Goal: Communication & Community: Answer question/provide support

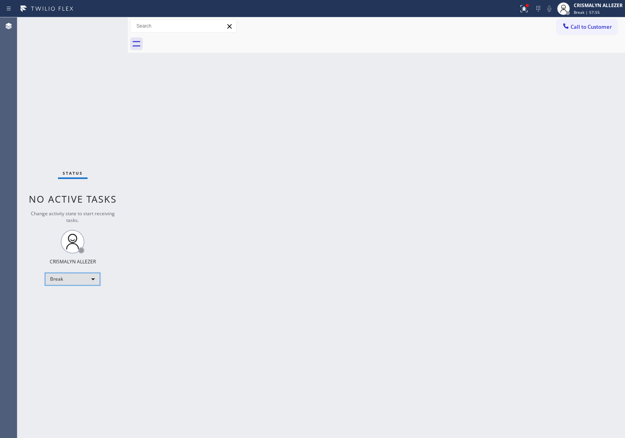
click at [95, 280] on div "Break" at bounding box center [72, 279] width 55 height 13
click at [81, 310] on li "Unavailable" at bounding box center [72, 309] width 54 height 9
click at [91, 282] on div "Unavailable" at bounding box center [72, 279] width 55 height 13
click at [75, 302] on li "Available" at bounding box center [72, 299] width 54 height 9
click at [558, 219] on div "Back to Dashboard Change Sender ID Customers Technicians Select a contact Outbo…" at bounding box center [376, 227] width 497 height 421
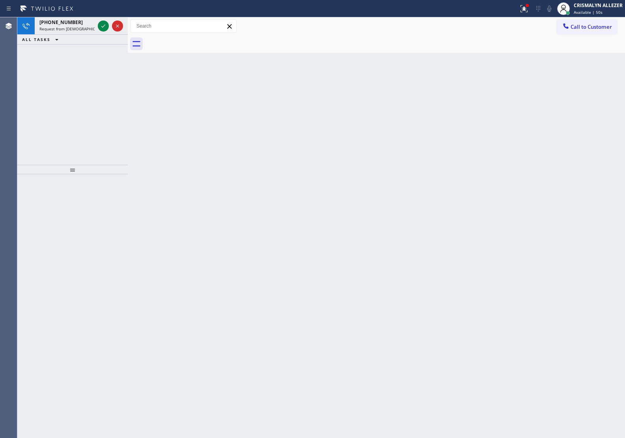
drag, startPoint x: 519, startPoint y: 161, endPoint x: 511, endPoint y: 160, distance: 8.3
click at [519, 161] on div "Back to Dashboard Change Sender ID Customers Technicians Select a contact Outbo…" at bounding box center [376, 227] width 497 height 421
click at [101, 26] on icon at bounding box center [103, 25] width 9 height 9
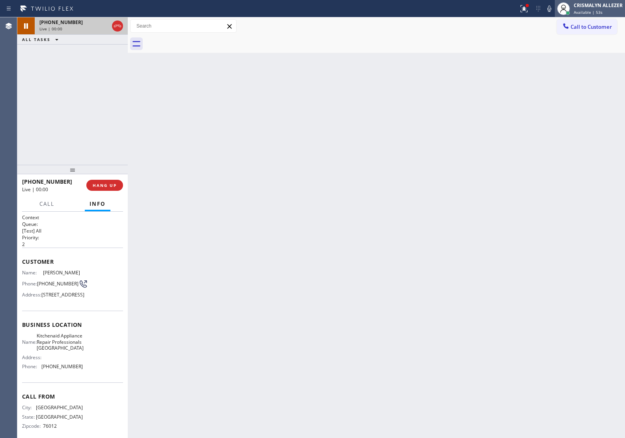
click at [598, 15] on div "CRISMALYN ALLEZER Available | 53s" at bounding box center [590, 8] width 70 height 17
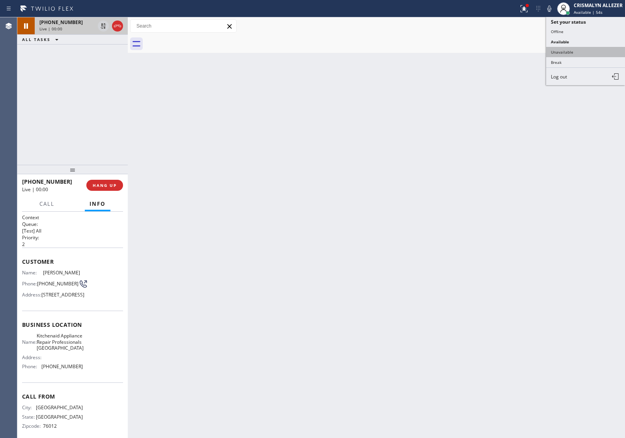
click at [567, 54] on button "Unavailable" at bounding box center [585, 52] width 79 height 10
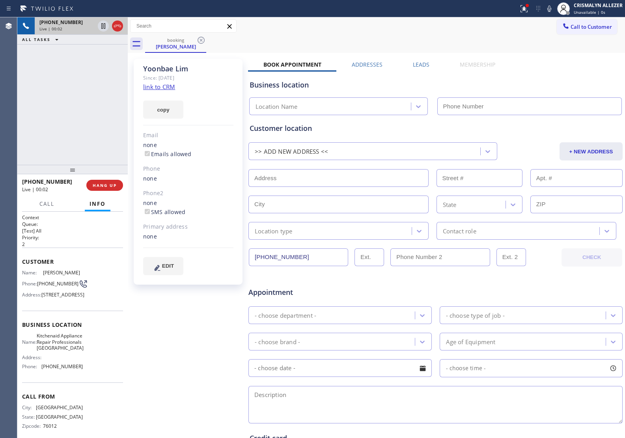
type input "[PHONE_NUMBER]"
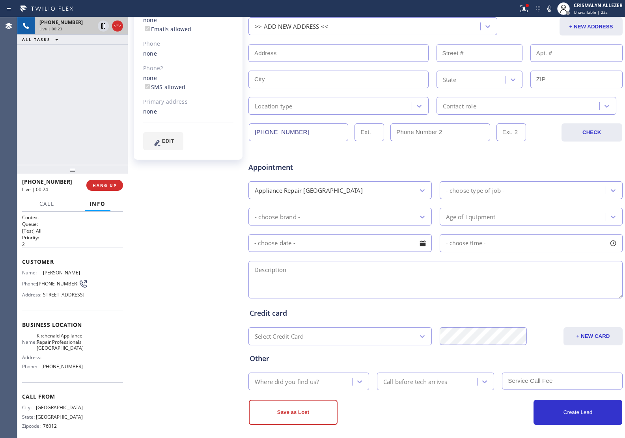
scroll to position [130, 0]
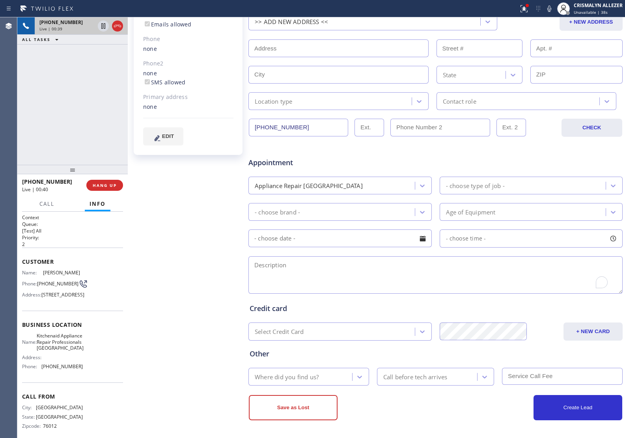
click at [349, 283] on textarea "To enrich screen reader interactions, please activate Accessibility in Grammarl…" at bounding box center [435, 274] width 374 height 37
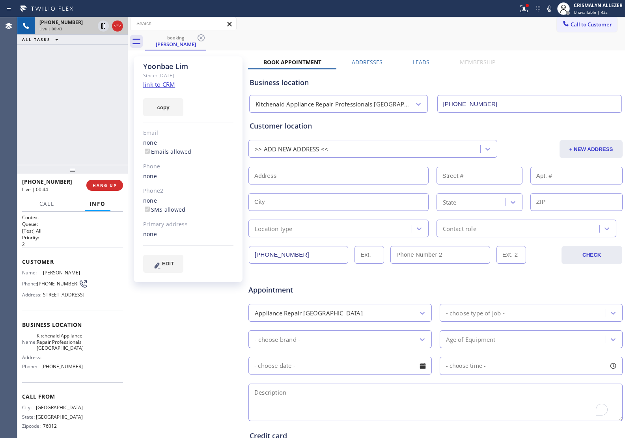
scroll to position [0, 0]
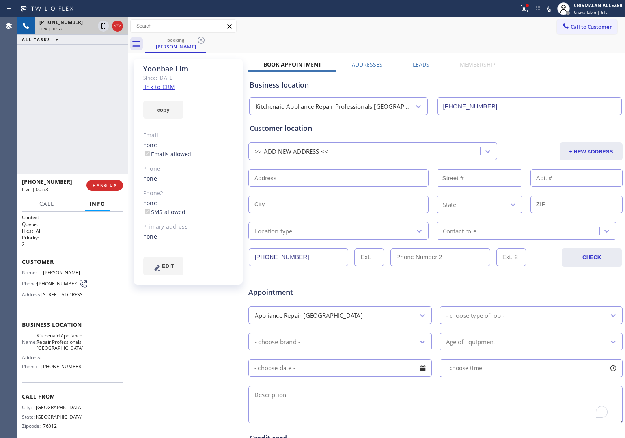
click at [160, 292] on div "[PERSON_NAME] Since: [DATE] link to CRM copy Email none Emails allowed Phone no…" at bounding box center [189, 310] width 118 height 511
click at [100, 184] on span "HANG UP" at bounding box center [105, 186] width 24 height 6
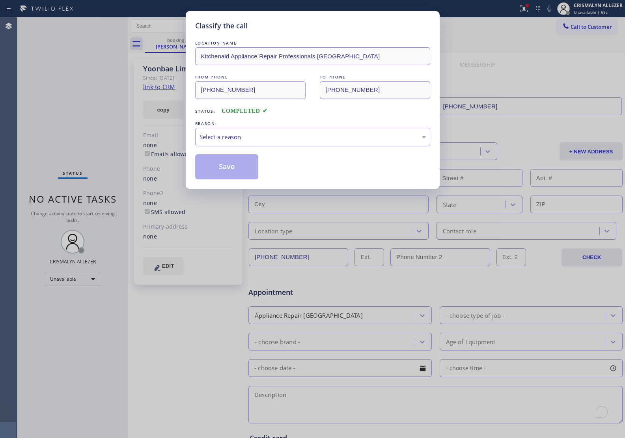
click at [306, 140] on div "Select a reason" at bounding box center [313, 136] width 226 height 9
click at [239, 168] on button "Save" at bounding box center [226, 166] width 63 height 25
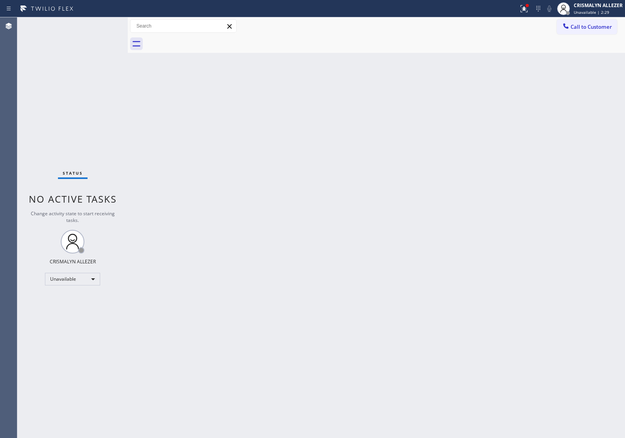
drag, startPoint x: 515, startPoint y: 119, endPoint x: 559, endPoint y: 60, distance: 73.5
click at [517, 113] on div "Back to Dashboard Change Sender ID Customers Technicians Select a contact Outbo…" at bounding box center [376, 227] width 497 height 421
click at [578, 32] on button "Call to Customer" at bounding box center [587, 26] width 60 height 15
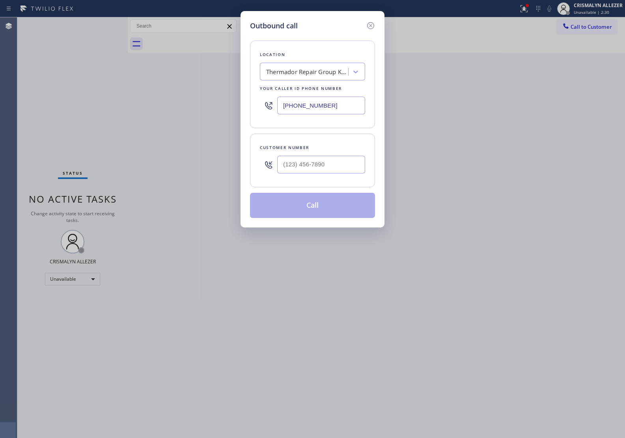
drag, startPoint x: 364, startPoint y: 103, endPoint x: 394, endPoint y: 164, distance: 67.7
click at [221, 106] on div "Outbound call Location Thermador Repair Group [GEOGRAPHIC_DATA] Your caller id …" at bounding box center [312, 219] width 625 height 438
paste input "855) 731-4952"
type input "[PHONE_NUMBER]"
click at [342, 166] on input "(___) ___-____" at bounding box center [321, 165] width 88 height 18
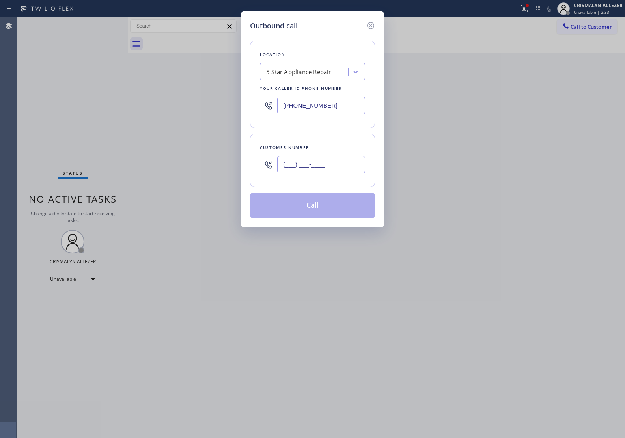
paste input "305) 726-3946"
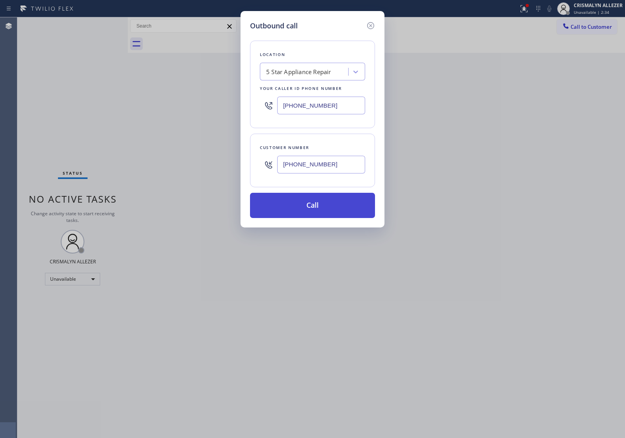
type input "[PHONE_NUMBER]"
click at [316, 208] on button "Call" at bounding box center [312, 205] width 125 height 25
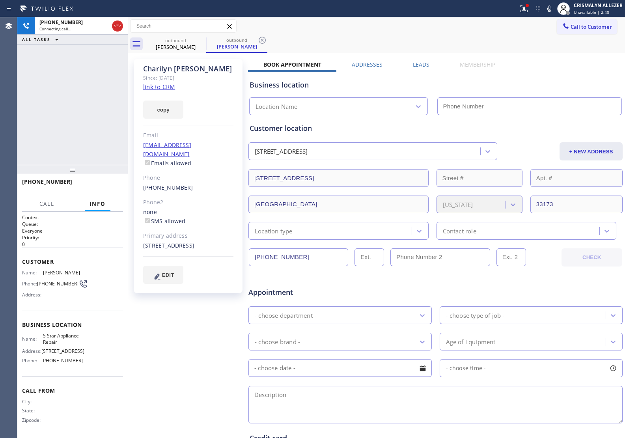
type input "[PHONE_NUMBER]"
click at [170, 86] on link "link to CRM" at bounding box center [159, 87] width 32 height 8
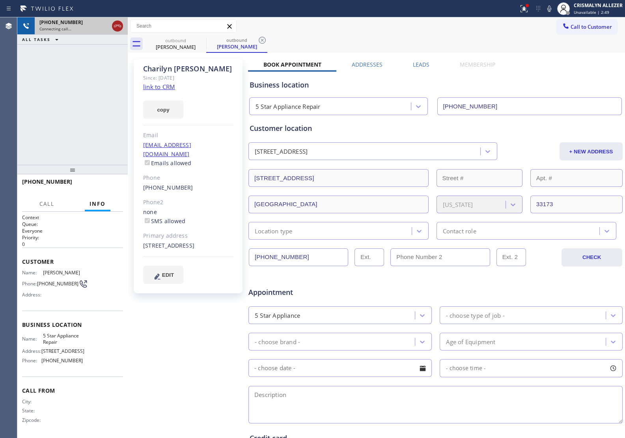
click at [114, 26] on icon at bounding box center [117, 26] width 7 height 2
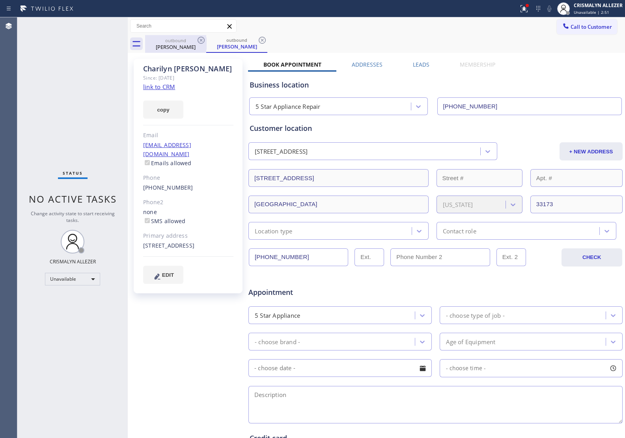
drag, startPoint x: 265, startPoint y: 39, endPoint x: 196, endPoint y: 47, distance: 68.6
click at [265, 39] on icon at bounding box center [261, 39] width 9 height 9
click at [198, 41] on icon at bounding box center [201, 40] width 7 height 7
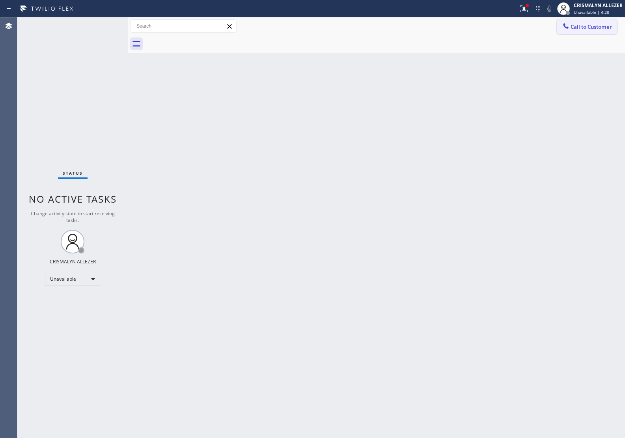
click at [600, 33] on button "Call to Customer" at bounding box center [587, 26] width 60 height 15
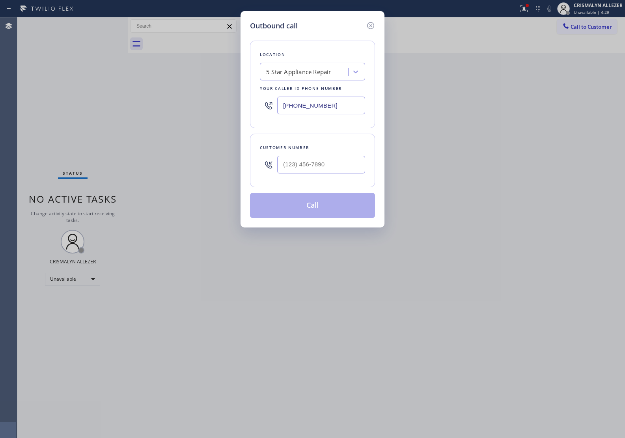
drag, startPoint x: 346, startPoint y: 105, endPoint x: 208, endPoint y: 103, distance: 138.0
click at [208, 103] on div "Outbound call Location 5 Star Appliance Repair Your caller id phone number [PHO…" at bounding box center [312, 219] width 625 height 438
paste input "628) 244-8789"
type input "[PHONE_NUMBER]"
click at [304, 164] on input "(___) ___-____" at bounding box center [321, 165] width 88 height 18
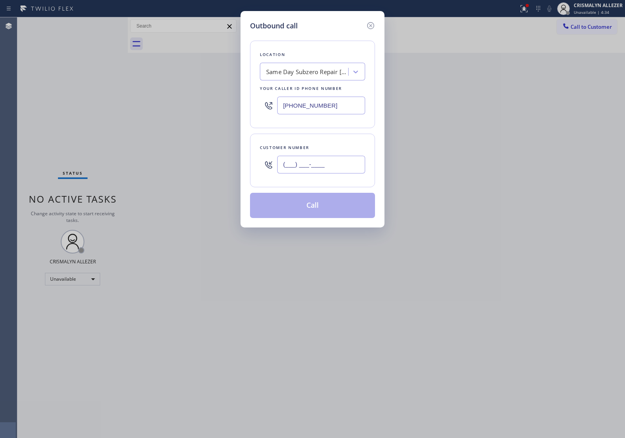
paste input "415) 879-7002"
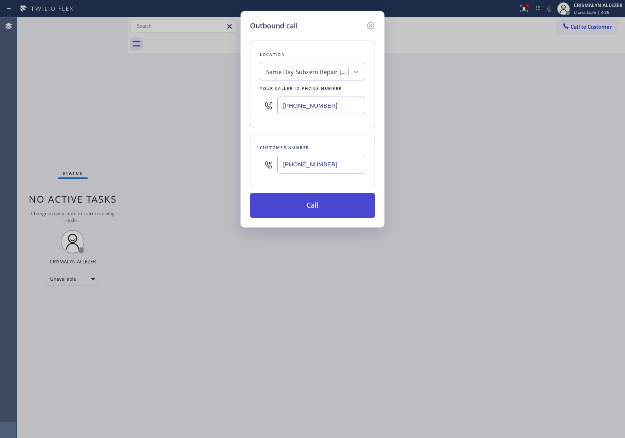
type input "[PHONE_NUMBER]"
click at [311, 204] on button "Call" at bounding box center [312, 205] width 125 height 25
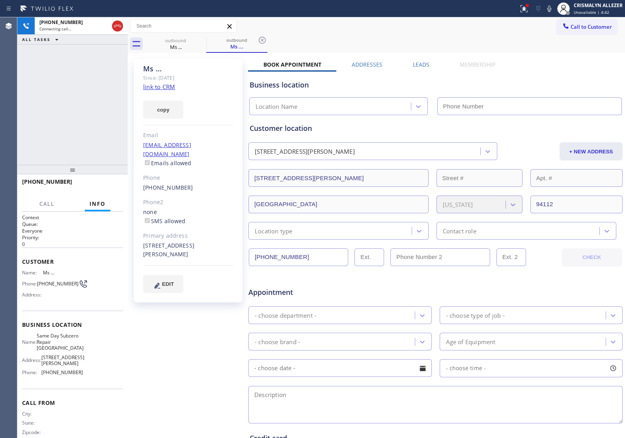
type input "[PHONE_NUMBER]"
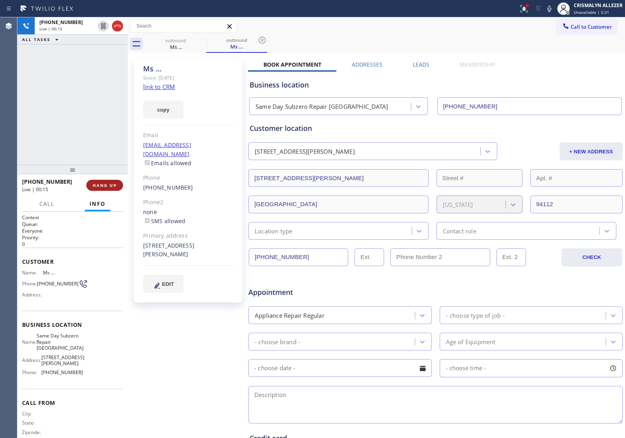
click at [103, 185] on span "HANG UP" at bounding box center [105, 186] width 24 height 6
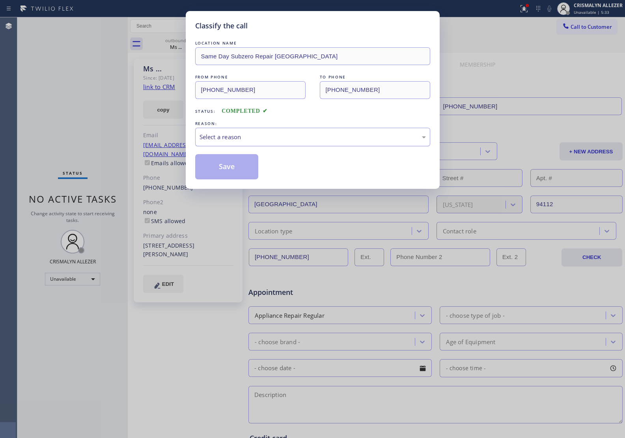
click at [329, 139] on div "Select a reason" at bounding box center [313, 136] width 226 height 9
click at [203, 164] on button "Save" at bounding box center [226, 166] width 63 height 25
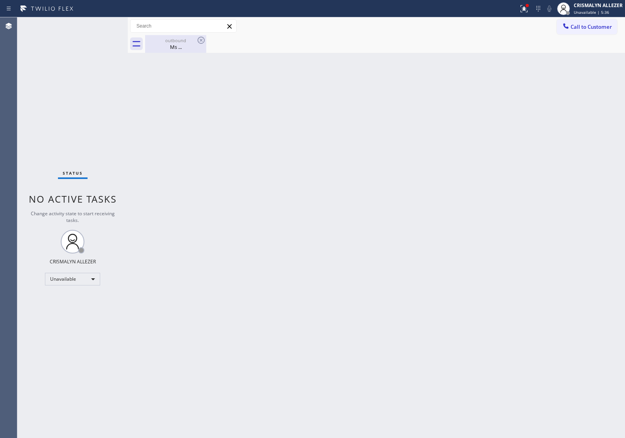
click at [190, 45] on div "Ms ..." at bounding box center [176, 46] width 60 height 7
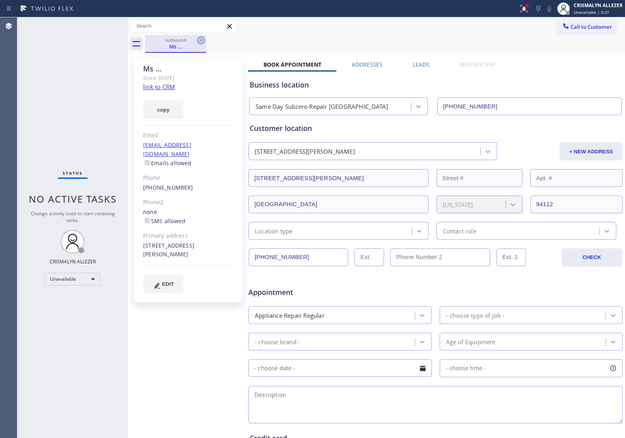
click at [200, 40] on icon at bounding box center [200, 39] width 9 height 9
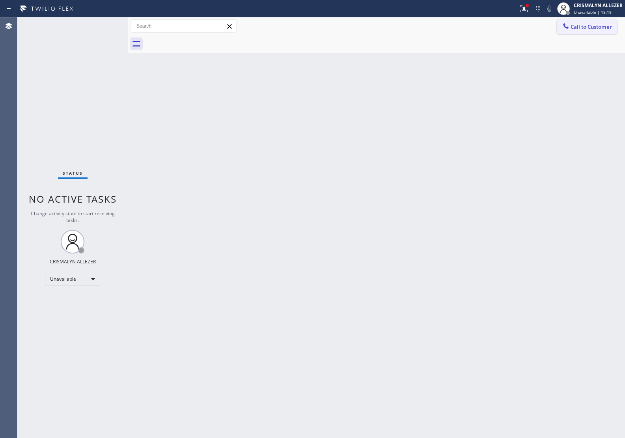
click at [586, 24] on span "Call to Customer" at bounding box center [591, 26] width 41 height 7
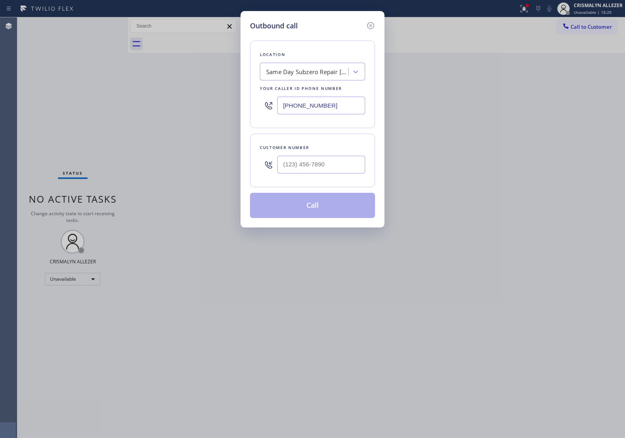
drag, startPoint x: 271, startPoint y: 105, endPoint x: 164, endPoint y: 103, distance: 107.3
click at [164, 103] on div "Outbound call Location Same Day Subzero Repair [GEOGRAPHIC_DATA] Your caller id…" at bounding box center [312, 219] width 625 height 438
paste input "408) 617-8880"
type input "[PHONE_NUMBER]"
click at [336, 166] on input "(___) ___-____" at bounding box center [321, 165] width 88 height 18
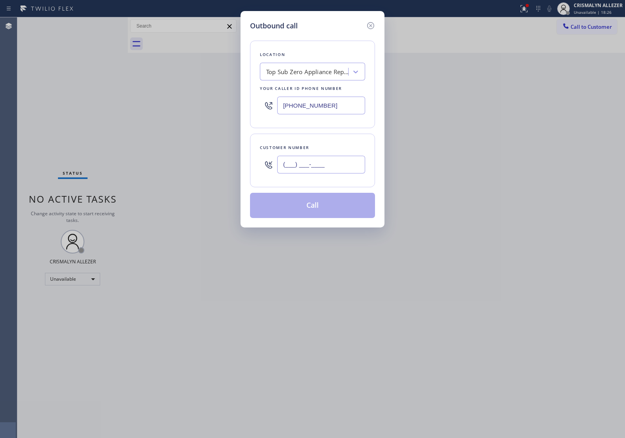
paste input "408) 464-3667"
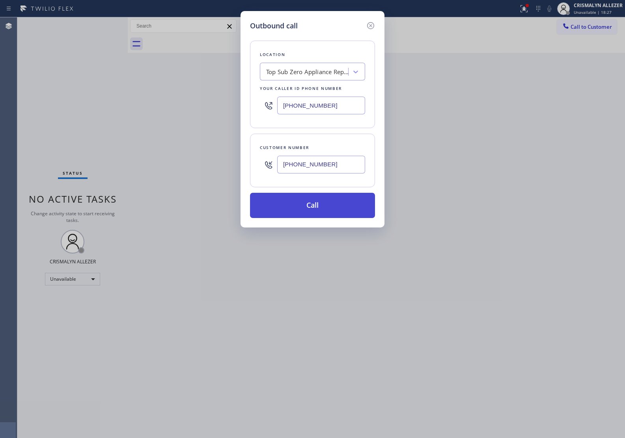
type input "[PHONE_NUMBER]"
click at [321, 203] on button "Call" at bounding box center [312, 205] width 125 height 25
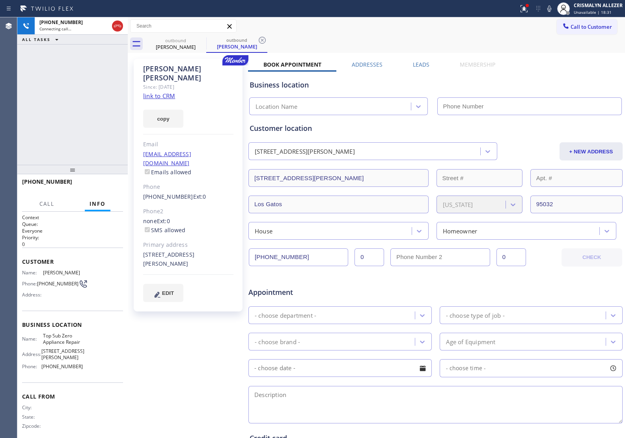
click at [146, 92] on link "link to CRM" at bounding box center [159, 96] width 32 height 8
type input "[PHONE_NUMBER]"
click at [102, 187] on span "HANG UP" at bounding box center [105, 186] width 24 height 6
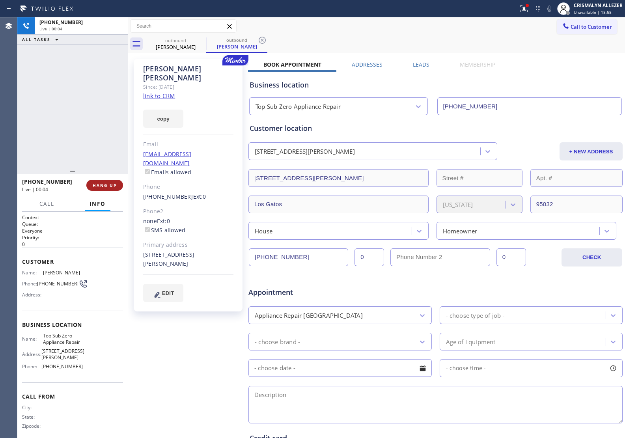
click at [102, 187] on span "HANG UP" at bounding box center [105, 186] width 24 height 6
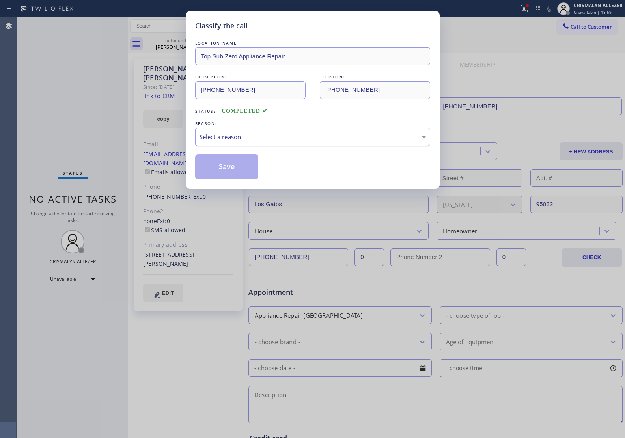
click at [316, 140] on div "Select a reason" at bounding box center [313, 136] width 226 height 9
click at [226, 171] on button "Save" at bounding box center [226, 166] width 63 height 25
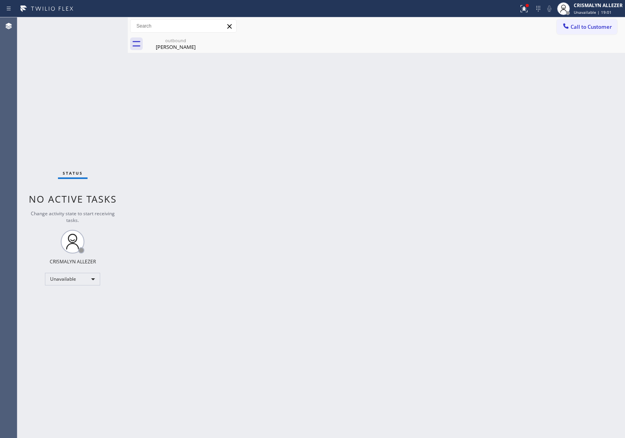
click at [169, 41] on div "outbound" at bounding box center [176, 40] width 60 height 6
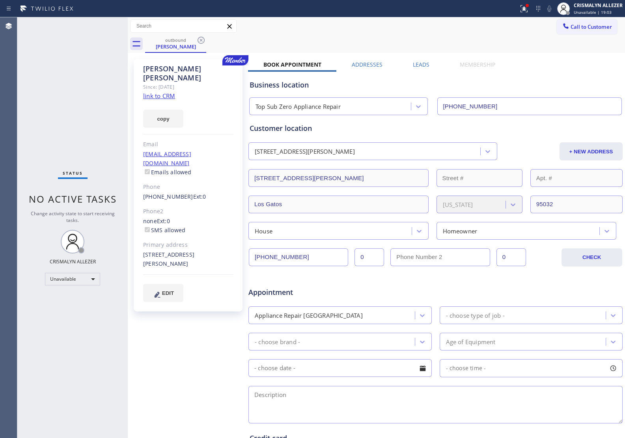
click at [414, 65] on label "Leads" at bounding box center [421, 64] width 17 height 7
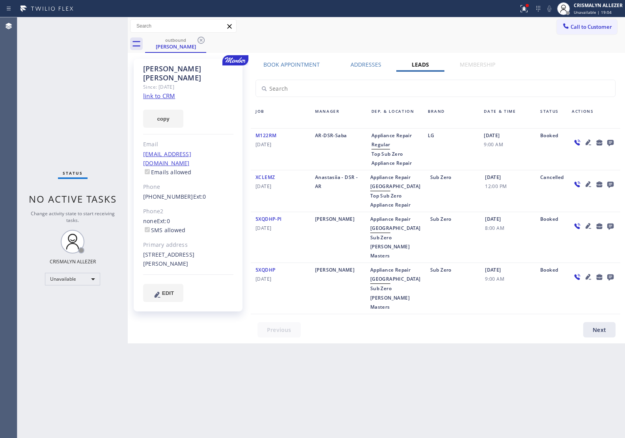
click at [612, 142] on icon at bounding box center [610, 143] width 6 height 6
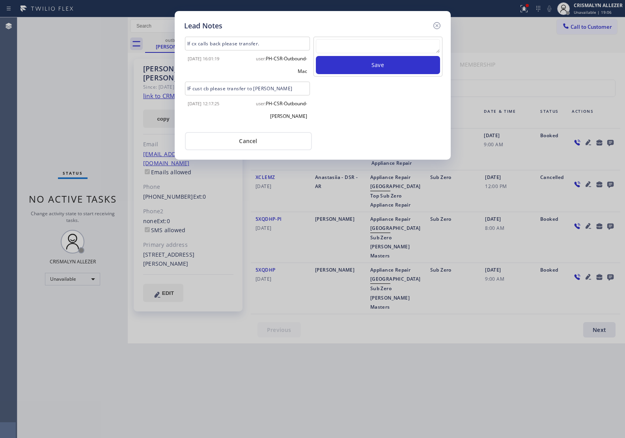
click at [384, 44] on textarea at bounding box center [378, 46] width 124 height 14
paste textarea "no answer | pls xfer here cx cb"
type textarea "no answer | pls xfer here cx cb"
click at [373, 68] on button "Save" at bounding box center [378, 65] width 124 height 18
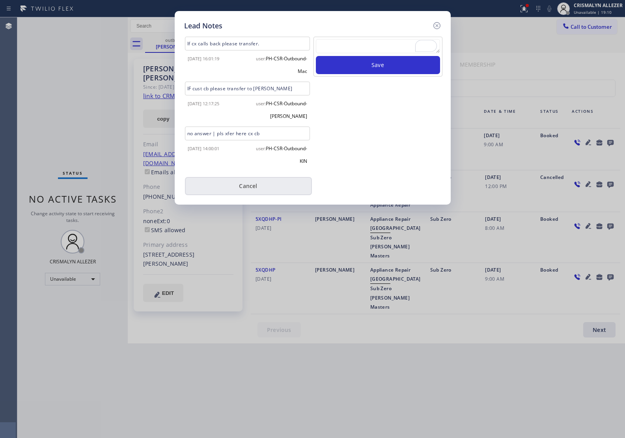
click at [252, 185] on button "Cancel" at bounding box center [248, 186] width 127 height 18
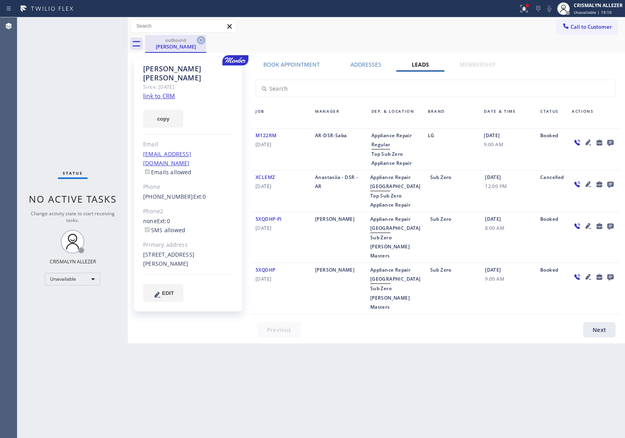
click at [201, 39] on icon at bounding box center [200, 39] width 9 height 9
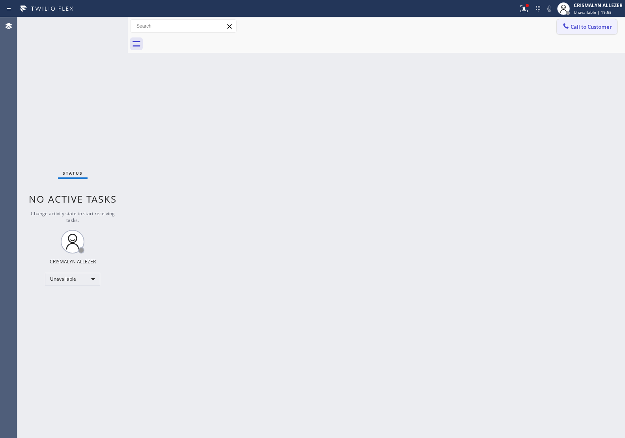
click at [590, 26] on span "Call to Customer" at bounding box center [591, 26] width 41 height 7
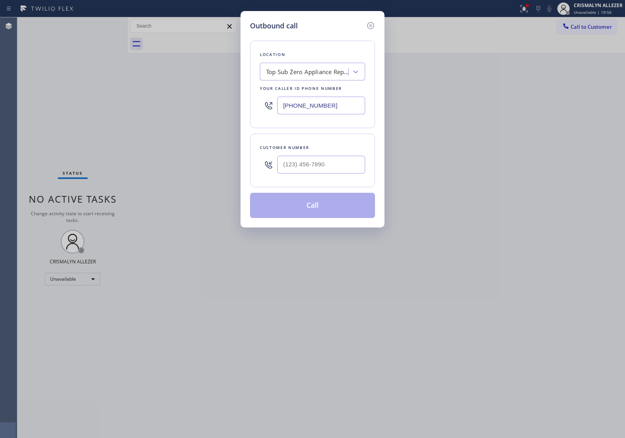
drag, startPoint x: 270, startPoint y: 109, endPoint x: 173, endPoint y: 108, distance: 96.6
click at [173, 108] on div "Outbound call Location Top Sub Zero Appliance Repair Your caller id phone numbe…" at bounding box center [312, 219] width 625 height 438
paste input "949) 881-4668"
type input "[PHONE_NUMBER]"
click at [335, 163] on input "(___) ___-____" at bounding box center [321, 165] width 88 height 18
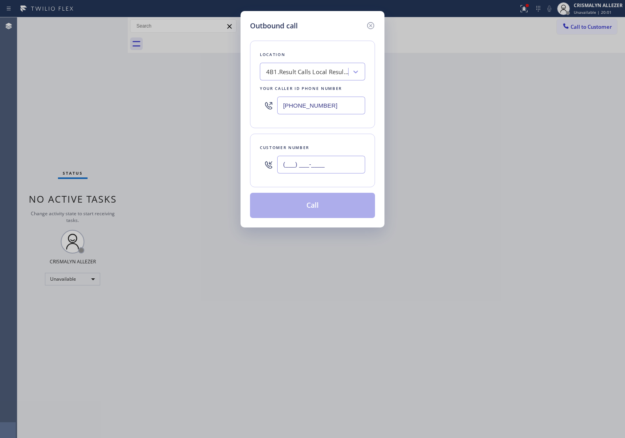
paste input "805) 708-6162"
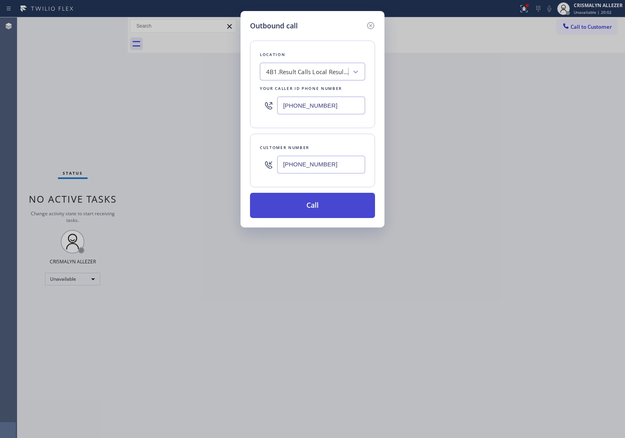
type input "[PHONE_NUMBER]"
click at [316, 213] on button "Call" at bounding box center [312, 205] width 125 height 25
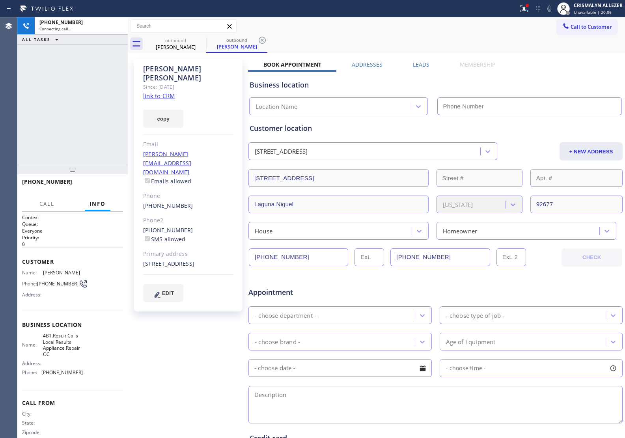
click at [156, 92] on link "link to CRM" at bounding box center [159, 96] width 32 height 8
type input "[PHONE_NUMBER]"
click at [107, 185] on span "HANG UP" at bounding box center [105, 186] width 24 height 6
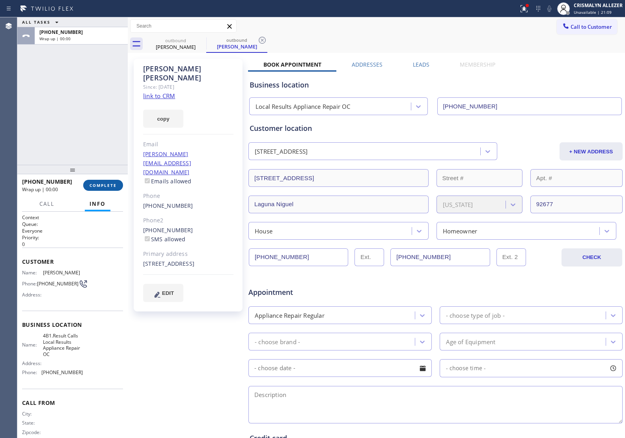
click at [107, 185] on span "COMPLETE" at bounding box center [103, 186] width 27 height 6
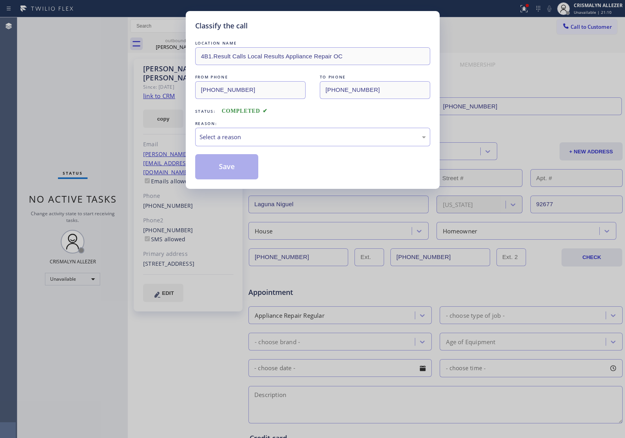
click at [315, 137] on div "Select a reason" at bounding box center [313, 136] width 226 height 9
click at [237, 172] on button "Save" at bounding box center [226, 166] width 63 height 25
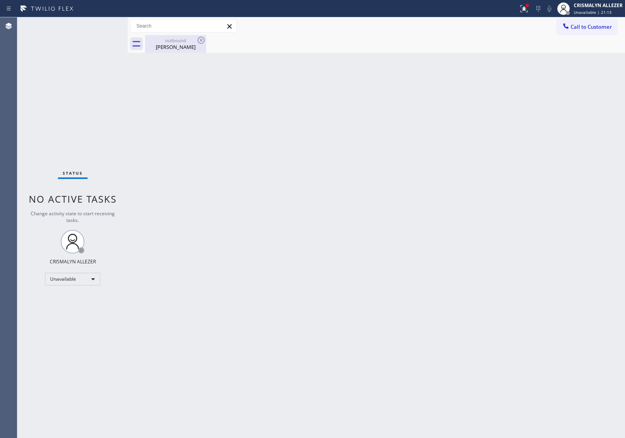
click at [174, 46] on div "[PERSON_NAME]" at bounding box center [176, 46] width 60 height 7
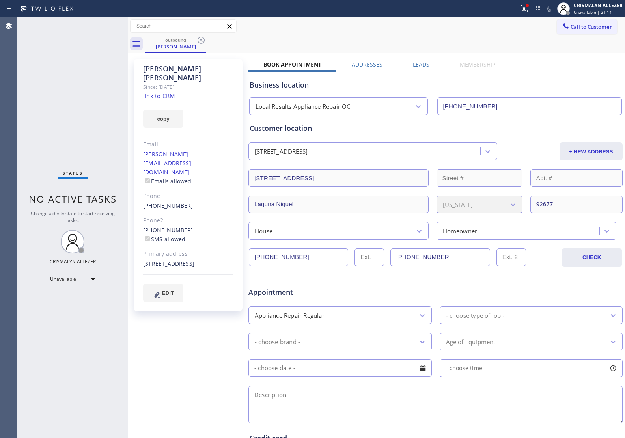
click at [416, 63] on label "Leads" at bounding box center [421, 64] width 17 height 7
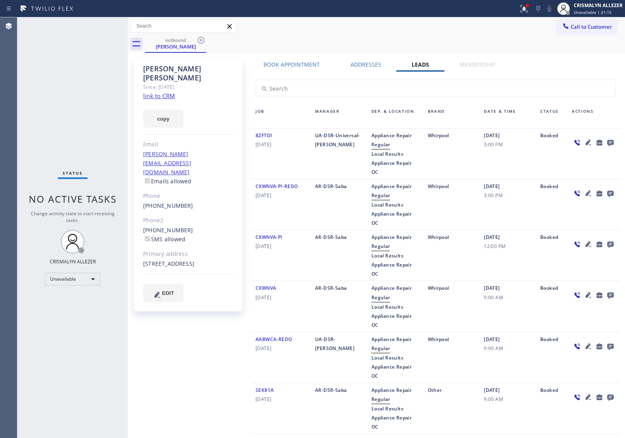
click at [607, 142] on icon at bounding box center [610, 143] width 6 height 6
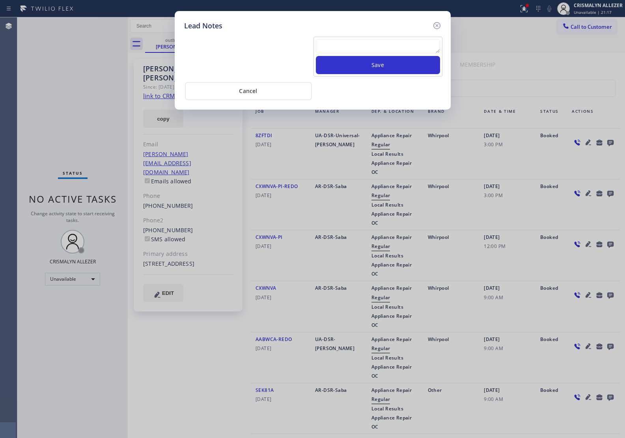
click at [348, 48] on textarea at bounding box center [378, 46] width 124 height 14
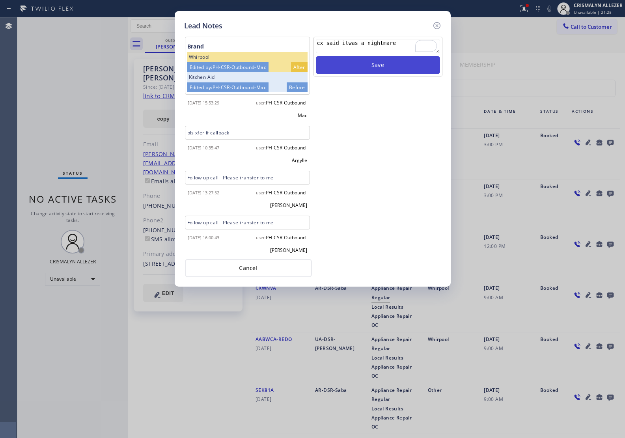
type textarea "cx said itwas a nightmare"
click at [400, 71] on button "Save" at bounding box center [378, 65] width 124 height 18
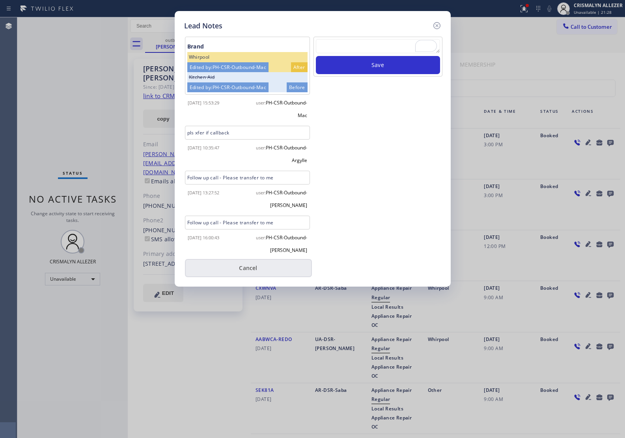
click at [253, 275] on button "Cancel" at bounding box center [248, 268] width 127 height 18
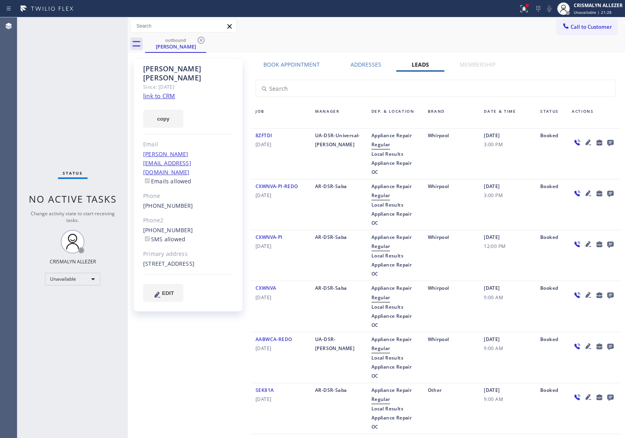
click at [200, 38] on icon at bounding box center [200, 39] width 9 height 9
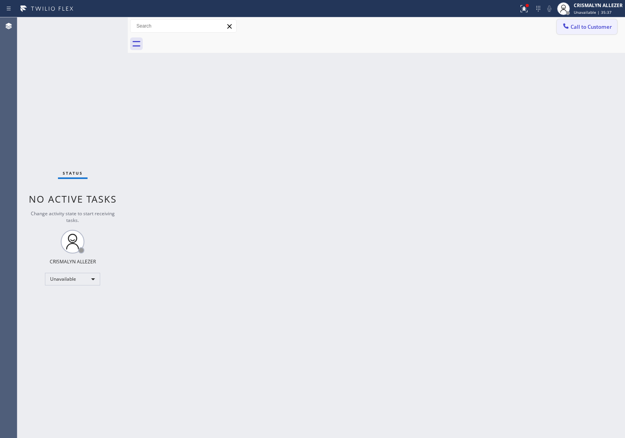
click at [580, 30] on button "Call to Customer" at bounding box center [587, 26] width 60 height 15
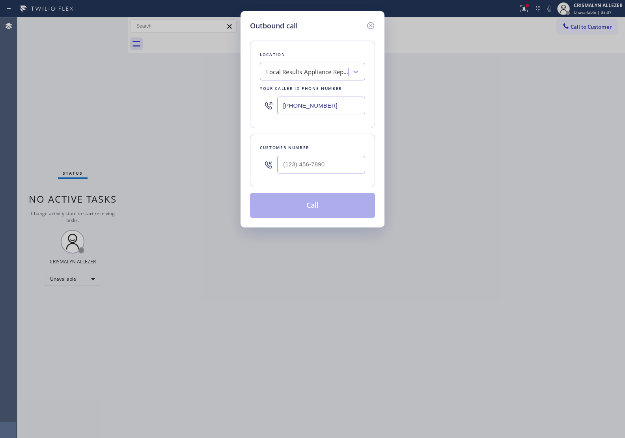
drag, startPoint x: 345, startPoint y: 108, endPoint x: 160, endPoint y: 110, distance: 185.3
click at [166, 110] on div "Outbound call Location Local Results Appliance Repair OC Your caller id phone n…" at bounding box center [312, 219] width 625 height 438
paste input "855) 731-4952"
type input "[PHONE_NUMBER]"
click at [332, 164] on input "(___) ___-____" at bounding box center [321, 165] width 88 height 18
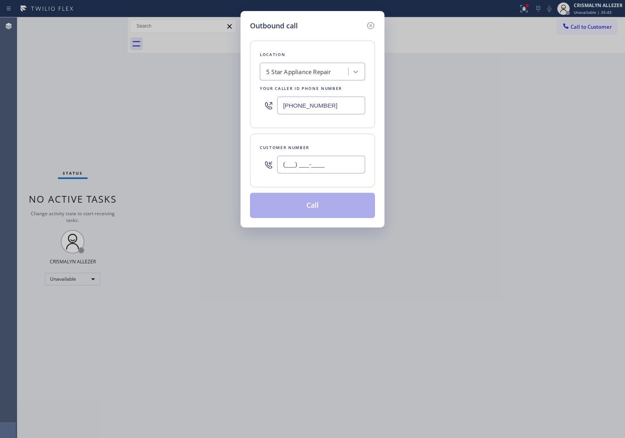
paste input "714) 334-0148"
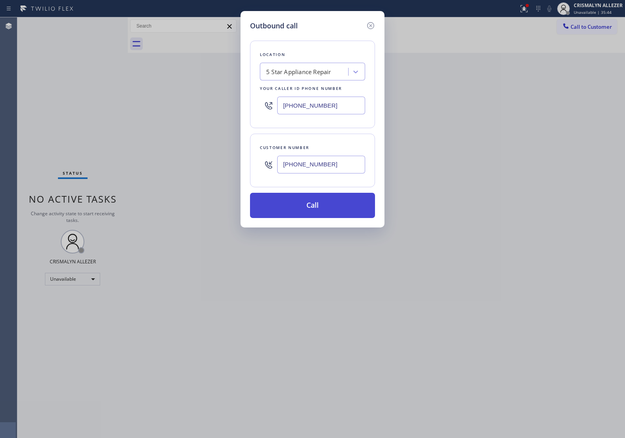
type input "[PHONE_NUMBER]"
click at [318, 203] on button "Call" at bounding box center [312, 205] width 125 height 25
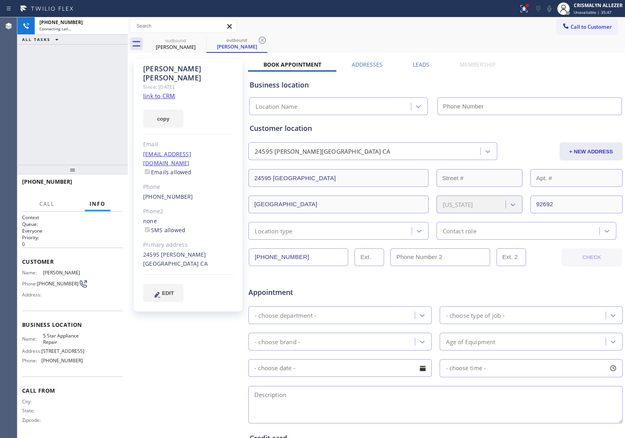
click at [159, 92] on link "link to CRM" at bounding box center [159, 96] width 32 height 8
type input "[PHONE_NUMBER]"
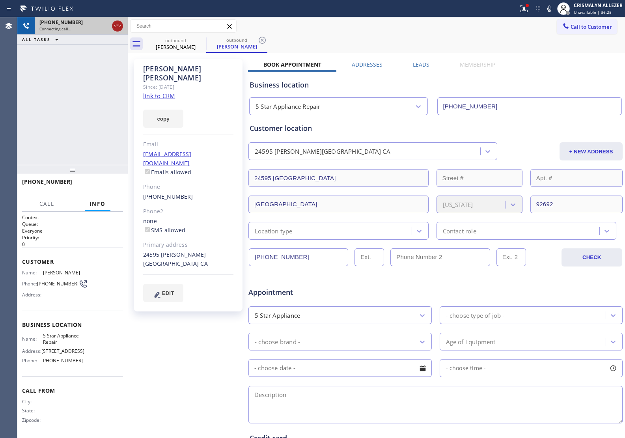
click at [117, 26] on icon at bounding box center [117, 25] width 9 height 9
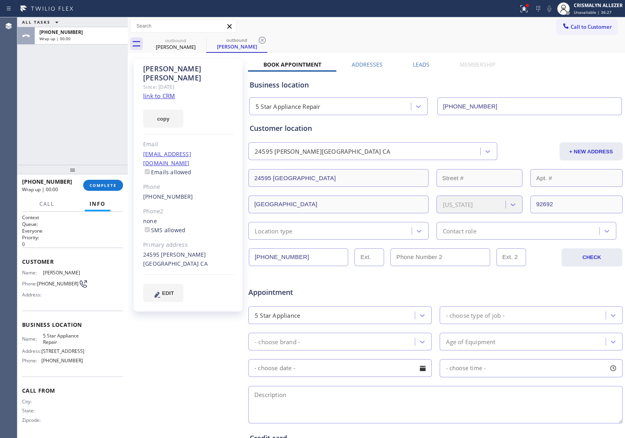
click at [422, 66] on label "Leads" at bounding box center [421, 64] width 17 height 7
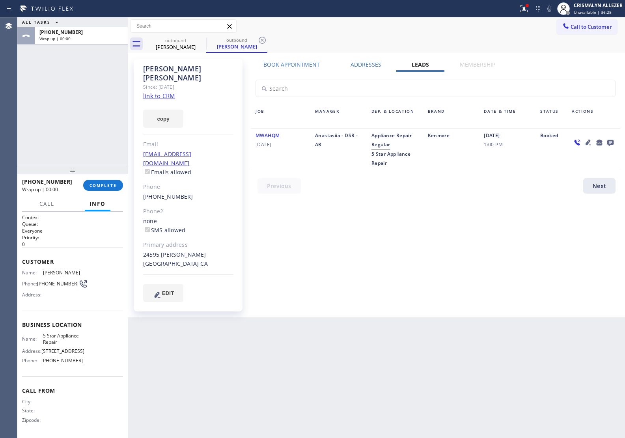
click at [610, 140] on icon at bounding box center [610, 143] width 6 height 6
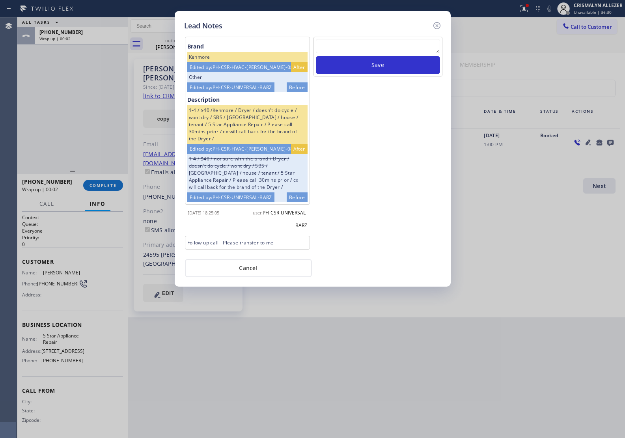
click at [344, 48] on textarea at bounding box center [378, 46] width 124 height 14
paste textarea "no answer | pls xfer here cx cb"
type textarea "no answer | pls xfer here cx cb"
click at [357, 69] on button "Save" at bounding box center [378, 65] width 124 height 18
click at [240, 274] on button "Cancel" at bounding box center [248, 268] width 127 height 18
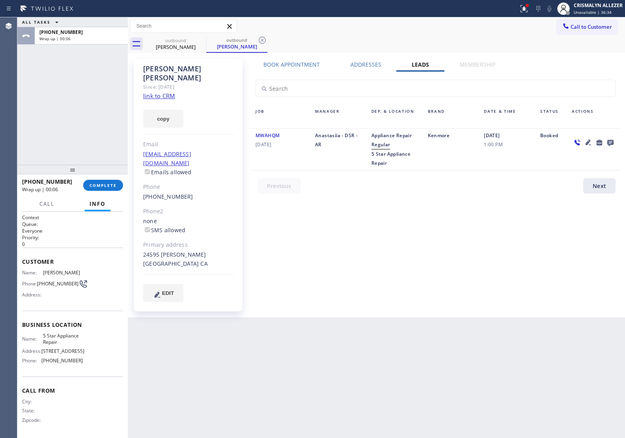
click at [109, 192] on div "[PHONE_NUMBER] Wrap up | 00:06 COMPLETE" at bounding box center [72, 185] width 101 height 21
click at [106, 184] on span "COMPLETE" at bounding box center [103, 186] width 27 height 6
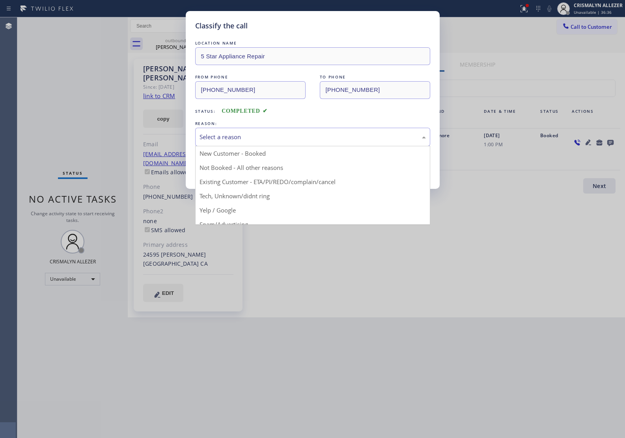
click at [304, 140] on div "Select a reason" at bounding box center [313, 136] width 226 height 9
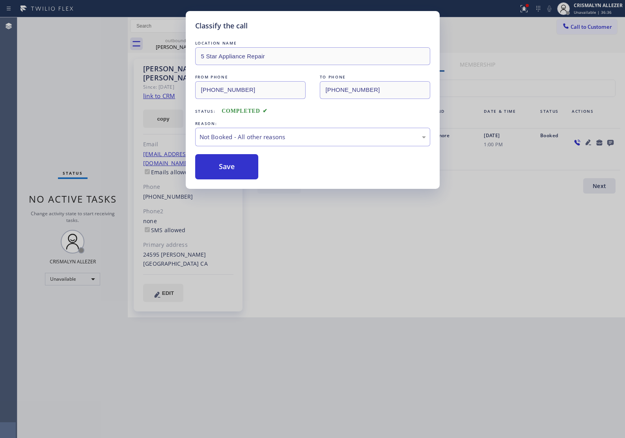
click at [250, 168] on button "Save" at bounding box center [226, 166] width 63 height 25
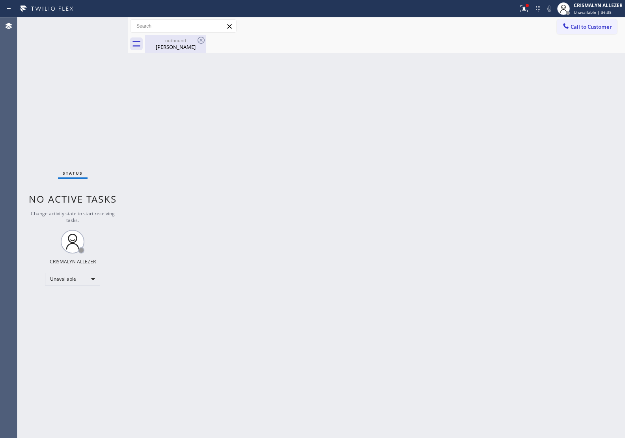
click at [171, 50] on div "[PERSON_NAME]" at bounding box center [176, 46] width 60 height 7
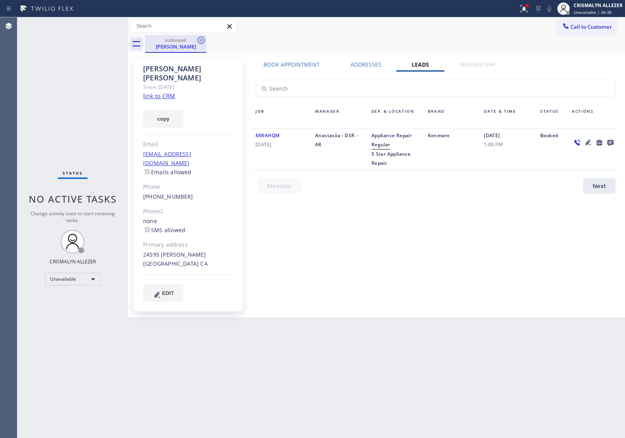
click at [200, 41] on icon at bounding box center [200, 39] width 9 height 9
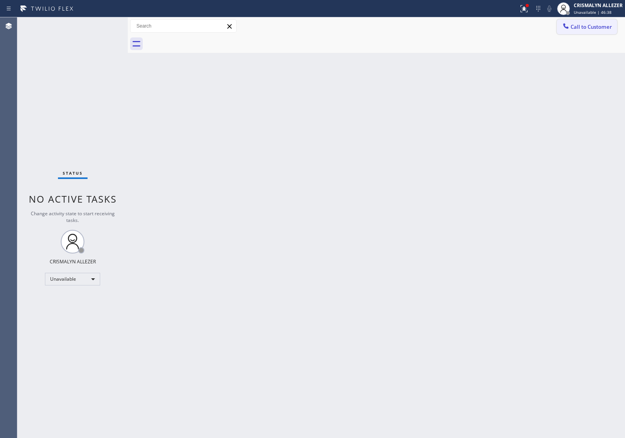
click at [595, 29] on span "Call to Customer" at bounding box center [591, 26] width 41 height 7
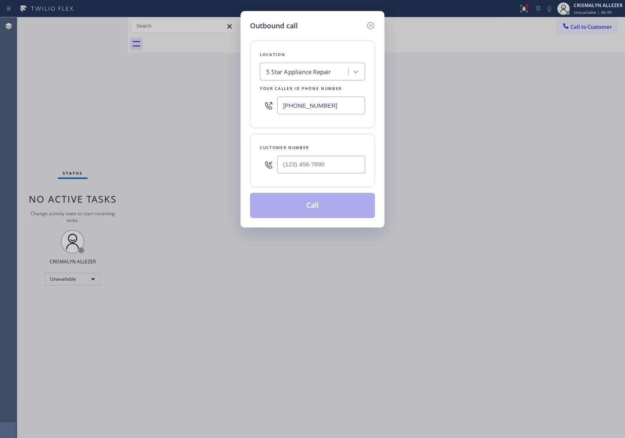
drag, startPoint x: 332, startPoint y: 106, endPoint x: 126, endPoint y: 91, distance: 206.4
click at [126, 91] on div "Outbound call Location 5 Star Appliance Repair Your caller id phone number [PHO…" at bounding box center [312, 219] width 625 height 438
paste input "202) 410-0024"
type input "[PHONE_NUMBER]"
click at [332, 163] on input "(___) ___-____" at bounding box center [321, 165] width 88 height 18
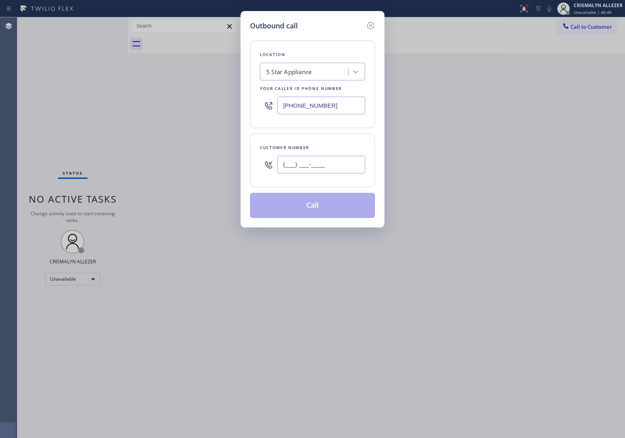
paste input "424) 302-2913"
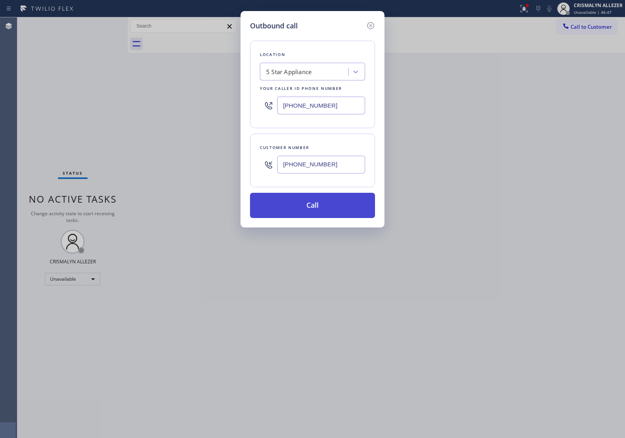
type input "[PHONE_NUMBER]"
click at [308, 210] on button "Call" at bounding box center [312, 205] width 125 height 25
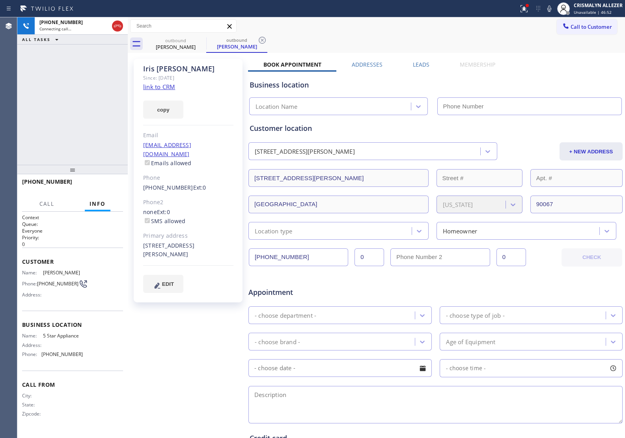
type input "[PHONE_NUMBER]"
click at [108, 184] on span "HANG UP" at bounding box center [105, 186] width 24 height 6
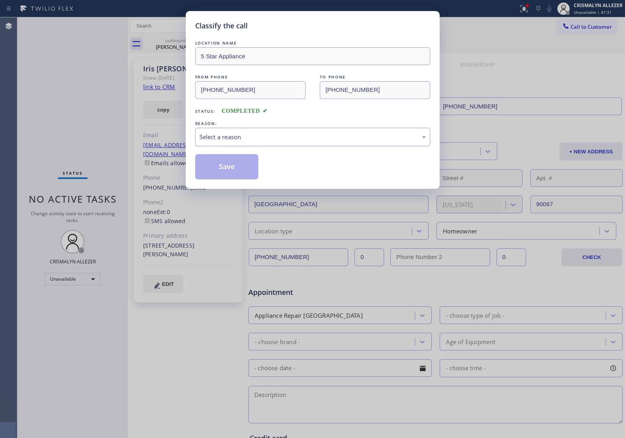
click at [285, 138] on div "Select a reason" at bounding box center [313, 136] width 226 height 9
click at [235, 169] on button "Save" at bounding box center [226, 166] width 63 height 25
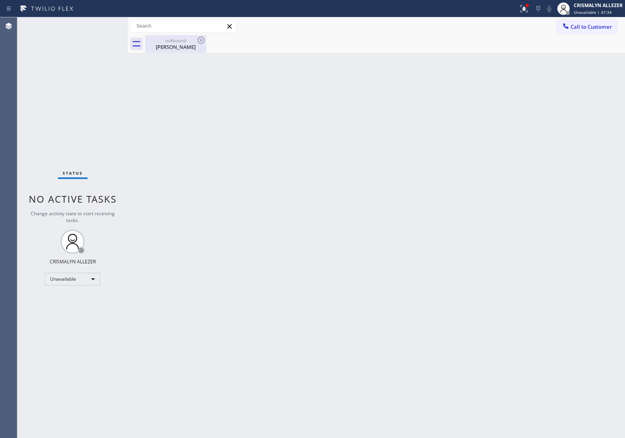
click at [184, 49] on div "[PERSON_NAME]" at bounding box center [176, 46] width 60 height 7
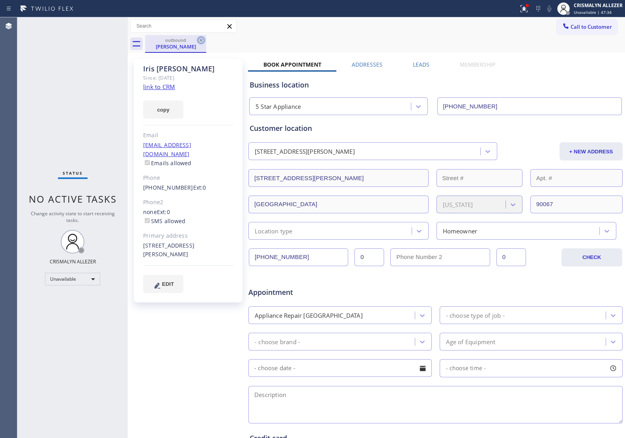
click at [205, 41] on icon at bounding box center [200, 39] width 9 height 9
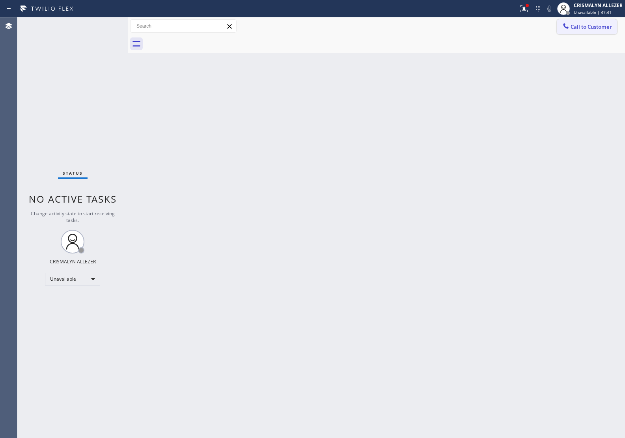
click at [588, 28] on span "Call to Customer" at bounding box center [591, 26] width 41 height 7
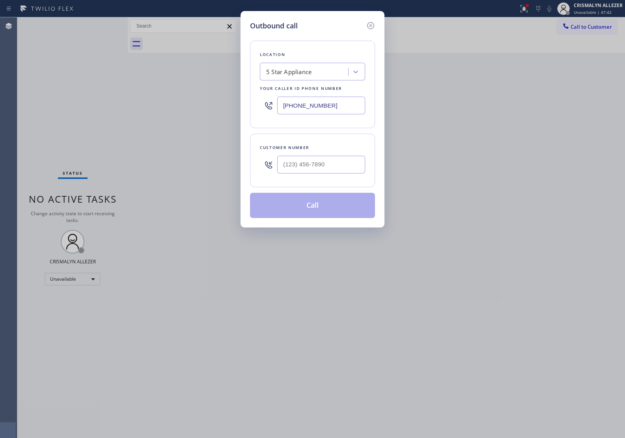
drag, startPoint x: 354, startPoint y: 101, endPoint x: 132, endPoint y: 107, distance: 221.7
click at [132, 108] on div "Outbound call Location 5 Star Appliance Your caller id phone number [PHONE_NUMB…" at bounding box center [312, 219] width 625 height 438
paste input "833) 692-2271"
type input "[PHONE_NUMBER]"
click at [343, 168] on input "(___) ___-____" at bounding box center [321, 165] width 88 height 18
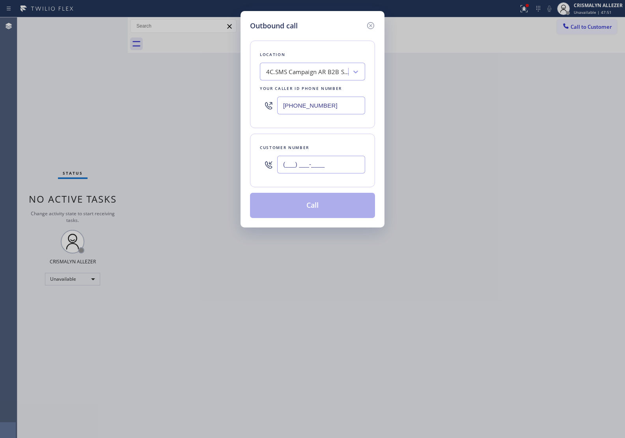
paste input "818) 224-0807"
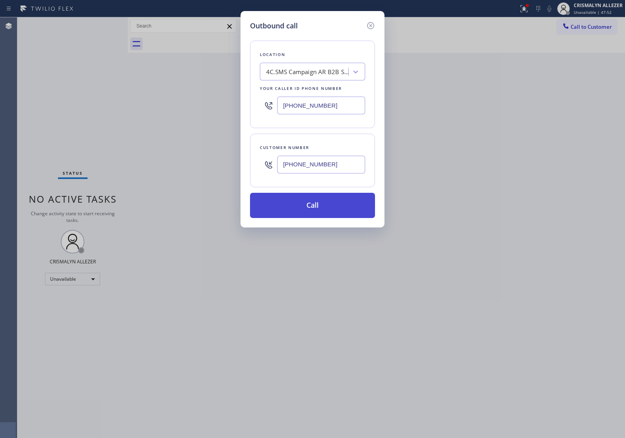
type input "[PHONE_NUMBER]"
click at [311, 213] on button "Call" at bounding box center [312, 205] width 125 height 25
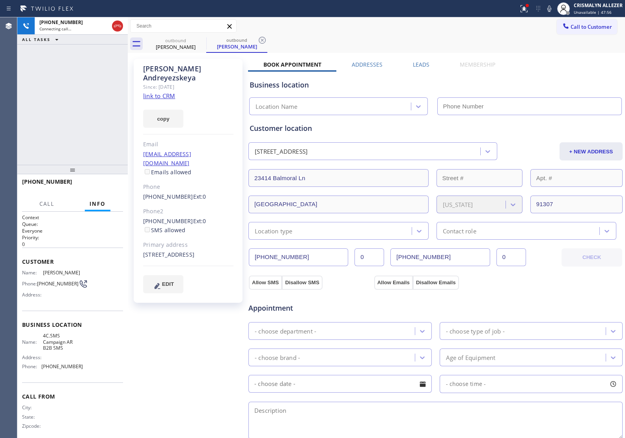
click at [158, 92] on link "link to CRM" at bounding box center [159, 96] width 32 height 8
type input "[PHONE_NUMBER]"
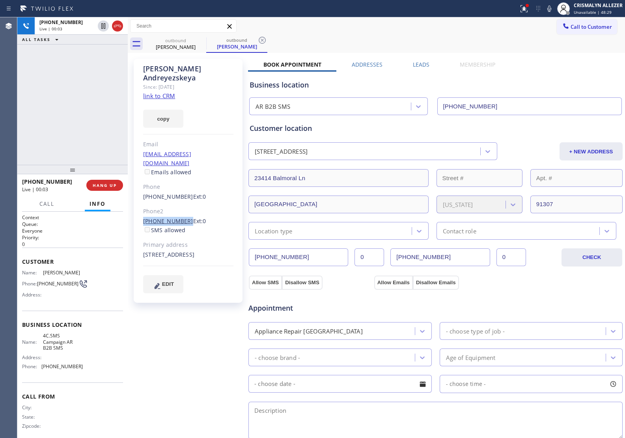
drag, startPoint x: 140, startPoint y: 201, endPoint x: 181, endPoint y: 205, distance: 40.8
click at [181, 205] on div "[PERSON_NAME] Since: [DATE] link to CRM copy Email [EMAIL_ADDRESS][DOMAIN_NAME]…" at bounding box center [188, 181] width 109 height 244
copy link "[PHONE_NUMBER]"
click at [93, 184] on span "HANG UP" at bounding box center [105, 186] width 24 height 6
click at [103, 184] on span "HANG UP" at bounding box center [105, 186] width 24 height 6
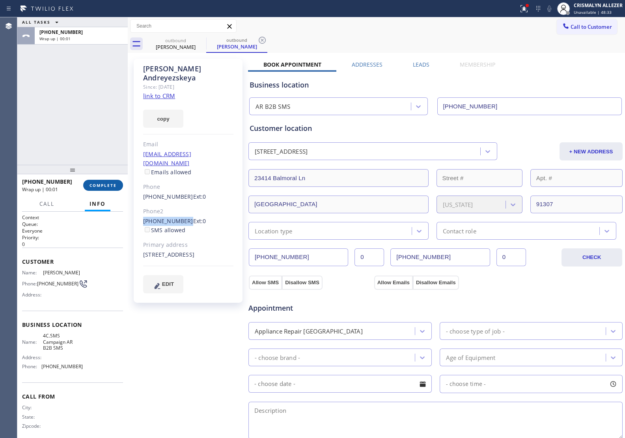
click at [103, 183] on span "COMPLETE" at bounding box center [103, 186] width 27 height 6
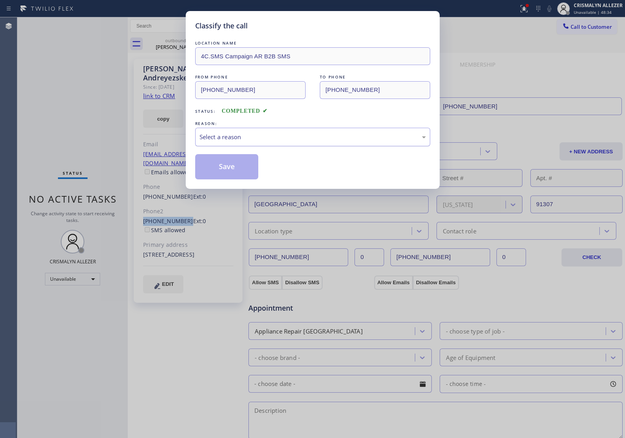
click at [301, 138] on div "Select a reason" at bounding box center [313, 136] width 226 height 9
click at [217, 164] on button "Save" at bounding box center [226, 166] width 63 height 25
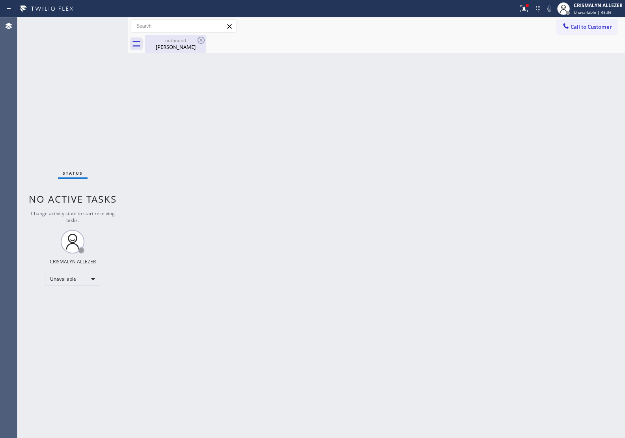
click at [175, 49] on div "[PERSON_NAME]" at bounding box center [176, 46] width 60 height 7
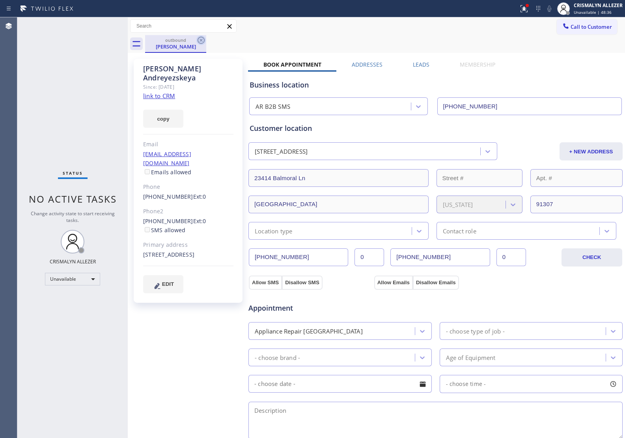
click at [201, 39] on icon at bounding box center [200, 39] width 9 height 9
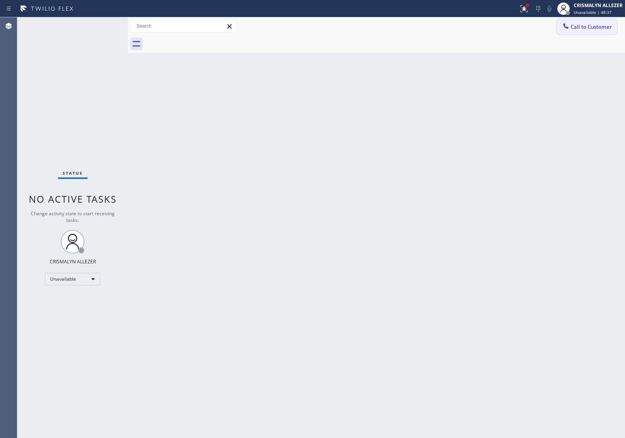
click at [592, 29] on span "Call to Customer" at bounding box center [591, 26] width 41 height 7
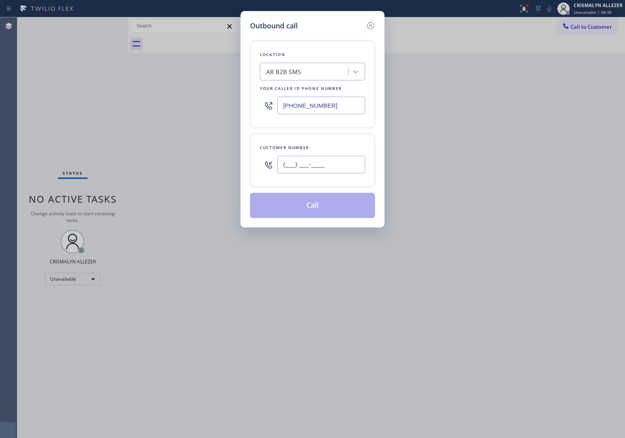
click at [331, 166] on input "(___) ___-____" at bounding box center [321, 165] width 88 height 18
paste input "818) 577-5584"
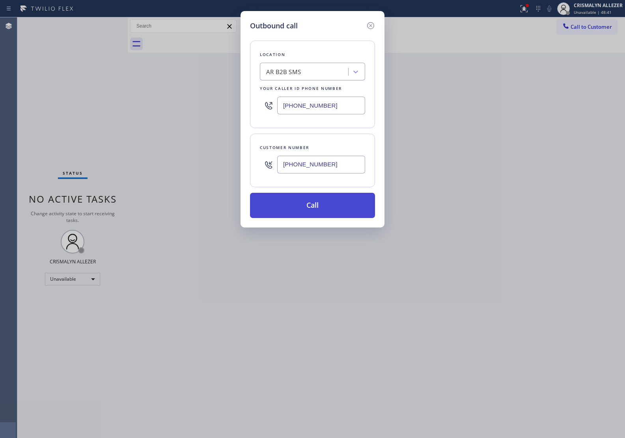
type input "[PHONE_NUMBER]"
click at [318, 204] on button "Call" at bounding box center [312, 205] width 125 height 25
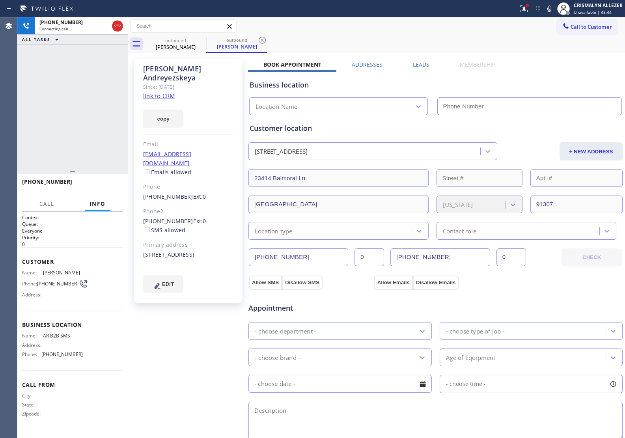
type input "[PHONE_NUMBER]"
drag, startPoint x: 119, startPoint y: 28, endPoint x: 121, endPoint y: 38, distance: 9.6
click at [119, 28] on icon at bounding box center [117, 25] width 9 height 9
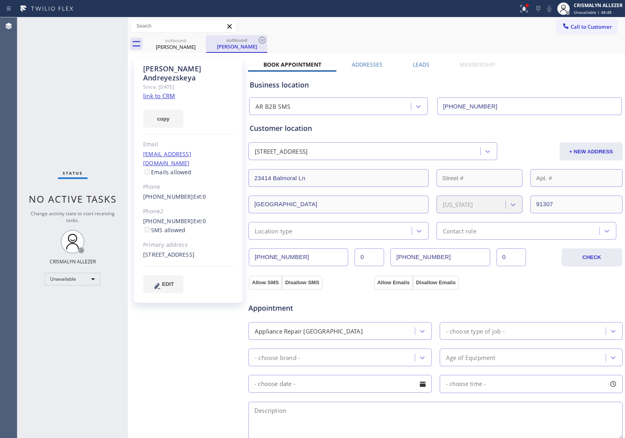
click at [256, 39] on div "outbound" at bounding box center [237, 40] width 60 height 6
click at [262, 40] on icon at bounding box center [262, 40] width 7 height 7
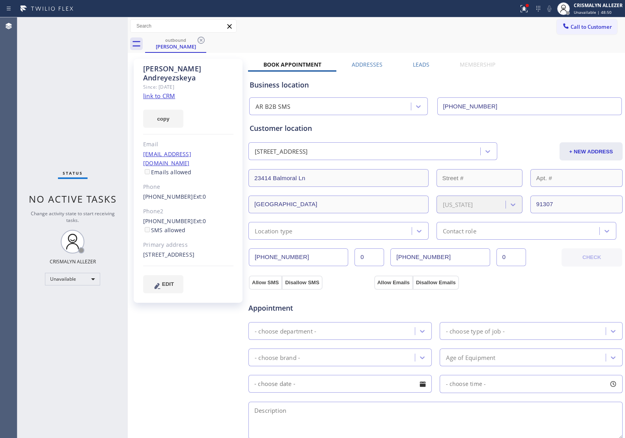
click at [413, 65] on label "Leads" at bounding box center [421, 64] width 17 height 7
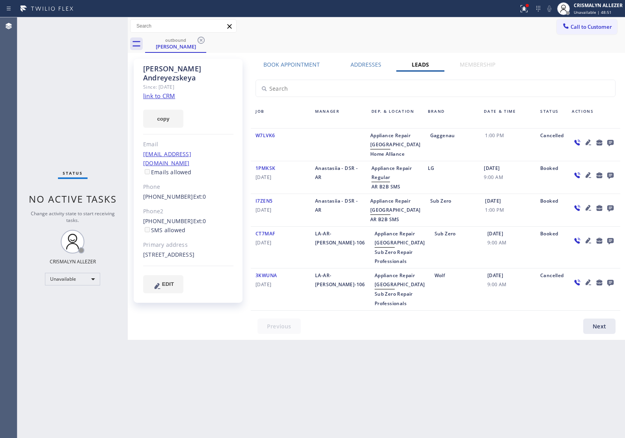
click at [612, 140] on icon at bounding box center [610, 143] width 6 height 6
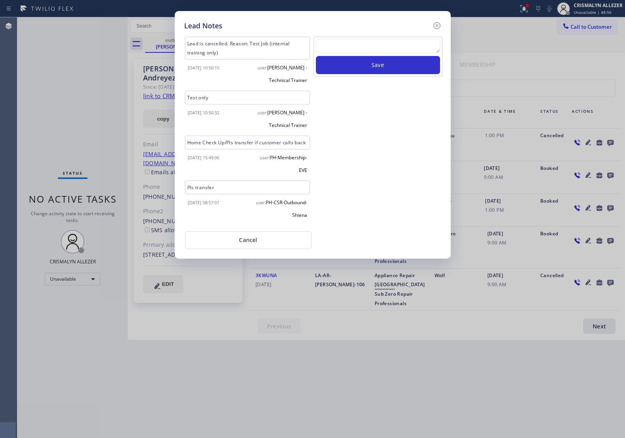
click at [365, 48] on textarea at bounding box center [378, 46] width 124 height 14
paste textarea "no answer | pls xfer here cx cb"
type textarea "no answer | pls xfer here cx cb"
click at [371, 70] on button "Save" at bounding box center [378, 65] width 124 height 18
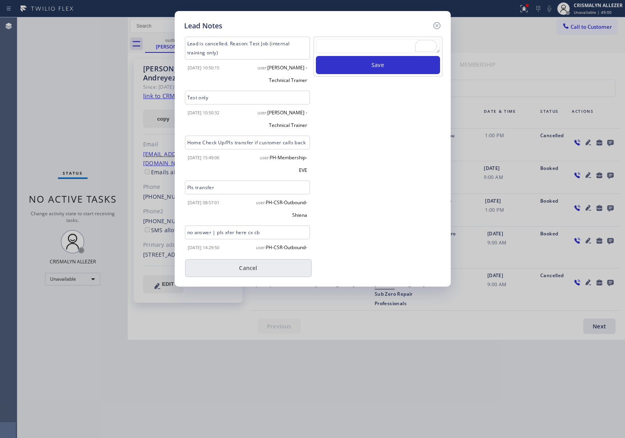
click at [257, 270] on button "Cancel" at bounding box center [248, 268] width 127 height 18
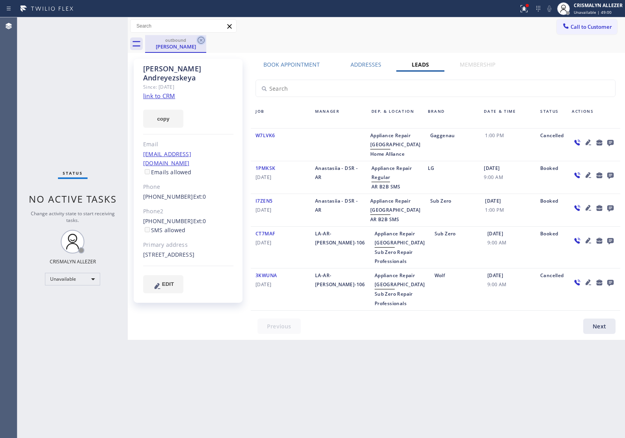
click at [200, 42] on icon at bounding box center [200, 39] width 9 height 9
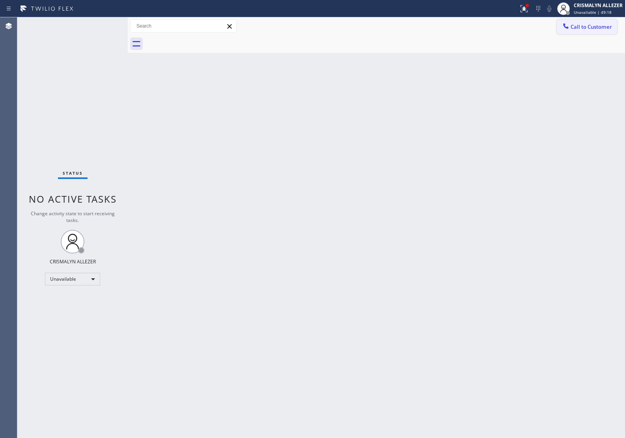
click at [598, 33] on button "Call to Customer" at bounding box center [587, 26] width 60 height 15
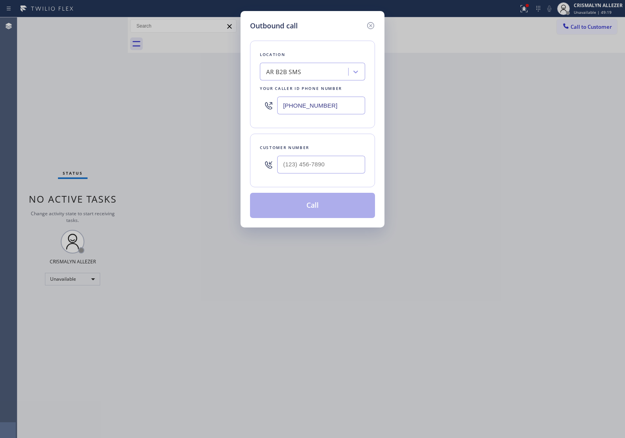
drag, startPoint x: 343, startPoint y: 107, endPoint x: 116, endPoint y: 97, distance: 226.9
click at [119, 97] on div "Outbound call Location AR B2B SMS Your caller id phone number (833) 692-2271 Cu…" at bounding box center [312, 219] width 625 height 438
paste input "47) 485-1800"
type input "(847) 485-1800"
click at [337, 162] on input "(___) ___-____" at bounding box center [321, 165] width 88 height 18
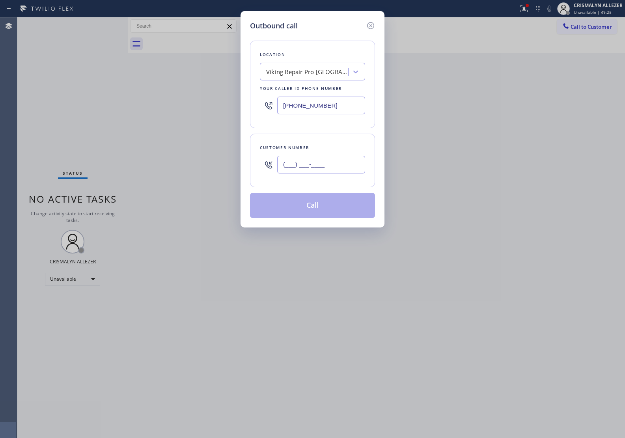
paste input "847) 485-1800"
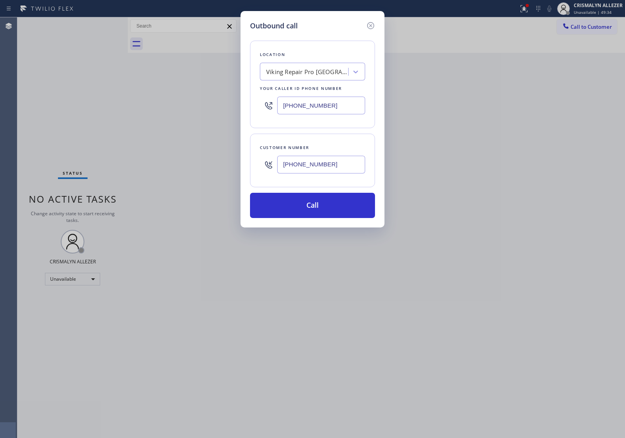
drag, startPoint x: 341, startPoint y: 168, endPoint x: 101, endPoint y: 156, distance: 240.8
click at [101, 156] on div "Outbound call Location Viking Repair Pro Arlington Heights Your caller id phone…" at bounding box center [312, 219] width 625 height 438
paste input "852-7385"
type input "(847) 852-7385"
click at [308, 209] on button "Call" at bounding box center [312, 205] width 125 height 25
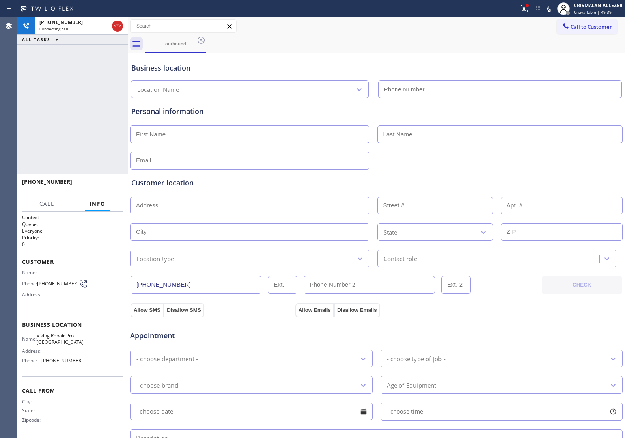
type input "(847) 485-1800"
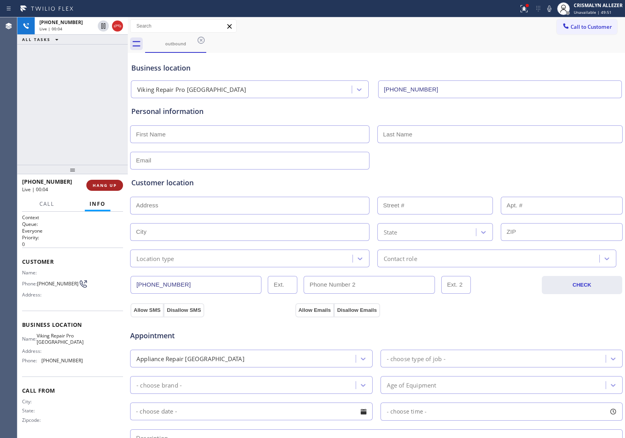
click at [104, 187] on span "HANG UP" at bounding box center [105, 186] width 24 height 6
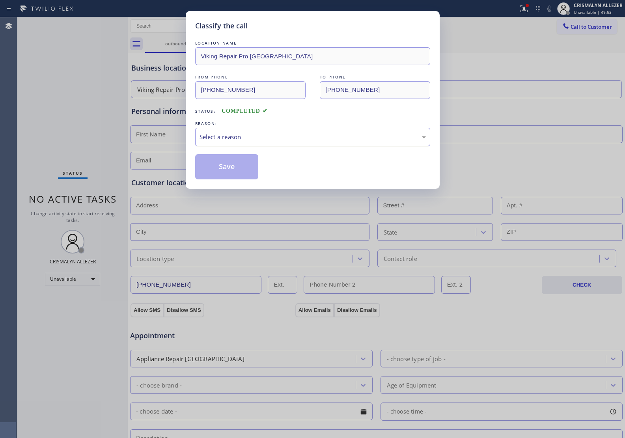
click at [253, 144] on div "Select a reason" at bounding box center [312, 137] width 235 height 19
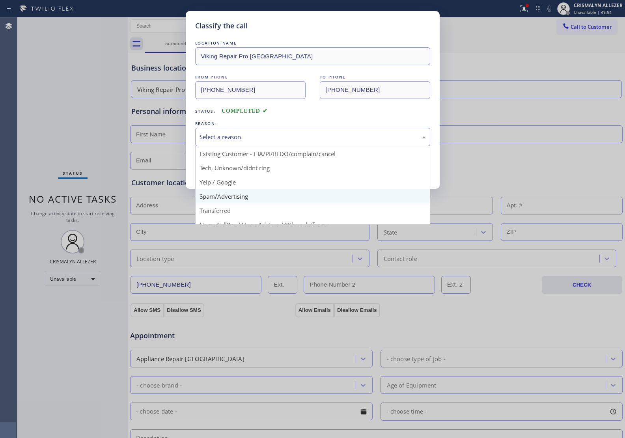
scroll to position [54, 0]
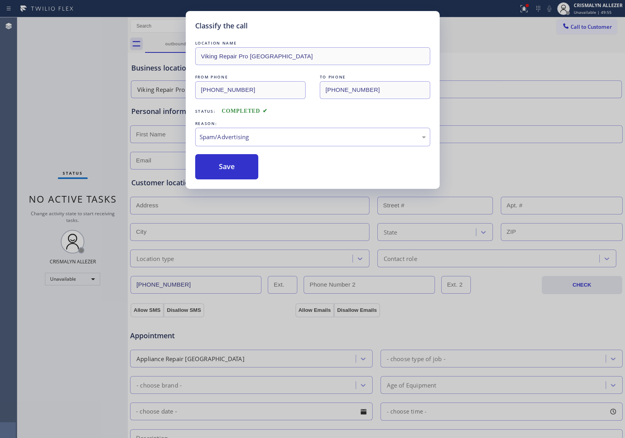
click at [239, 175] on button "Save" at bounding box center [226, 166] width 63 height 25
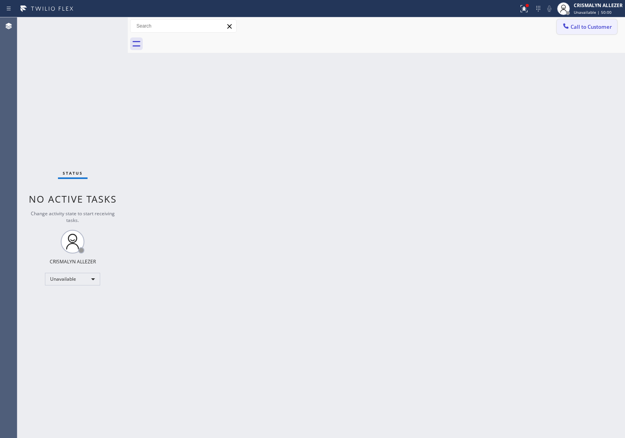
click at [588, 29] on span "Call to Customer" at bounding box center [591, 26] width 41 height 7
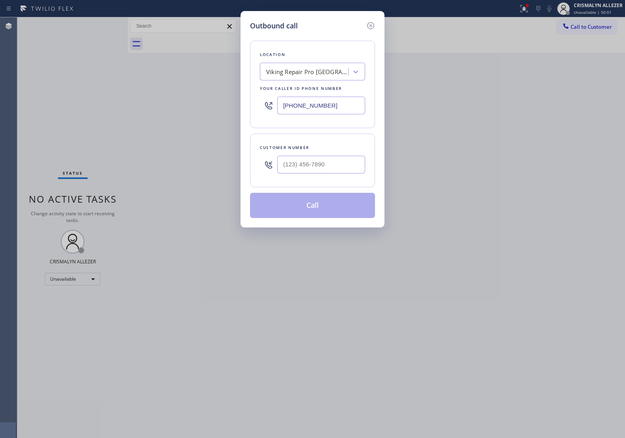
drag, startPoint x: 338, startPoint y: 103, endPoint x: 168, endPoint y: 119, distance: 170.8
click at [171, 119] on div "Outbound call Location Viking Repair Pro Arlington Heights Your caller id phone…" at bounding box center [312, 219] width 625 height 438
paste input "562) 362-4267"
type input "[PHONE_NUMBER]"
click at [314, 153] on div at bounding box center [321, 165] width 88 height 26
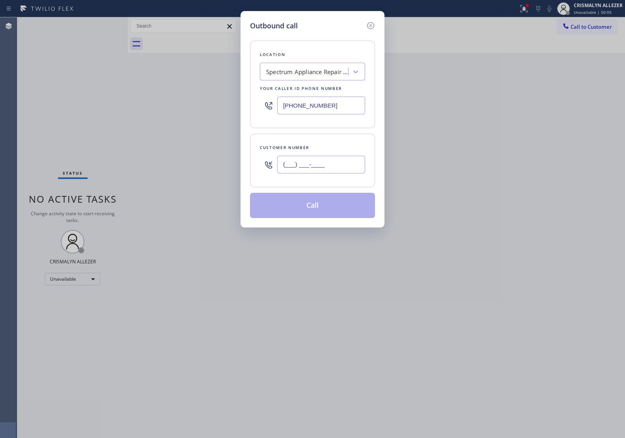
click at [314, 170] on input "(___) ___-____" at bounding box center [321, 165] width 88 height 18
paste input "714) 200-6960"
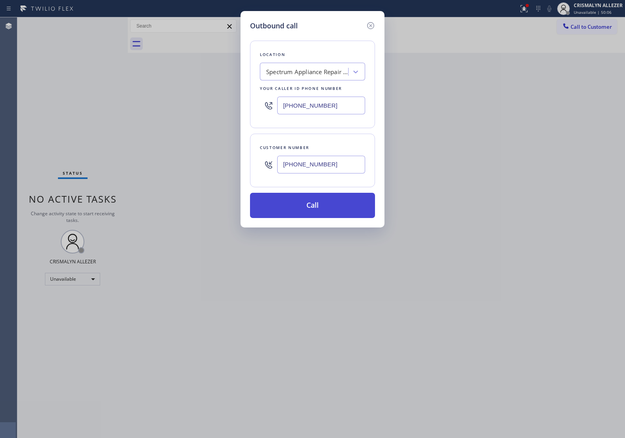
type input "(714) 200-6960"
click at [311, 216] on button "Call" at bounding box center [312, 205] width 125 height 25
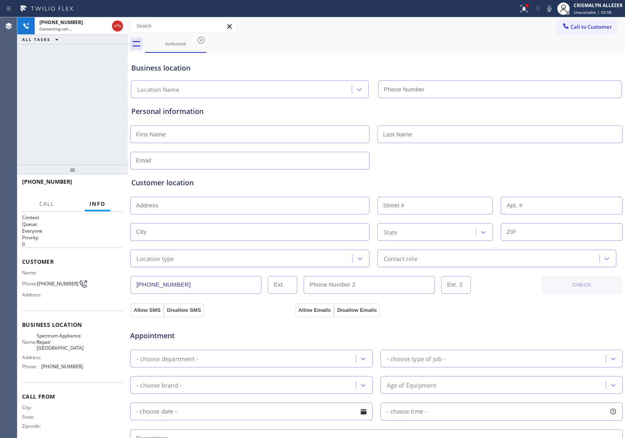
type input "[PHONE_NUMBER]"
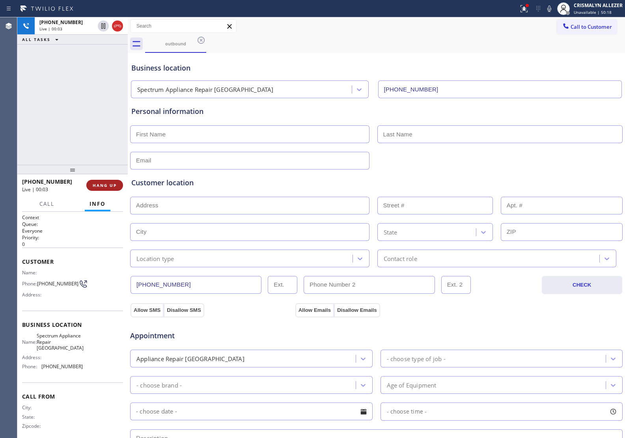
click at [107, 181] on button "HANG UP" at bounding box center [104, 185] width 37 height 11
click at [106, 184] on span "HANG UP" at bounding box center [105, 186] width 24 height 6
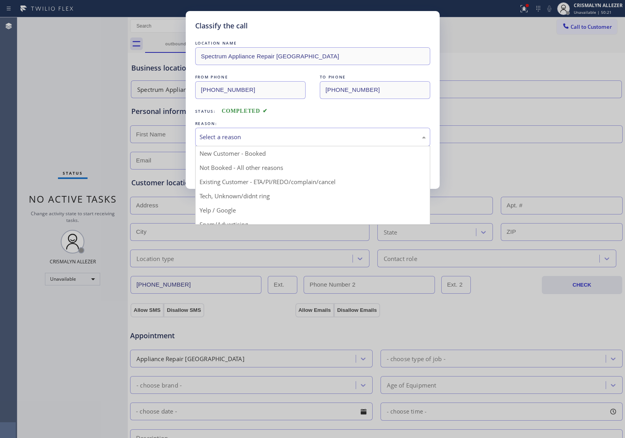
click at [289, 142] on div "Select a reason" at bounding box center [312, 137] width 235 height 19
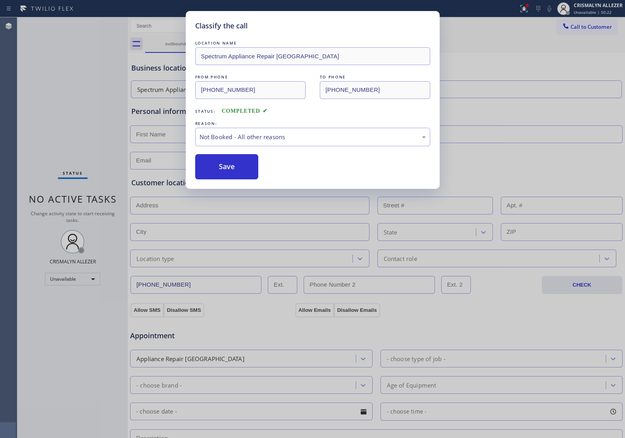
click at [231, 170] on button "Save" at bounding box center [226, 166] width 63 height 25
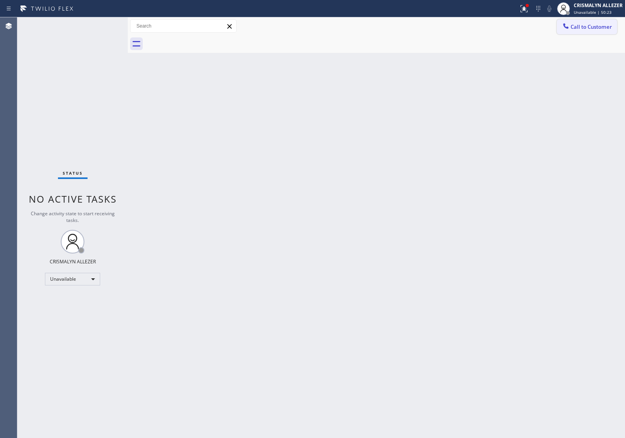
click at [593, 31] on button "Call to Customer" at bounding box center [587, 26] width 60 height 15
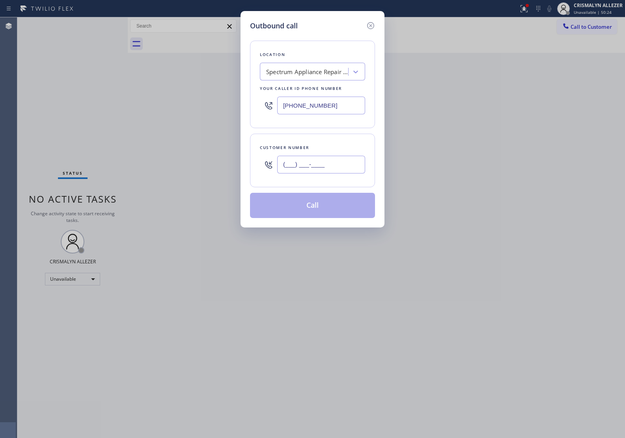
click at [345, 162] on input "(___) ___-____" at bounding box center [321, 165] width 88 height 18
paste input "714) 200-6960"
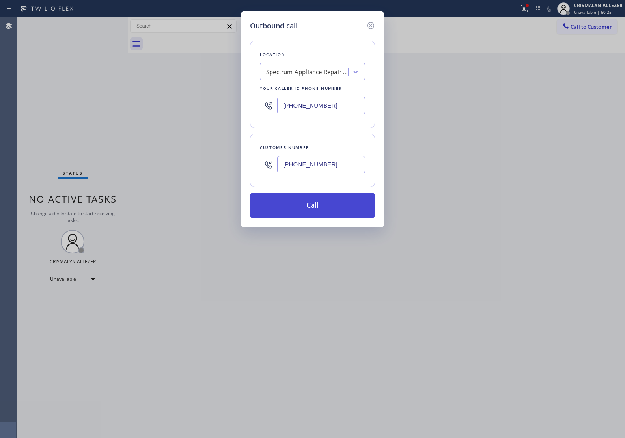
type input "(714) 200-6960"
click at [321, 204] on button "Call" at bounding box center [312, 205] width 125 height 25
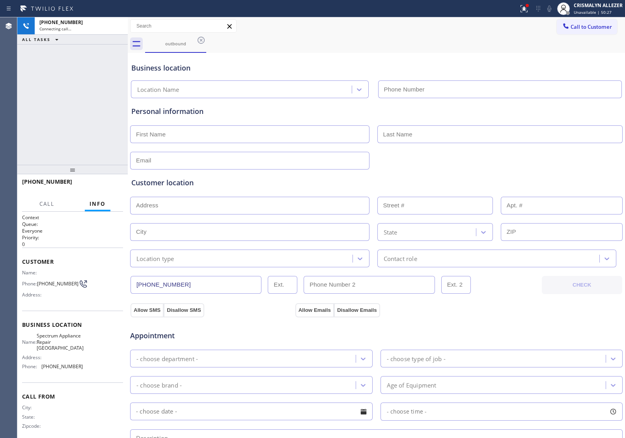
type input "[PHONE_NUMBER]"
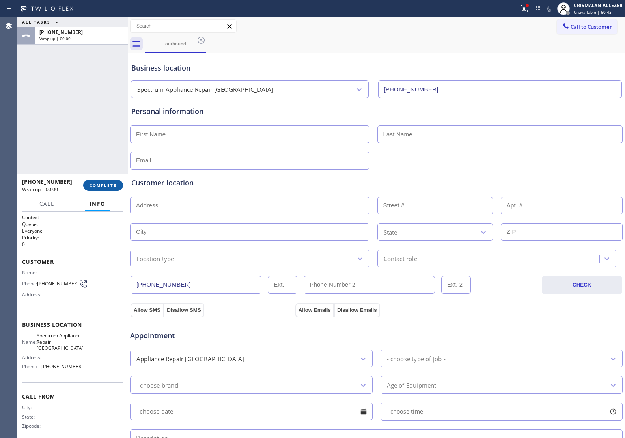
click at [105, 187] on span "COMPLETE" at bounding box center [103, 186] width 27 height 6
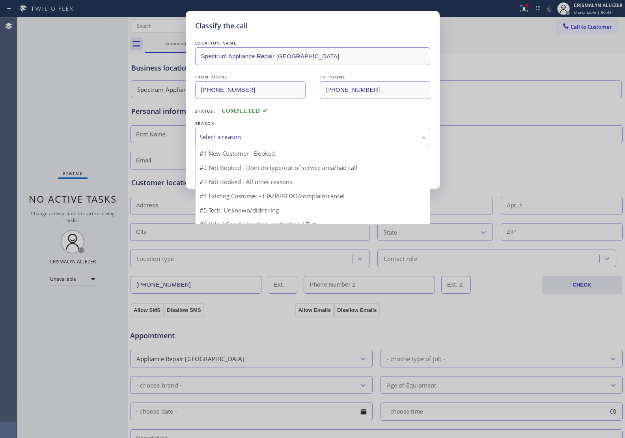
click at [337, 134] on div "Select a reason" at bounding box center [313, 136] width 226 height 9
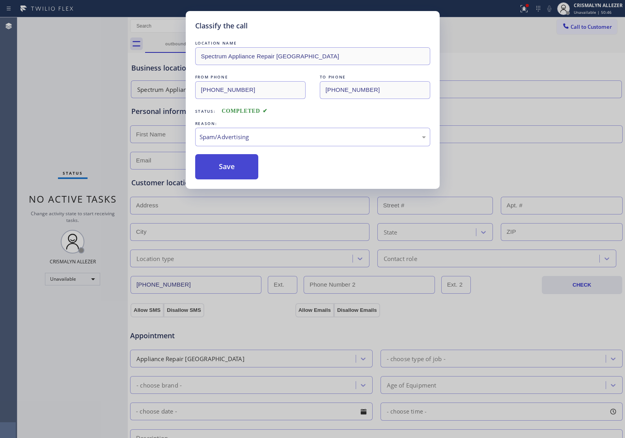
click at [223, 172] on button "Save" at bounding box center [226, 166] width 63 height 25
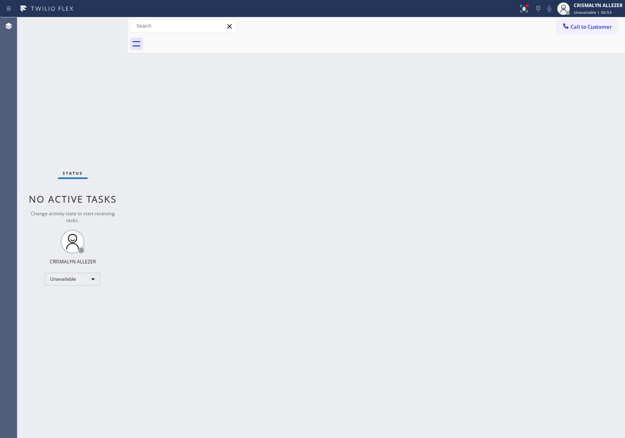
click at [544, 105] on div "Back to Dashboard Change Sender ID Customers Technicians Select a contact Outbo…" at bounding box center [376, 227] width 497 height 421
click at [594, 30] on span "Call to Customer" at bounding box center [591, 26] width 41 height 7
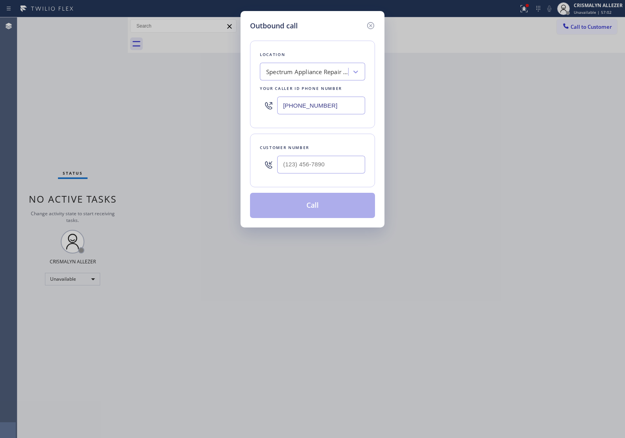
drag, startPoint x: 355, startPoint y: 106, endPoint x: 247, endPoint y: 106, distance: 108.0
click at [247, 106] on div "Outbound call Location Spectrum Appliance Repair Orange County Your caller id p…" at bounding box center [313, 119] width 144 height 216
paste input "855) 731-4952"
type input "[PHONE_NUMBER]"
click at [349, 173] on input "(___) ___-____" at bounding box center [321, 165] width 88 height 18
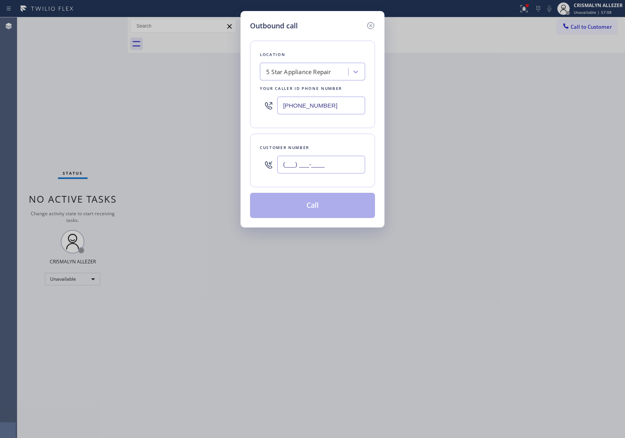
paste input "562) 773-8101"
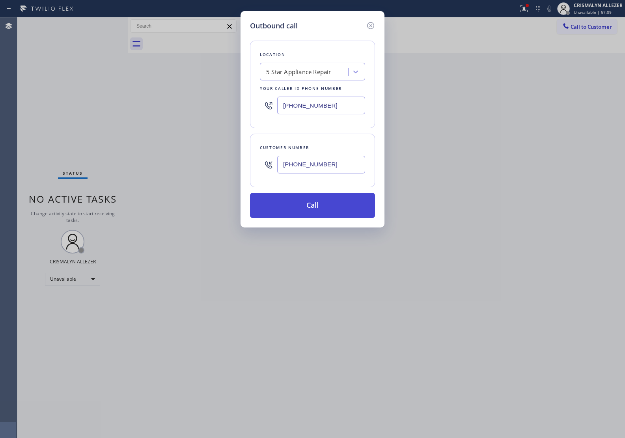
type input "(562) 773-8101"
click at [316, 213] on button "Call" at bounding box center [312, 205] width 125 height 25
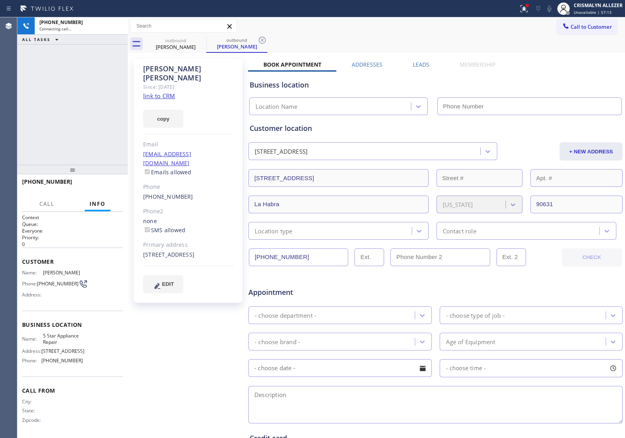
click at [166, 92] on link "link to CRM" at bounding box center [159, 96] width 32 height 8
type input "[PHONE_NUMBER]"
click at [102, 180] on button "HANG UP" at bounding box center [104, 185] width 37 height 11
click at [104, 184] on span "COMPLETE" at bounding box center [103, 186] width 27 height 6
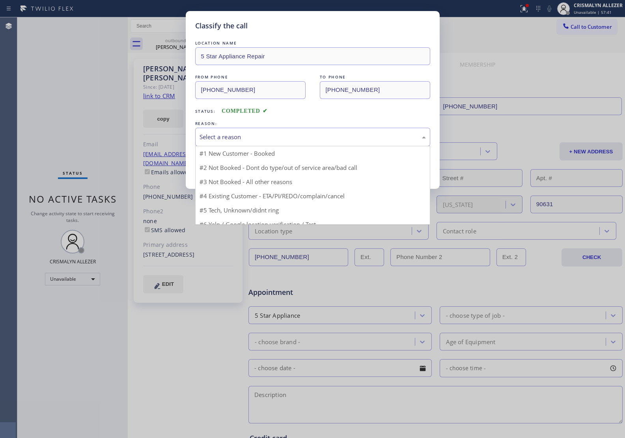
click at [310, 139] on div "Select a reason" at bounding box center [313, 136] width 226 height 9
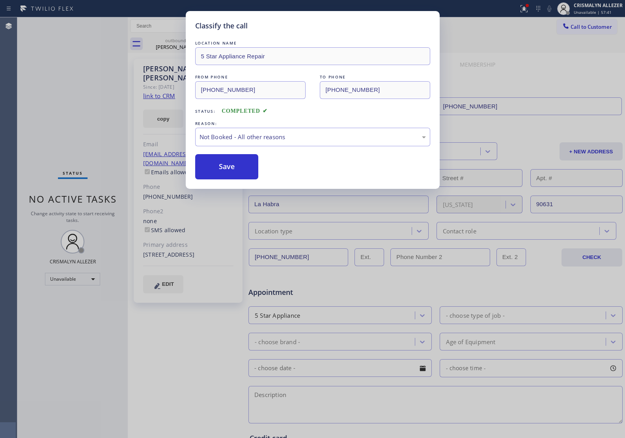
click at [247, 168] on button "Save" at bounding box center [226, 166] width 63 height 25
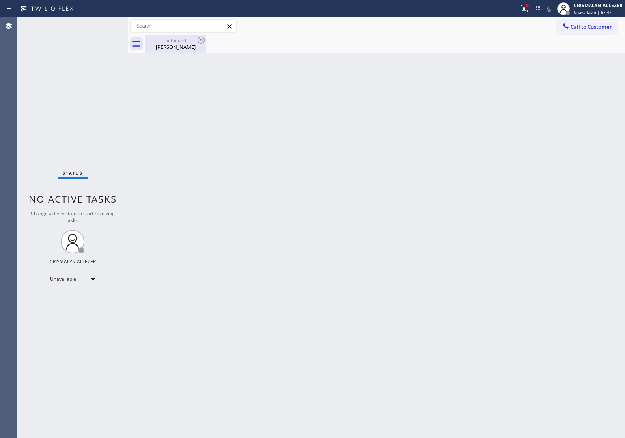
click at [178, 52] on div "outbound Linda Santana" at bounding box center [176, 44] width 60 height 18
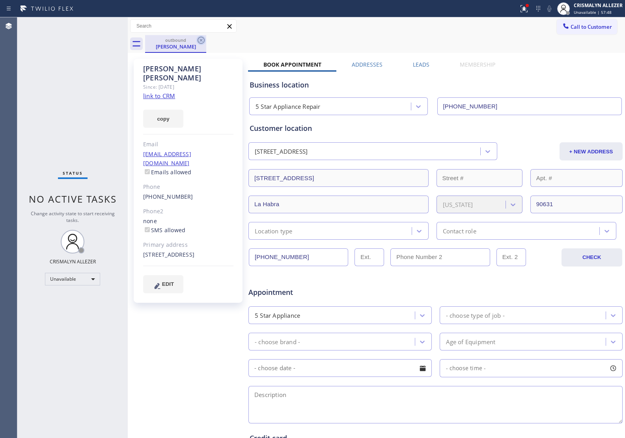
click at [200, 41] on icon at bounding box center [201, 40] width 7 height 7
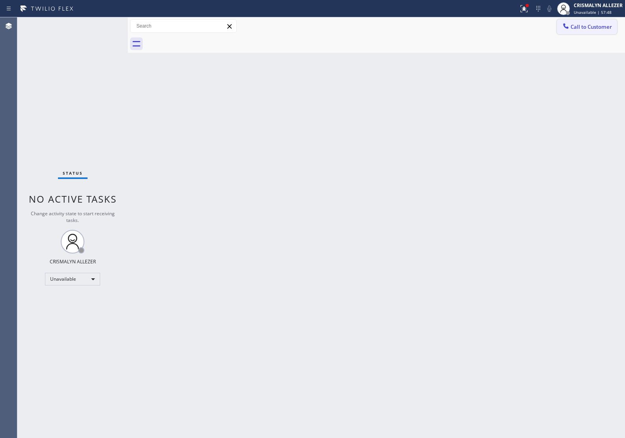
click at [576, 28] on span "Call to Customer" at bounding box center [591, 26] width 41 height 7
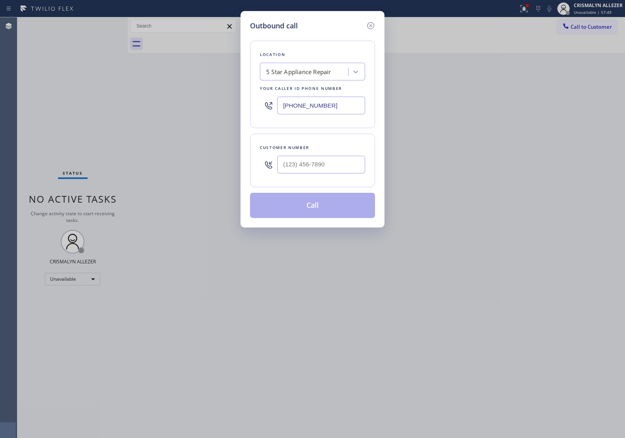
drag, startPoint x: 326, startPoint y: 108, endPoint x: 166, endPoint y: 100, distance: 161.1
click at [184, 101] on div "Outbound call Location 5 Star Appliance Repair Your caller id phone number [PHO…" at bounding box center [312, 219] width 625 height 438
paste input "949) 236-4598"
type input "(949) 236-4598"
click at [353, 175] on div at bounding box center [321, 165] width 88 height 26
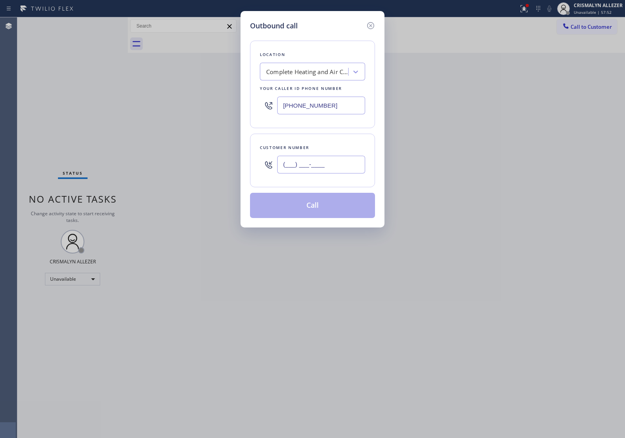
click at [344, 168] on input "(___) ___-____" at bounding box center [321, 165] width 88 height 18
paste input "909) 200-7298"
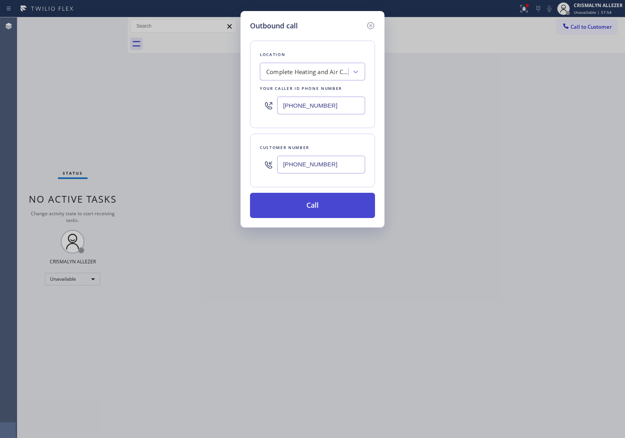
type input "(909) 200-7298"
click at [318, 218] on button "Call" at bounding box center [312, 205] width 125 height 25
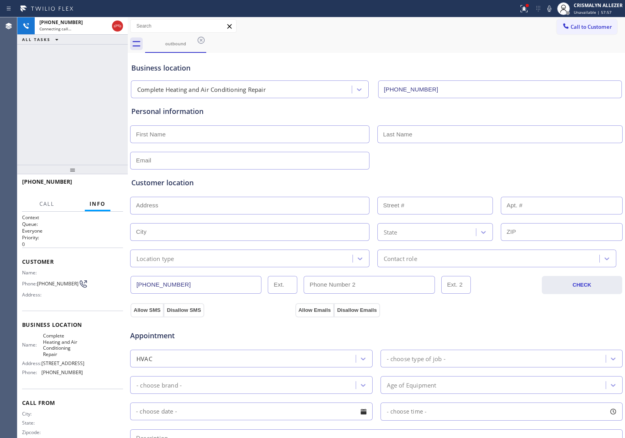
type input "(949) 236-4598"
click at [119, 28] on icon at bounding box center [117, 25] width 9 height 9
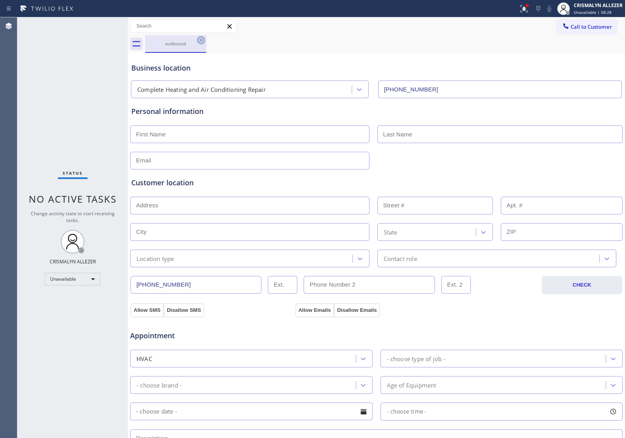
click at [200, 43] on icon at bounding box center [201, 40] width 7 height 7
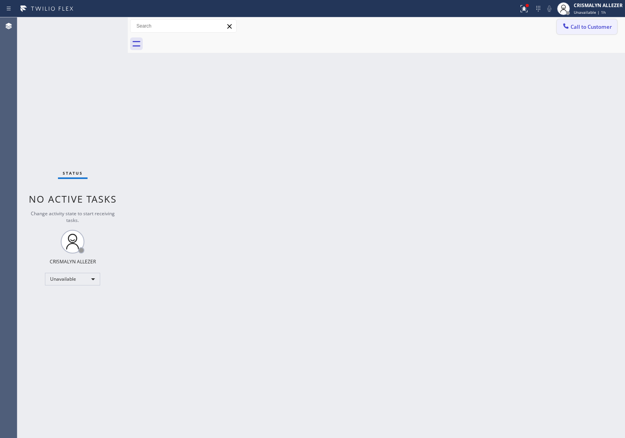
click at [599, 30] on span "Call to Customer" at bounding box center [591, 26] width 41 height 7
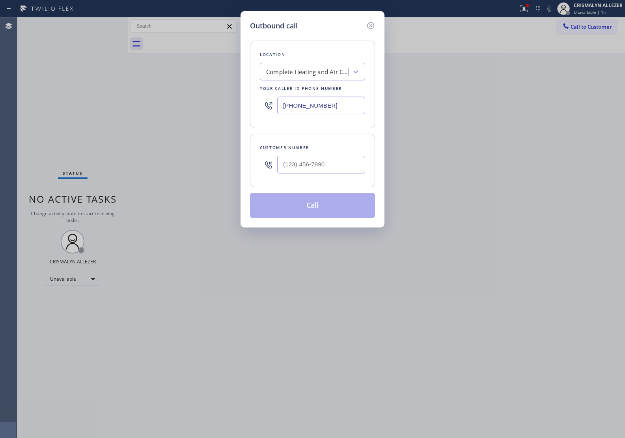
drag, startPoint x: 350, startPoint y: 109, endPoint x: 215, endPoint y: 113, distance: 135.3
click at [215, 113] on div "Outbound call Location Complete Heating and Air Conditioning Repair Your caller…" at bounding box center [312, 219] width 625 height 438
paste input "881-466"
type input "[PHONE_NUMBER]"
click at [351, 165] on input "(___) ___-____" at bounding box center [321, 165] width 88 height 18
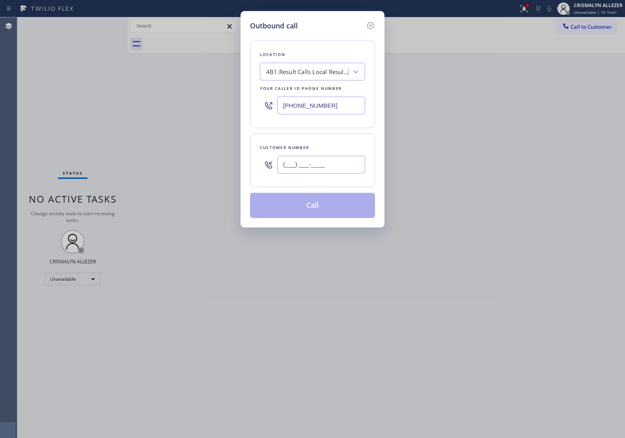
paste input "214) 693-8838"
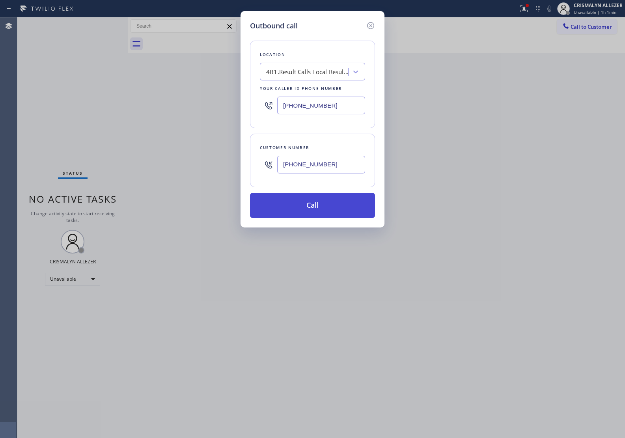
type input "(214) 693-8838"
click at [320, 205] on button "Call" at bounding box center [312, 205] width 125 height 25
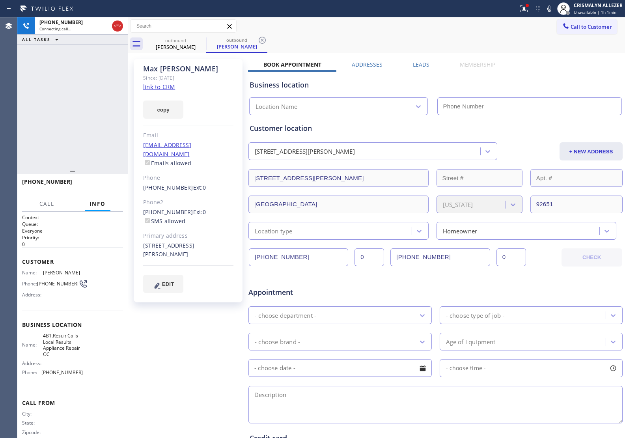
click at [174, 86] on link "link to CRM" at bounding box center [159, 87] width 32 height 8
type input "[PHONE_NUMBER]"
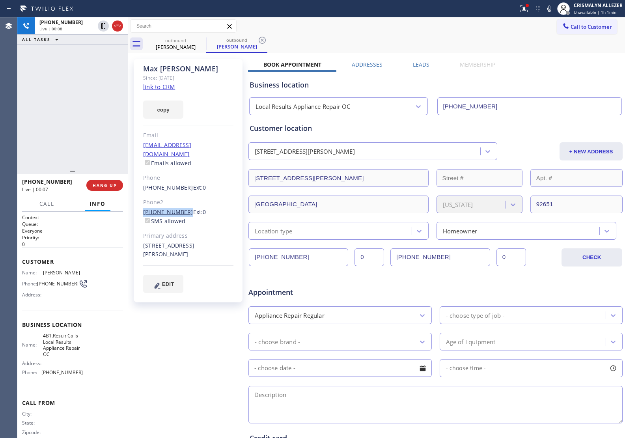
drag, startPoint x: 141, startPoint y: 200, endPoint x: 181, endPoint y: 204, distance: 40.0
click at [181, 204] on div "Max Swango Since: 20 may 2020 link to CRM copy Email candaceswango@yahoo.com Em…" at bounding box center [188, 181] width 109 height 244
copy link "(214) 693-2723"
click at [91, 188] on button "HANG UP" at bounding box center [104, 185] width 37 height 11
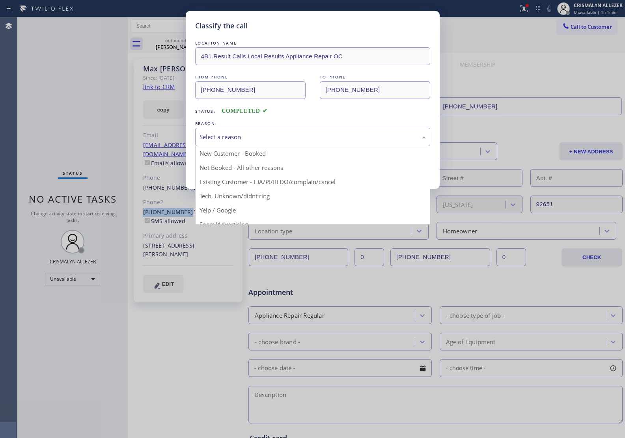
click at [325, 131] on div "Select a reason" at bounding box center [312, 137] width 235 height 19
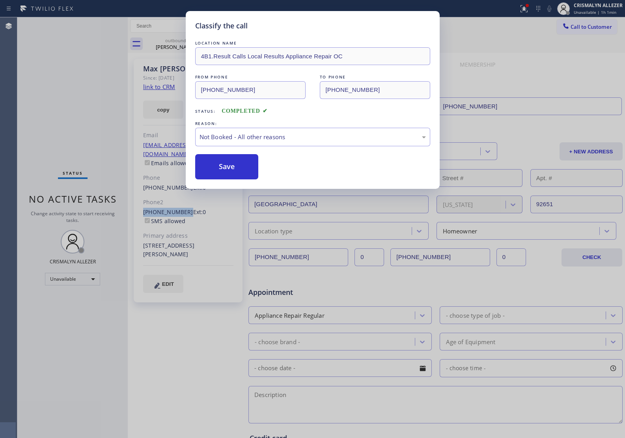
click at [239, 164] on button "Save" at bounding box center [226, 166] width 63 height 25
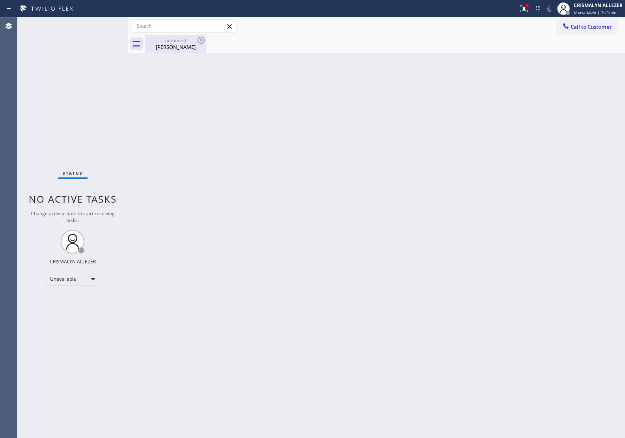
click at [181, 50] on div "Max Swango" at bounding box center [176, 46] width 60 height 7
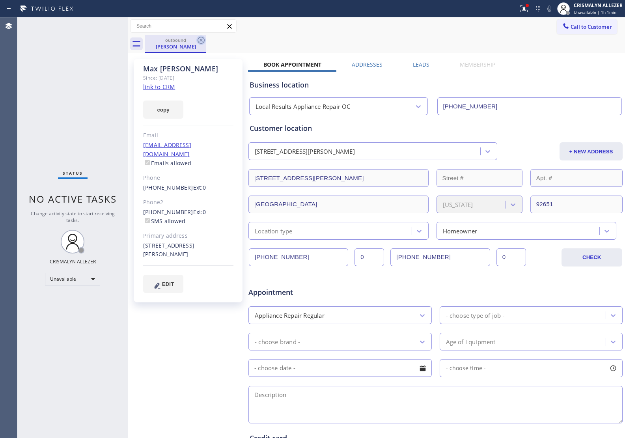
click at [198, 41] on icon at bounding box center [201, 40] width 7 height 7
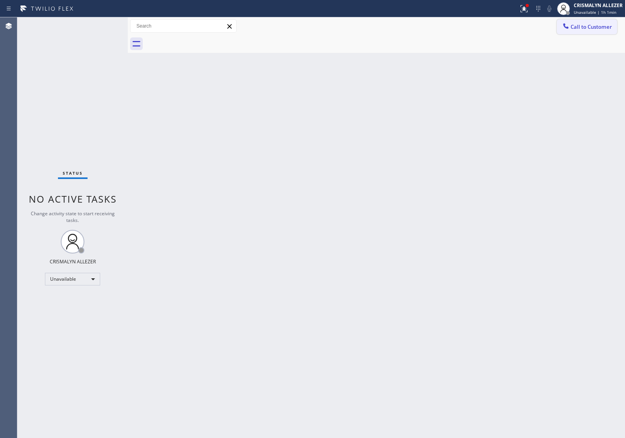
click at [581, 30] on button "Call to Customer" at bounding box center [587, 26] width 60 height 15
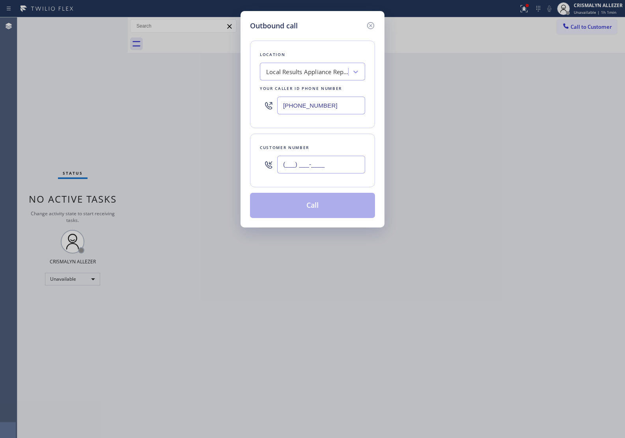
click at [343, 164] on input "(___) ___-____" at bounding box center [321, 165] width 88 height 18
paste input "214) 693-2723"
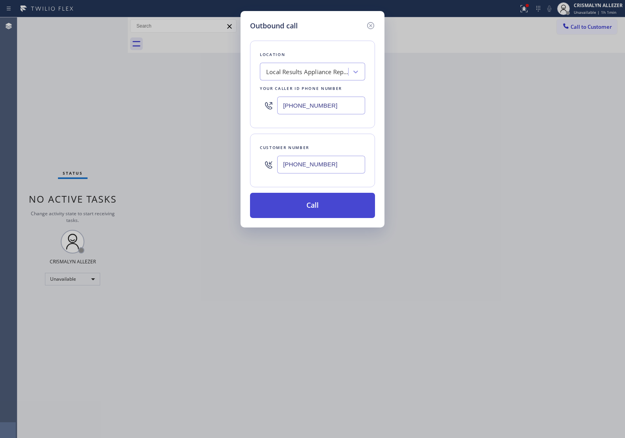
type input "(214) 693-2723"
click at [324, 205] on button "Call" at bounding box center [312, 205] width 125 height 25
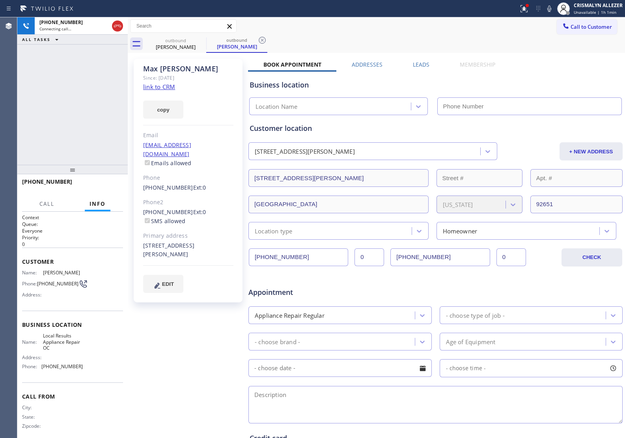
type input "[PHONE_NUMBER]"
click at [101, 184] on span "HANG UP" at bounding box center [105, 186] width 24 height 6
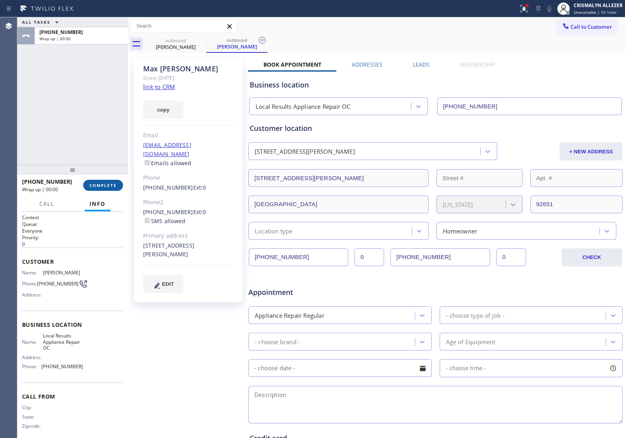
click at [101, 184] on span "COMPLETE" at bounding box center [103, 186] width 27 height 6
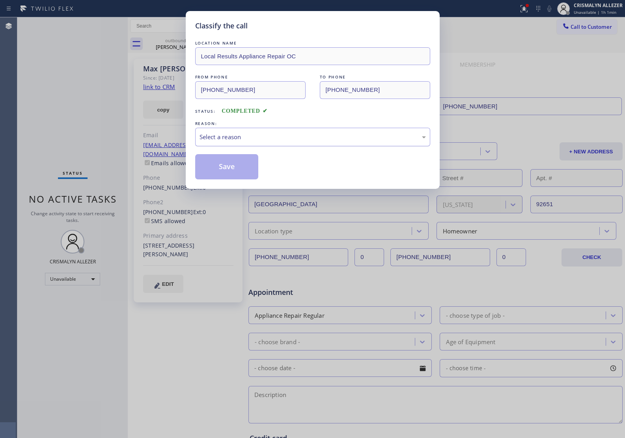
click at [310, 139] on div "Select a reason" at bounding box center [313, 136] width 226 height 9
click at [226, 168] on button "Save" at bounding box center [226, 166] width 63 height 25
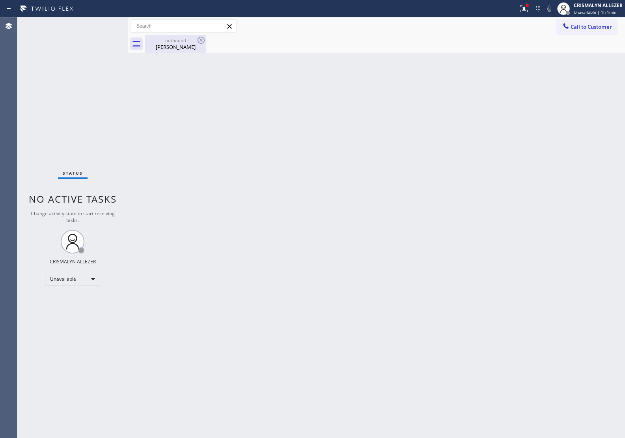
click at [175, 43] on div "Max Swango" at bounding box center [176, 46] width 60 height 7
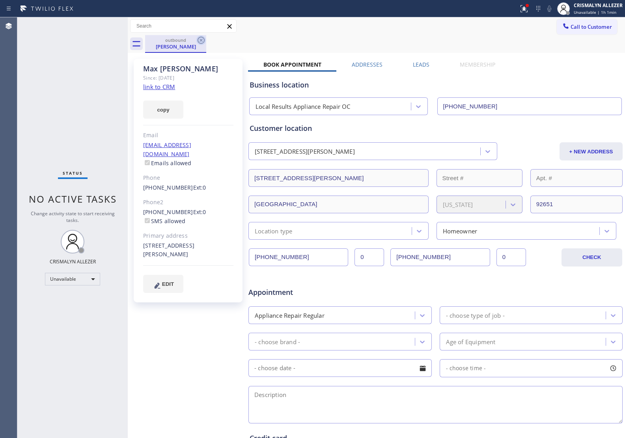
click at [205, 42] on icon at bounding box center [200, 39] width 9 height 9
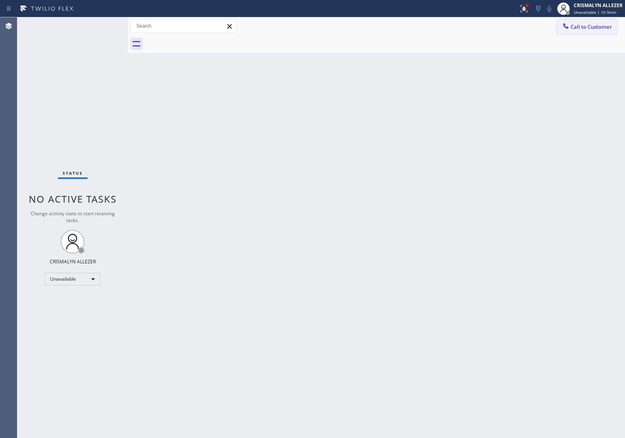
click at [588, 25] on span "Call to Customer" at bounding box center [591, 26] width 41 height 7
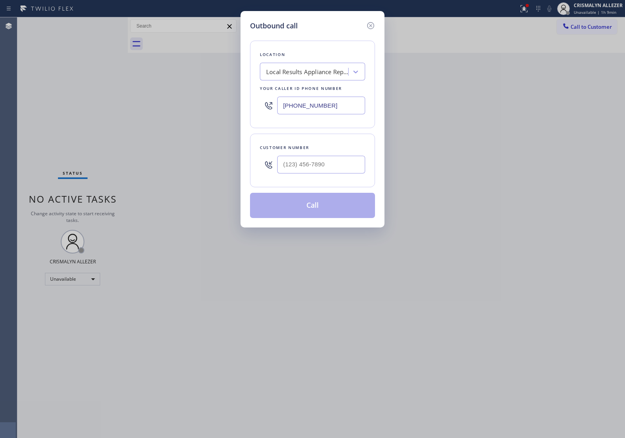
drag, startPoint x: 353, startPoint y: 106, endPoint x: 151, endPoint y: 96, distance: 202.1
click at [152, 96] on div "Outbound call Location Local Results Appliance Repair OC Your caller id phone n…" at bounding box center [312, 219] width 625 height 438
paste input "628) 244-8789"
type input "[PHONE_NUMBER]"
click at [302, 171] on input "(___) ___-____" at bounding box center [321, 165] width 88 height 18
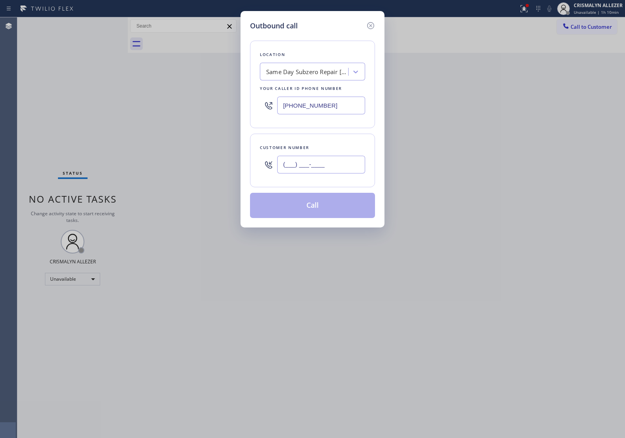
paste input "415) 879-7002"
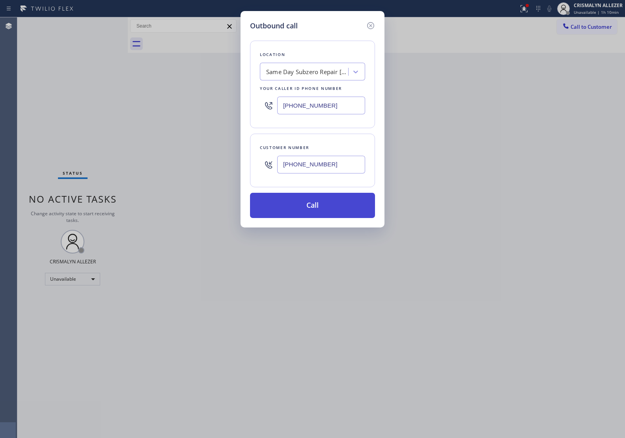
type input "[PHONE_NUMBER]"
click at [310, 204] on button "Call" at bounding box center [312, 205] width 125 height 25
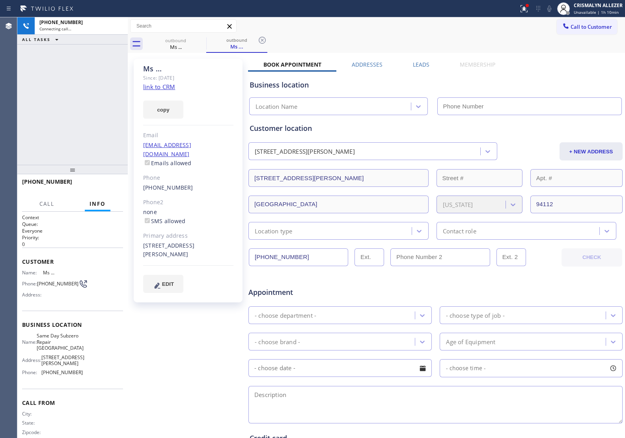
type input "[PHONE_NUMBER]"
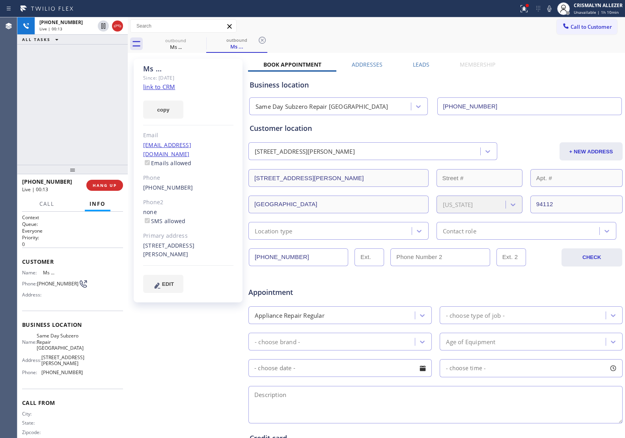
click at [157, 326] on div "Ms ... Since: 20 may 2020 link to CRM copy Email no@gmail.com Emails allowed Ph…" at bounding box center [189, 310] width 118 height 511
click at [103, 185] on span "HANG UP" at bounding box center [105, 186] width 24 height 6
click at [103, 185] on span "COMPLETE" at bounding box center [103, 186] width 27 height 6
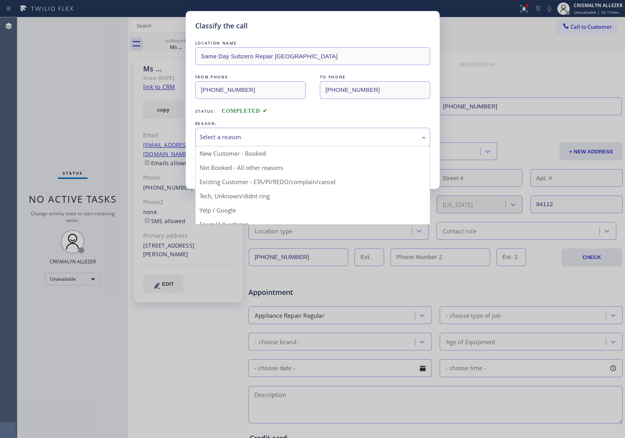
click at [331, 139] on div "Select a reason" at bounding box center [313, 136] width 226 height 9
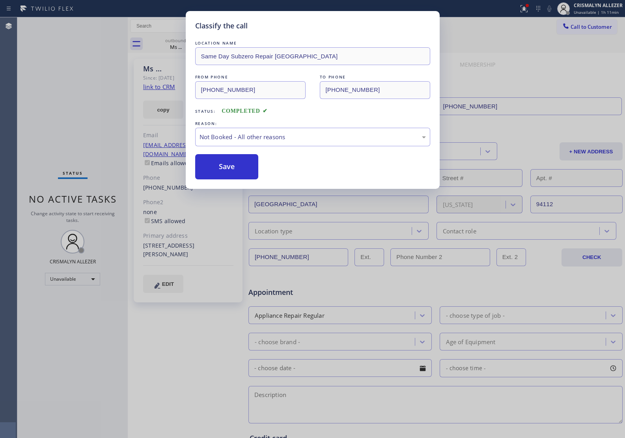
click at [239, 171] on button "Save" at bounding box center [226, 166] width 63 height 25
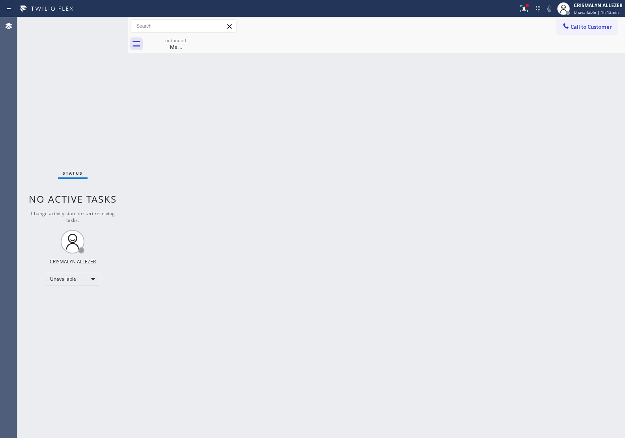
drag, startPoint x: 601, startPoint y: 21, endPoint x: 404, endPoint y: 75, distance: 204.5
click at [597, 24] on button "Call to Customer" at bounding box center [587, 26] width 60 height 15
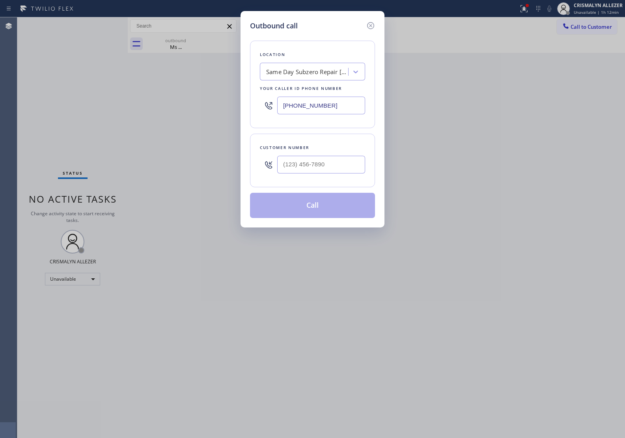
drag, startPoint x: 347, startPoint y: 110, endPoint x: 187, endPoint y: 103, distance: 160.2
click at [187, 103] on div "Outbound call Location Same Day Subzero Repair [GEOGRAPHIC_DATA] Your caller id…" at bounding box center [312, 219] width 625 height 438
paste input "714) 400-2318"
type input "[PHONE_NUMBER]"
click at [293, 171] on input "(___) ___-____" at bounding box center [321, 165] width 88 height 18
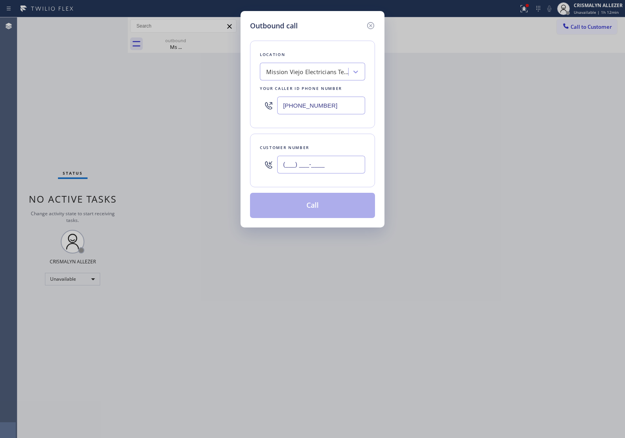
paste input "949) 701-2271"
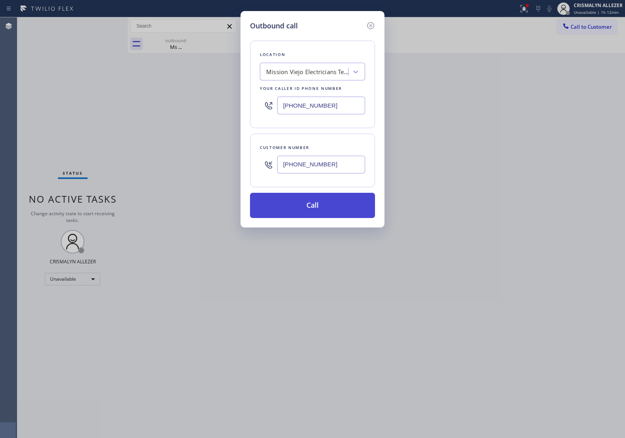
type input "[PHONE_NUMBER]"
click at [304, 204] on button "Call" at bounding box center [312, 205] width 125 height 25
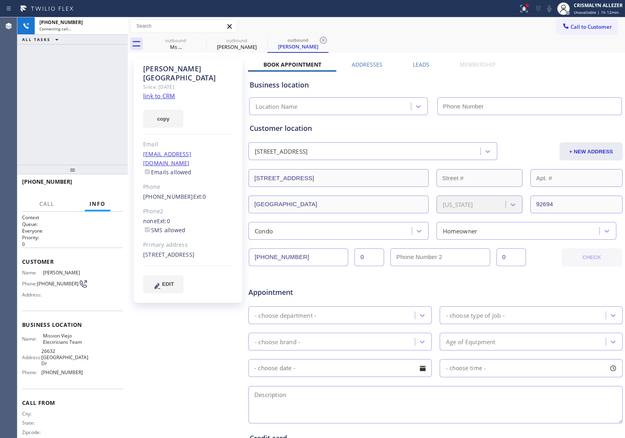
type input "[PHONE_NUMBER]"
click at [179, 42] on div "outbound" at bounding box center [176, 40] width 60 height 6
type input "[PHONE_NUMBER]"
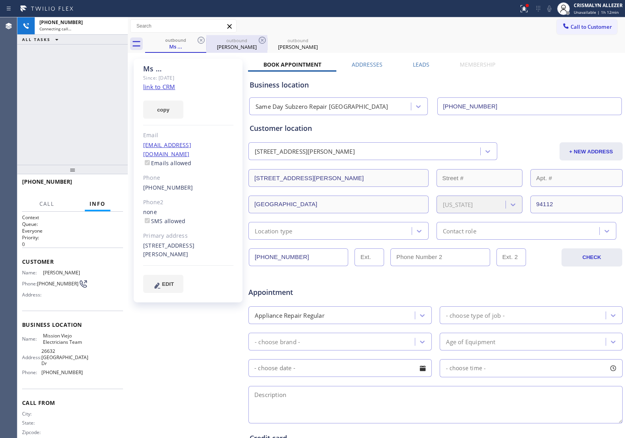
drag, startPoint x: 207, startPoint y: 36, endPoint x: 200, endPoint y: 40, distance: 8.3
click at [206, 37] on div "outbound Alejandra Dangelo" at bounding box center [236, 44] width 61 height 18
type input "[PHONE_NUMBER]"
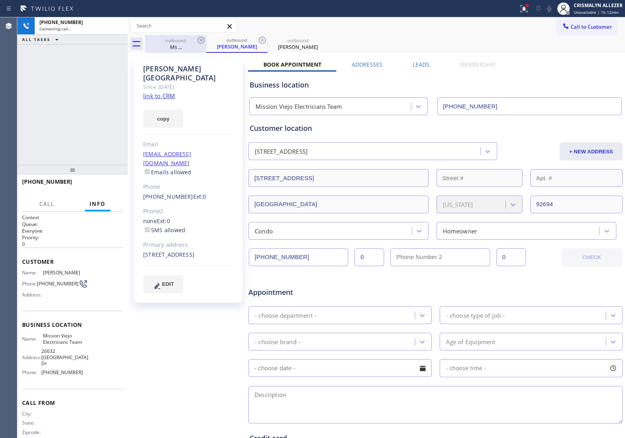
click at [200, 40] on icon at bounding box center [200, 39] width 9 height 9
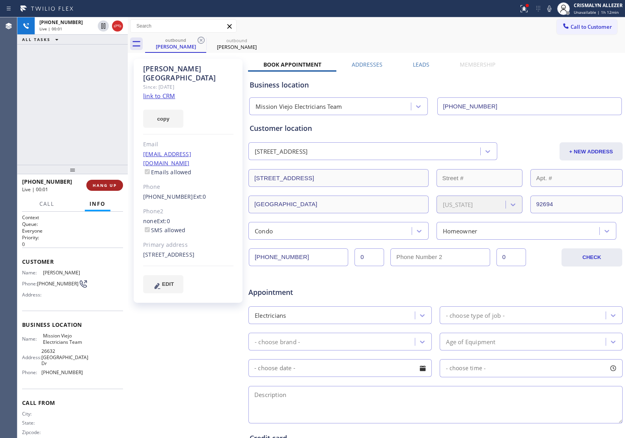
click at [101, 185] on span "HANG UP" at bounding box center [105, 186] width 24 height 6
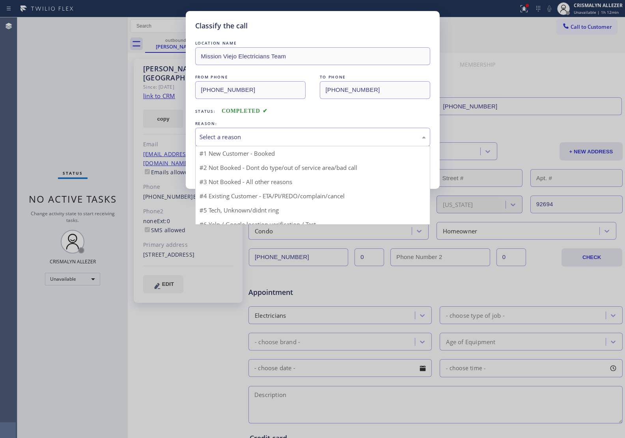
click at [304, 137] on div "Select a reason" at bounding box center [313, 136] width 226 height 9
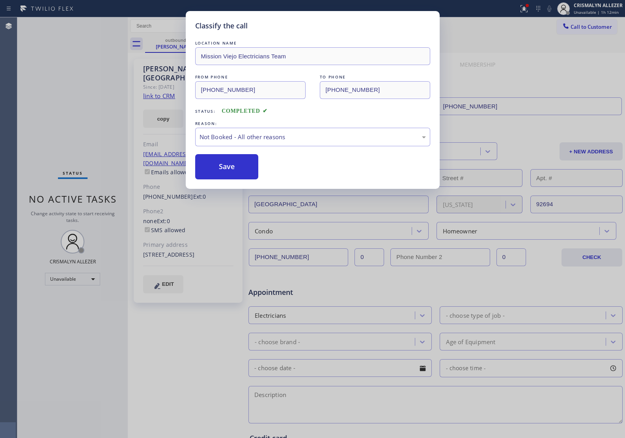
click at [235, 164] on button "Save" at bounding box center [226, 166] width 63 height 25
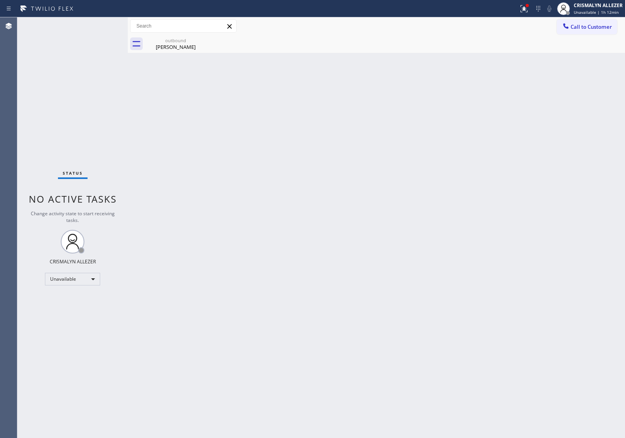
drag, startPoint x: 187, startPoint y: 44, endPoint x: 211, endPoint y: 34, distance: 26.7
click at [194, 41] on div "outbound Alejandra Dangelo" at bounding box center [176, 44] width 60 height 18
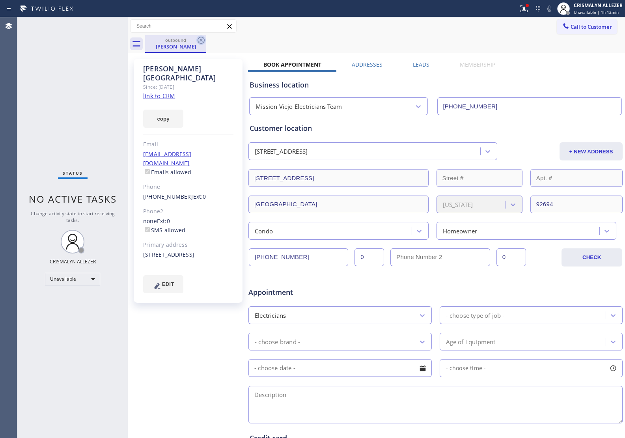
click at [198, 41] on icon at bounding box center [201, 40] width 7 height 7
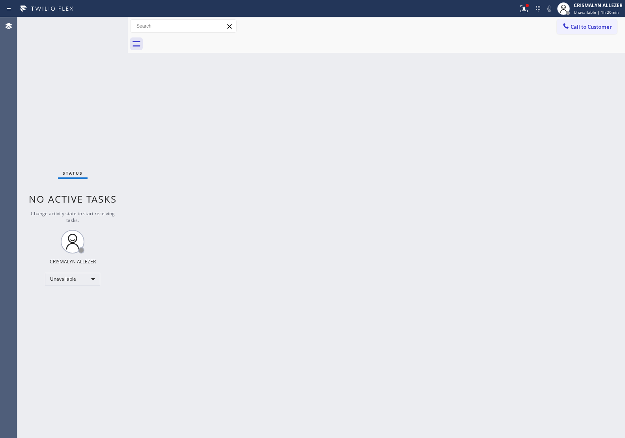
drag, startPoint x: 588, startPoint y: 23, endPoint x: 440, endPoint y: 79, distance: 158.8
click at [588, 24] on span "Call to Customer" at bounding box center [591, 26] width 41 height 7
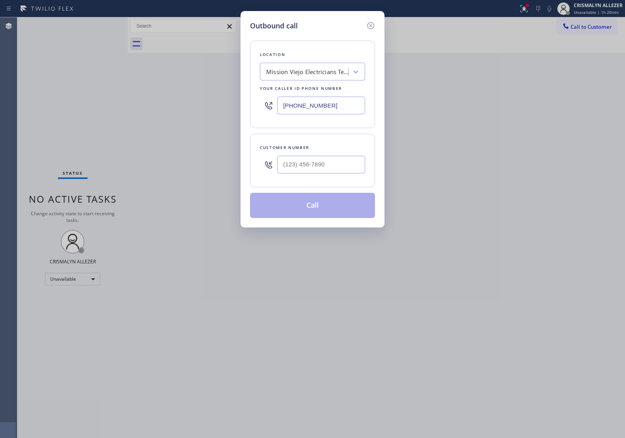
click at [313, 74] on div "Mission Viejo Electricians Team" at bounding box center [307, 71] width 83 height 9
paste input "Zoom Electricians"
type input "Zoom Electricians"
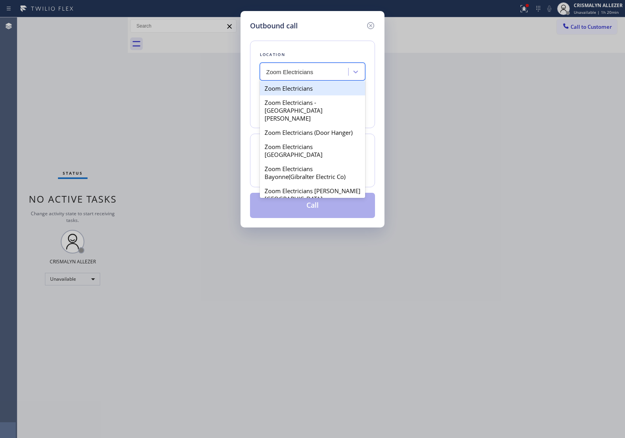
click at [298, 90] on div "Zoom Electricians" at bounding box center [312, 88] width 105 height 14
type input "(833) 529-3731"
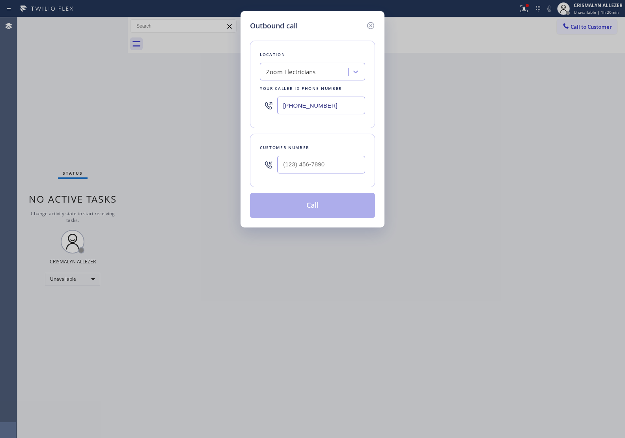
click at [536, 196] on div "Outbound call Location Zoom Electricians Your caller id phone number (833) 529-…" at bounding box center [312, 219] width 625 height 438
click at [307, 166] on input "(___) ___-____" at bounding box center [321, 165] width 88 height 18
paste input "562) 397-7094"
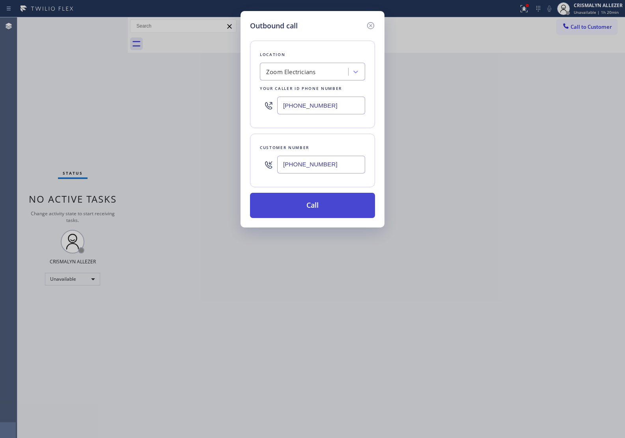
type input "(562) 397-7094"
click at [316, 215] on button "Call" at bounding box center [312, 205] width 125 height 25
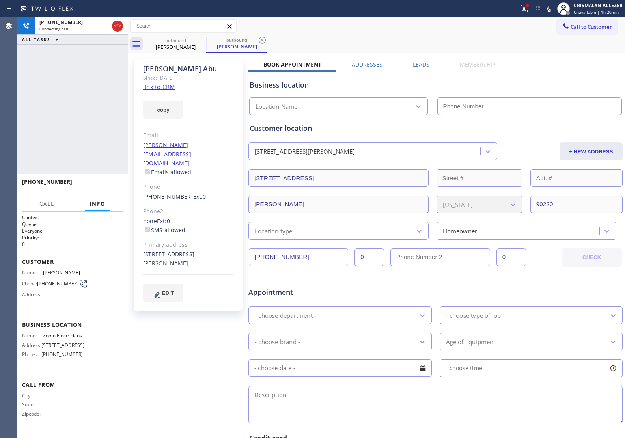
click at [162, 87] on link "link to CRM" at bounding box center [159, 87] width 32 height 8
type input "(833) 529-3731"
click at [97, 178] on div "+15623977094 Live | 00:04 HANG UP" at bounding box center [72, 185] width 101 height 21
click at [100, 187] on span "HANG UP" at bounding box center [105, 186] width 24 height 6
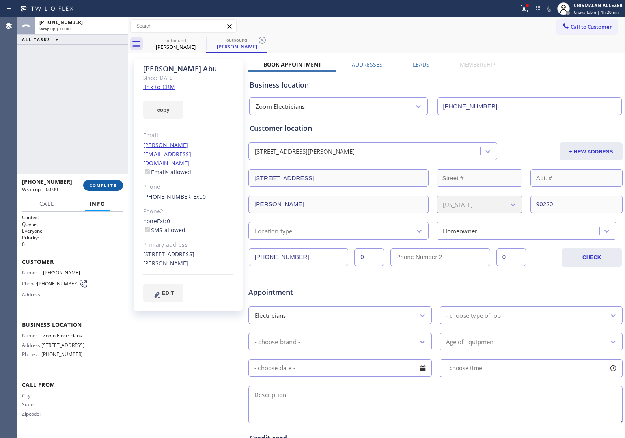
click at [100, 187] on span "COMPLETE" at bounding box center [103, 186] width 27 height 6
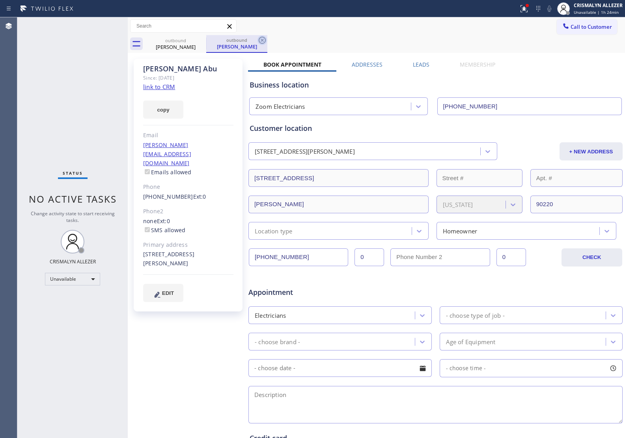
click at [261, 41] on icon at bounding box center [262, 40] width 7 height 7
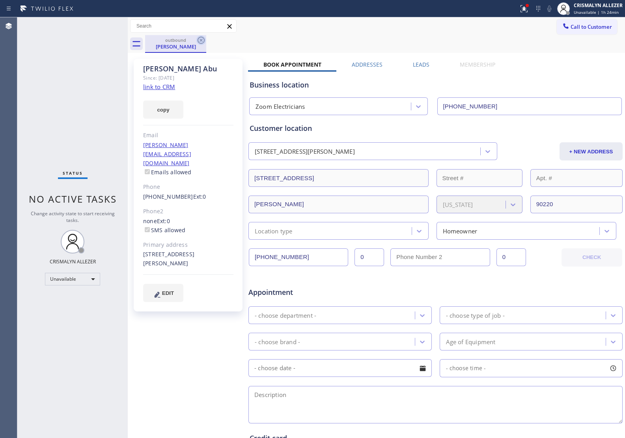
click at [202, 39] on icon at bounding box center [201, 40] width 7 height 7
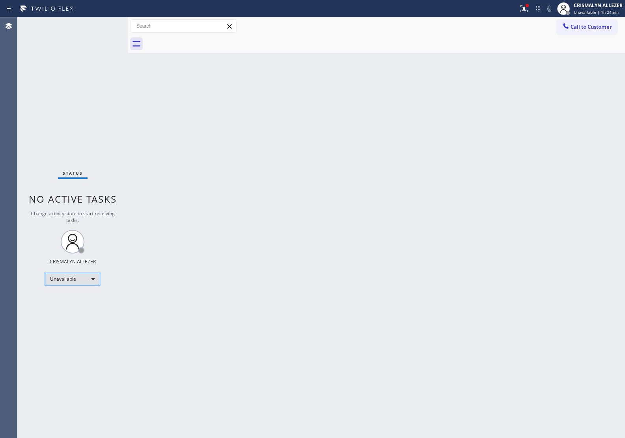
click at [99, 274] on div "Unavailable" at bounding box center [72, 279] width 55 height 13
click at [71, 323] on li "Break" at bounding box center [72, 319] width 54 height 9
click at [543, 164] on div "Back to Dashboard Change Sender ID Customers Technicians Select a contact Outbo…" at bounding box center [376, 227] width 497 height 421
click at [91, 278] on div "Break" at bounding box center [72, 279] width 55 height 13
click at [77, 313] on li "Unavailable" at bounding box center [72, 309] width 54 height 9
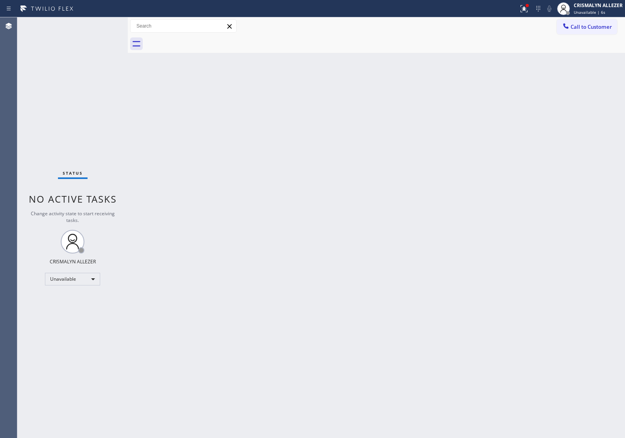
click at [589, 200] on div "Back to Dashboard Change Sender ID Customers Technicians Select a contact Outbo…" at bounding box center [376, 227] width 497 height 421
click at [594, 34] on button "Call to Customer" at bounding box center [587, 26] width 60 height 15
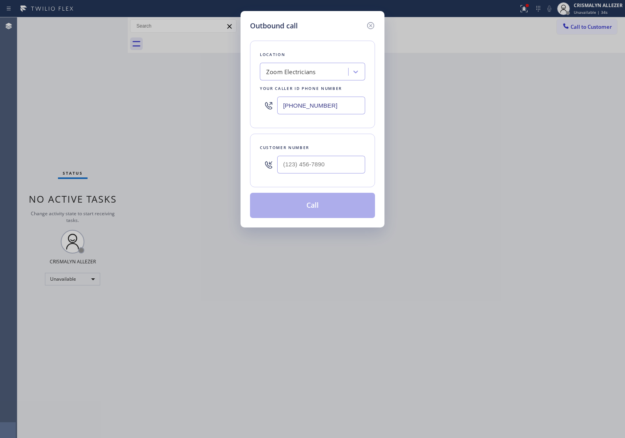
click at [327, 76] on div "Zoom Electricians" at bounding box center [305, 72] width 86 height 14
paste input "Zoom Electricians Long Beach"
type input "Zoom Electricians Long Beach"
click at [314, 89] on div "Zoom Electricians Long Beach" at bounding box center [312, 92] width 105 height 22
type input "(562) 242-3406"
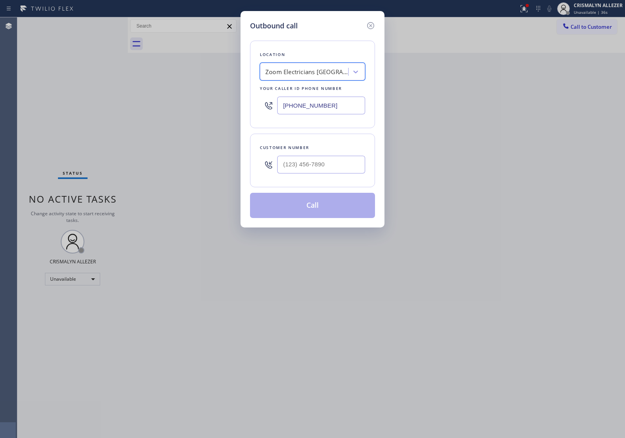
scroll to position [0, 0]
click at [350, 170] on input "(___) ___-____" at bounding box center [321, 165] width 88 height 18
paste input "562) 397-7094"
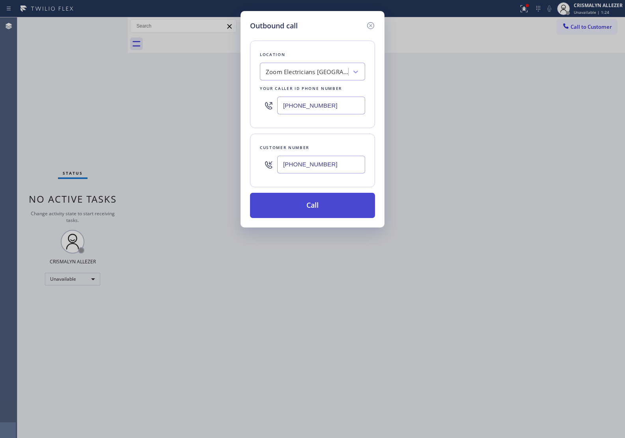
type input "(562) 397-7094"
click at [306, 205] on button "Call" at bounding box center [312, 205] width 125 height 25
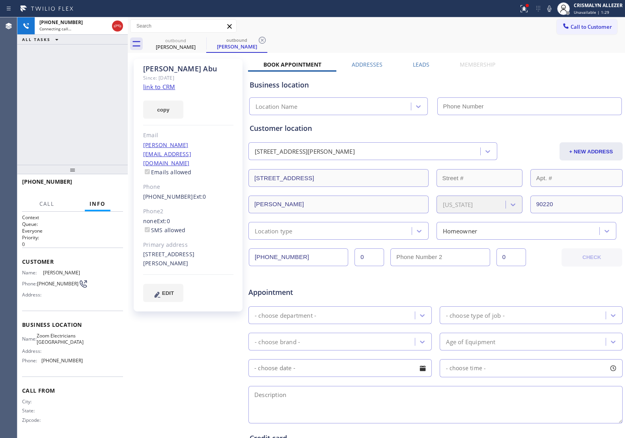
type input "(562) 242-3406"
click at [101, 184] on span "HANG UP" at bounding box center [105, 186] width 24 height 6
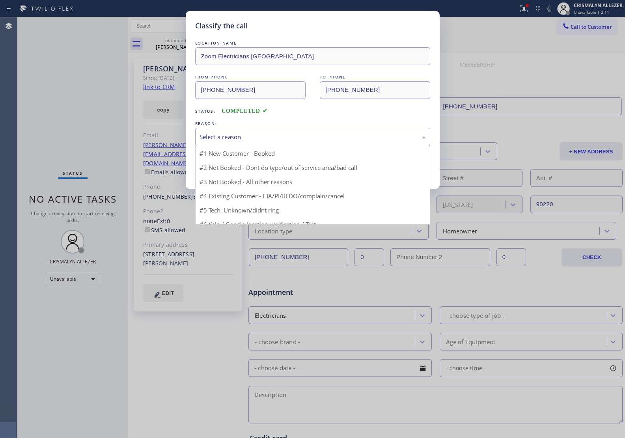
click at [314, 143] on div "Select a reason" at bounding box center [312, 137] width 235 height 19
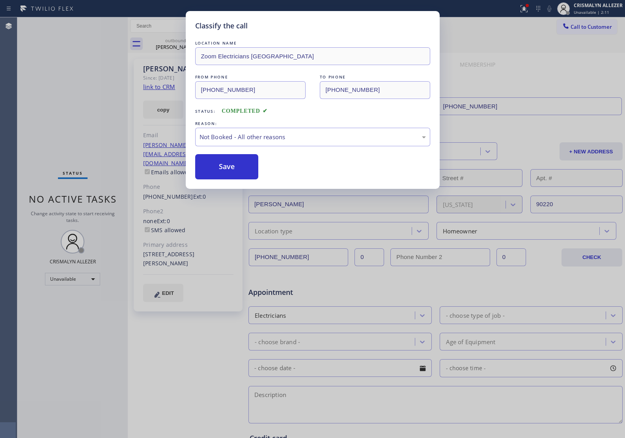
click at [225, 162] on button "Save" at bounding box center [226, 166] width 63 height 25
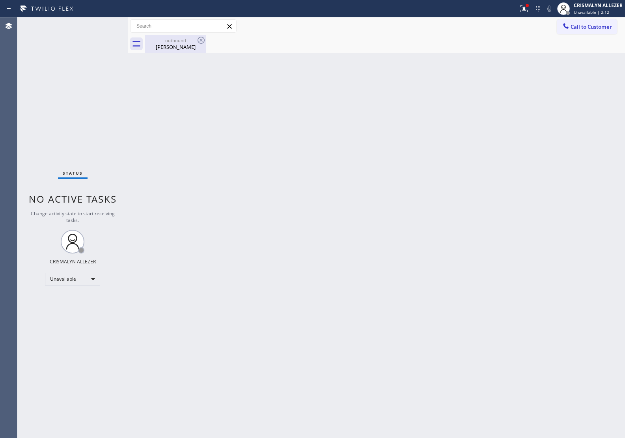
click at [172, 45] on div "Olivia Abu" at bounding box center [176, 46] width 60 height 7
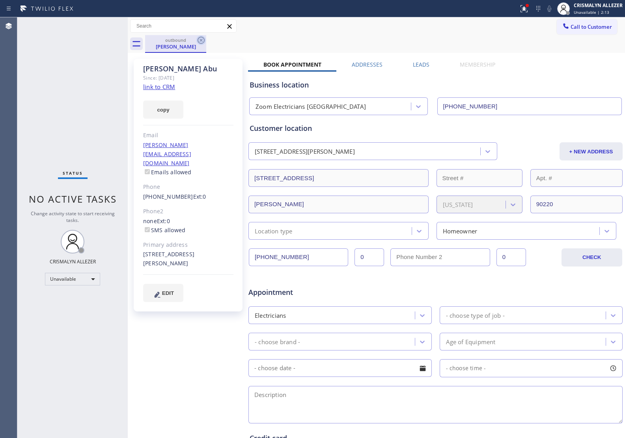
click at [200, 42] on icon at bounding box center [200, 39] width 9 height 9
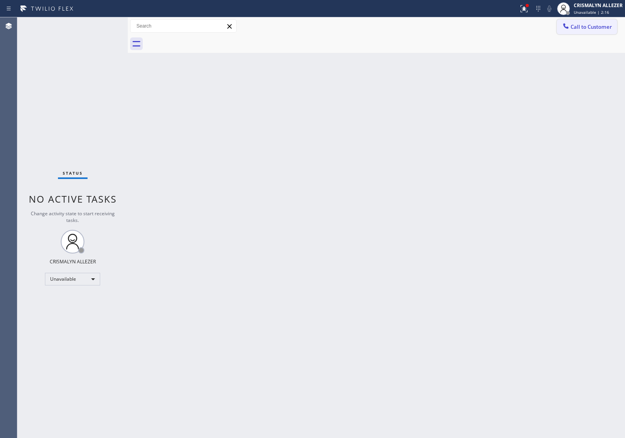
click at [579, 26] on span "Call to Customer" at bounding box center [591, 26] width 41 height 7
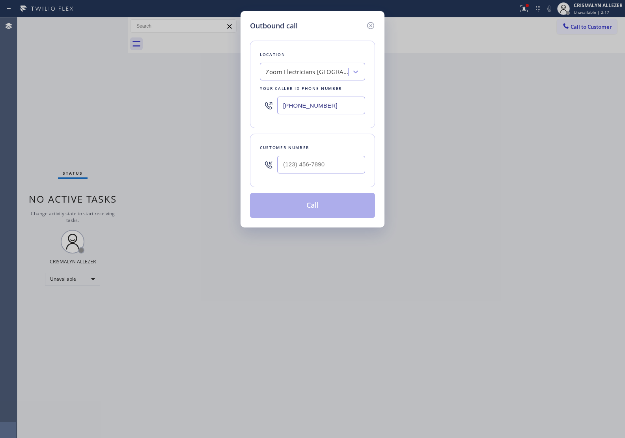
drag, startPoint x: 355, startPoint y: 108, endPoint x: 133, endPoint y: 109, distance: 222.0
click at [138, 110] on div "Outbound call Location Zoom Electricians Long Beach Your caller id phone number…" at bounding box center [312, 219] width 625 height 438
paste input "415) 480-7108"
type input "(415) 480-7108"
click at [307, 173] on input "(___) ___-____" at bounding box center [321, 165] width 88 height 18
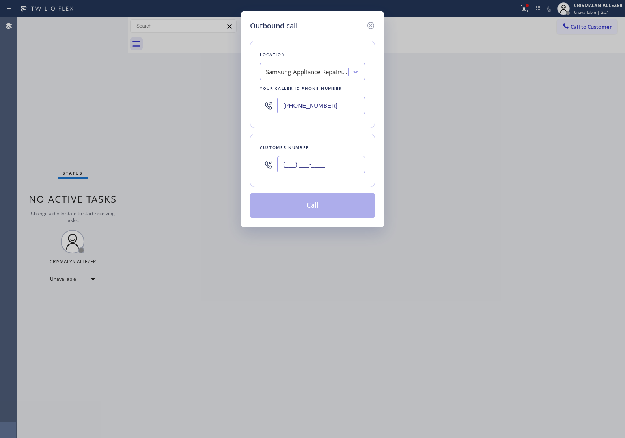
paste input "530) 300-1438"
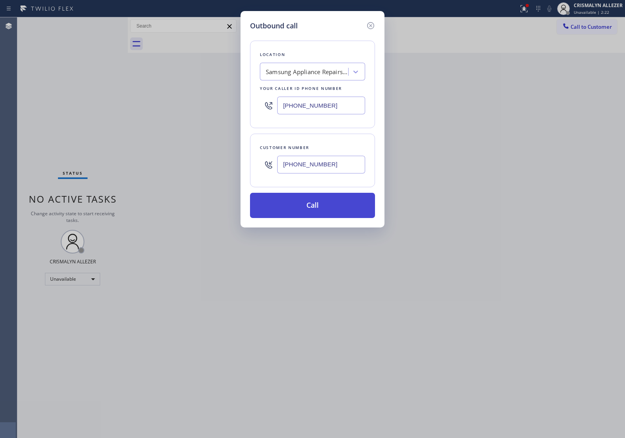
type input "(530) 300-1438"
click at [314, 208] on button "Call" at bounding box center [312, 205] width 125 height 25
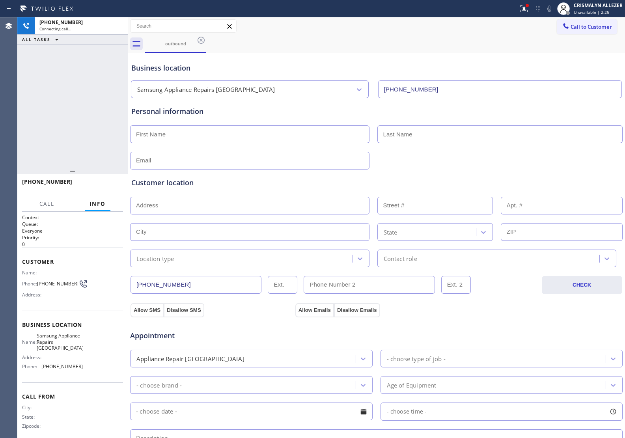
type input "(415) 480-7108"
click at [104, 190] on button "HANG UP" at bounding box center [104, 185] width 37 height 11
click at [104, 186] on span "COMPLETE" at bounding box center [103, 186] width 27 height 6
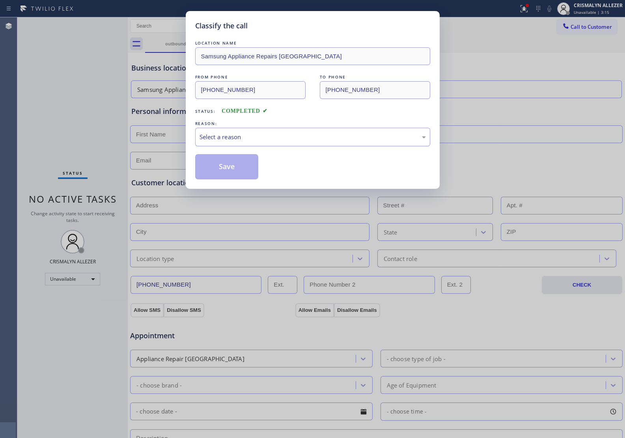
click at [312, 140] on div "Select a reason" at bounding box center [313, 136] width 226 height 9
click at [228, 166] on button "Save" at bounding box center [226, 166] width 63 height 25
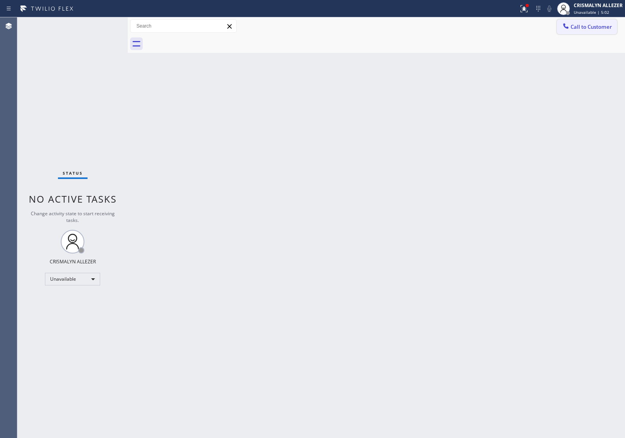
click at [586, 33] on button "Call to Customer" at bounding box center [587, 26] width 60 height 15
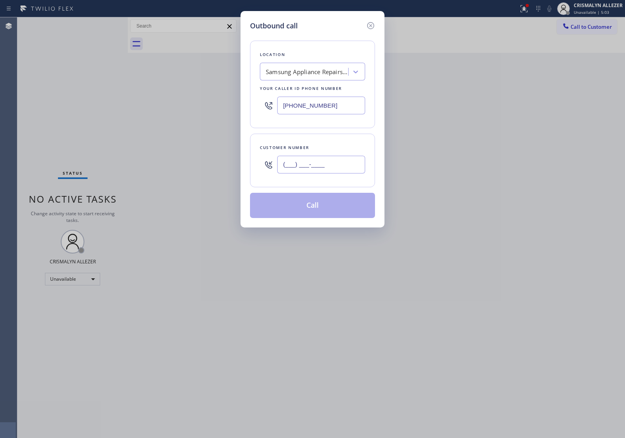
click at [328, 168] on input "(___) ___-____" at bounding box center [321, 165] width 88 height 18
paste input "530) 300-1438"
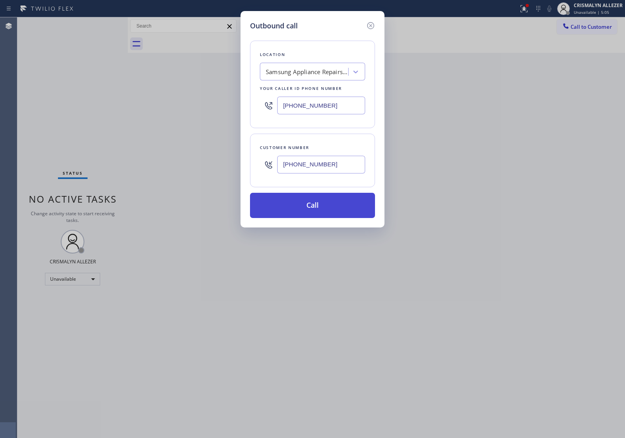
type input "(530) 300-1438"
click at [320, 201] on button "Call" at bounding box center [312, 205] width 125 height 25
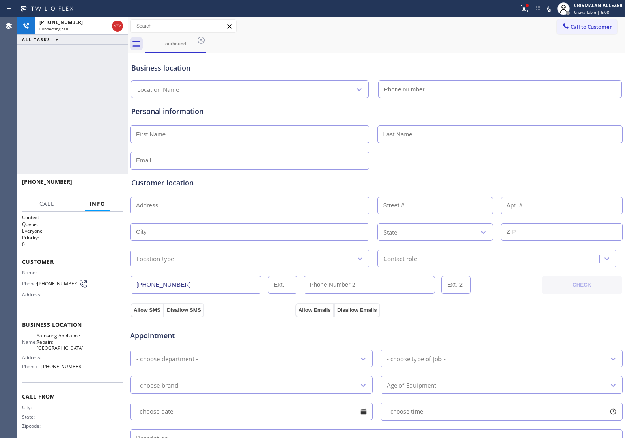
type input "(415) 480-7108"
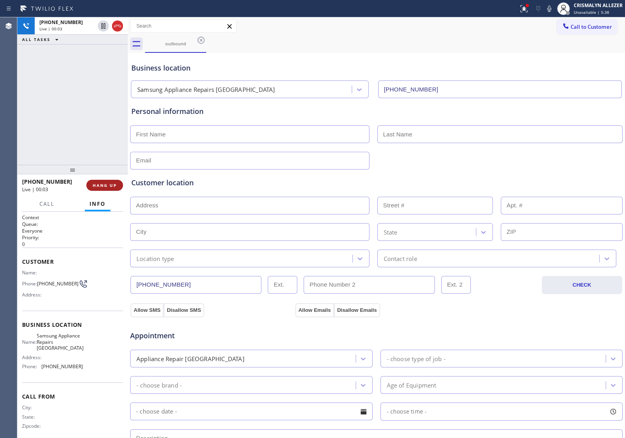
click at [105, 187] on span "HANG UP" at bounding box center [105, 186] width 24 height 6
click at [105, 187] on span "COMPLETE" at bounding box center [103, 186] width 27 height 6
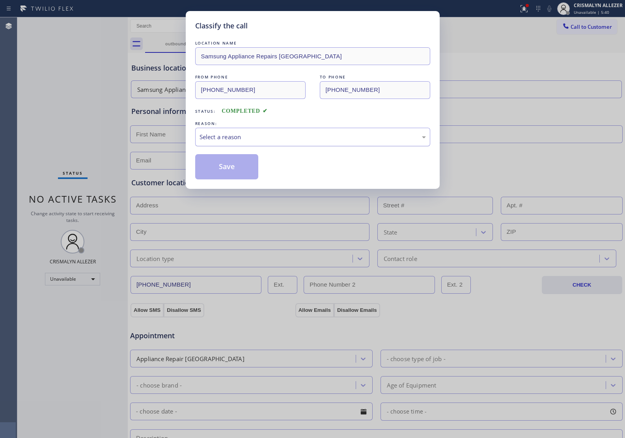
click at [301, 144] on div "Select a reason" at bounding box center [312, 137] width 235 height 19
click at [226, 173] on button "Save" at bounding box center [226, 166] width 63 height 25
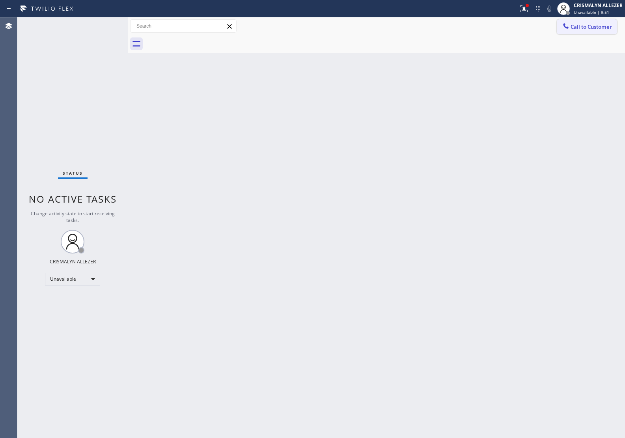
click at [595, 26] on span "Call to Customer" at bounding box center [591, 26] width 41 height 7
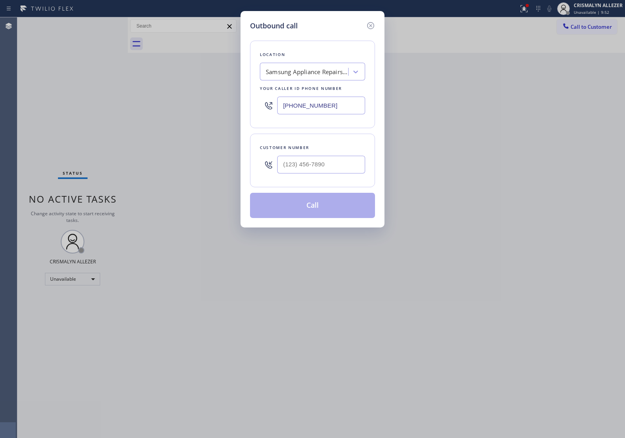
drag, startPoint x: 348, startPoint y: 109, endPoint x: 114, endPoint y: 101, distance: 234.0
click at [114, 101] on div "Outbound call Location Samsung Appliance Repairs San Francisco Your caller id p…" at bounding box center [312, 219] width 625 height 438
paste input "855) 731-4952"
type input "[PHONE_NUMBER]"
click at [353, 167] on input "(___) ___-____" at bounding box center [321, 165] width 88 height 18
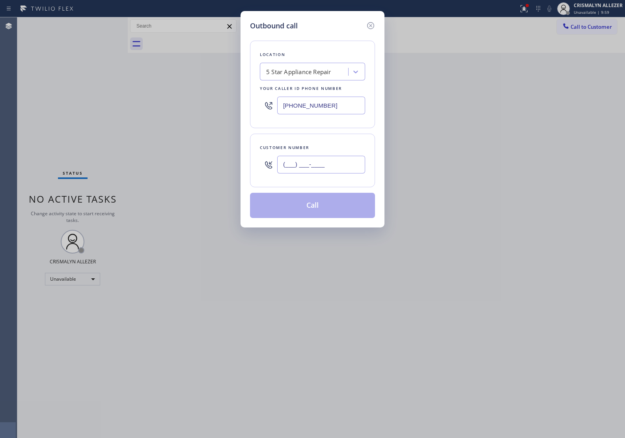
paste input "818) 458-2842"
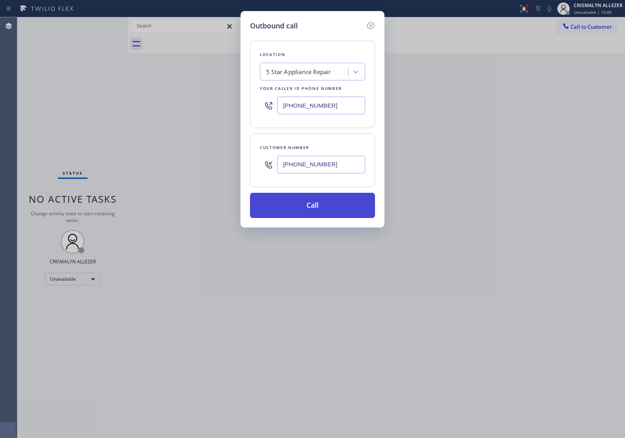
type input "(818) 458-2842"
click at [310, 209] on button "Call" at bounding box center [312, 205] width 125 height 25
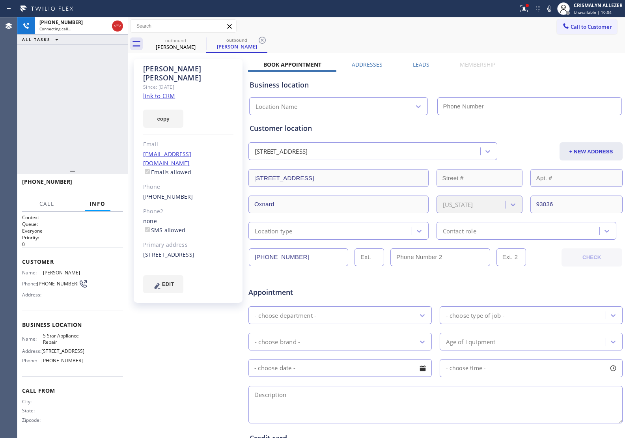
click at [160, 92] on link "link to CRM" at bounding box center [159, 96] width 32 height 8
type input "[PHONE_NUMBER]"
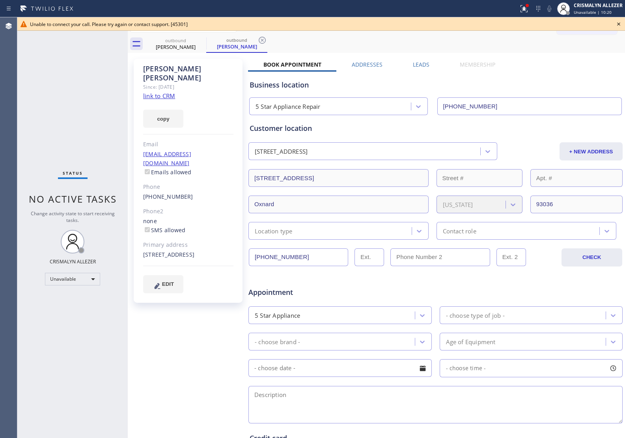
click at [620, 24] on icon at bounding box center [618, 23] width 9 height 9
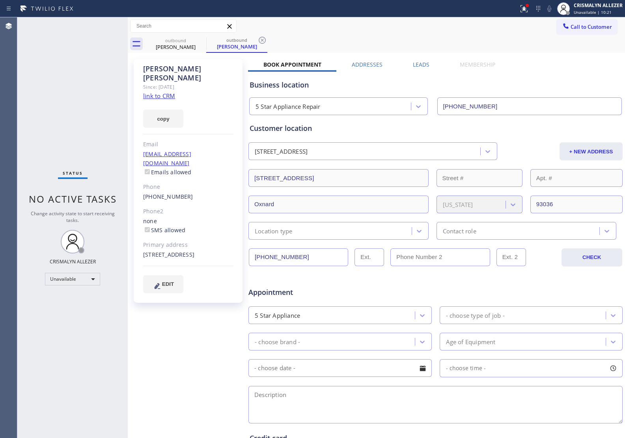
click at [424, 62] on label "Leads" at bounding box center [421, 64] width 17 height 7
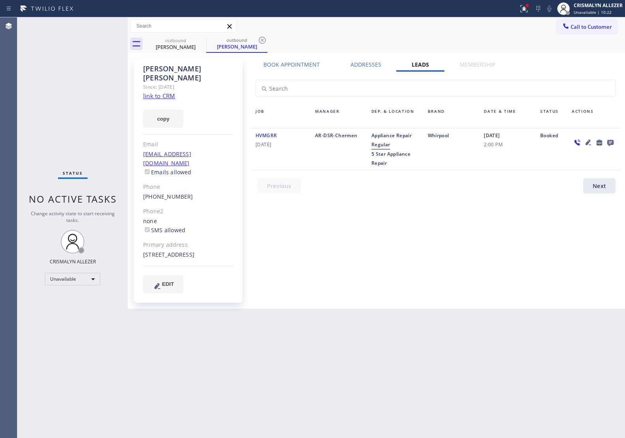
click at [610, 141] on icon at bounding box center [610, 143] width 6 height 6
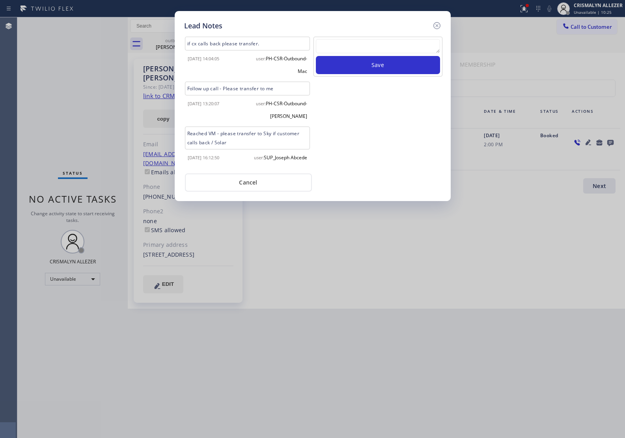
click at [356, 52] on textarea at bounding box center [378, 46] width 124 height 14
paste textarea "no answer | pls xfer here cx cb"
type textarea "no answer | pls xfer here cx cb"
click at [361, 64] on button "Save" at bounding box center [378, 65] width 124 height 18
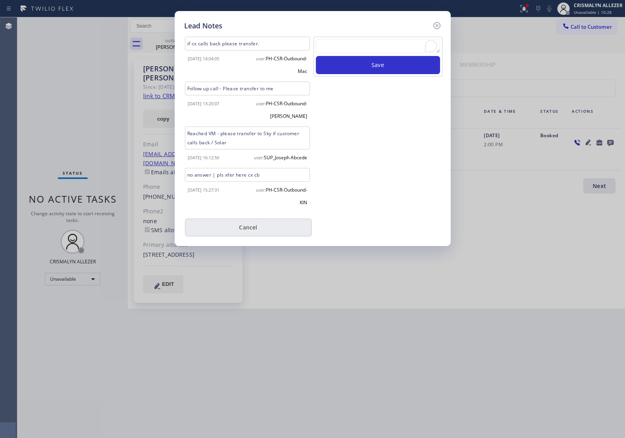
click at [256, 237] on button "Cancel" at bounding box center [248, 227] width 127 height 18
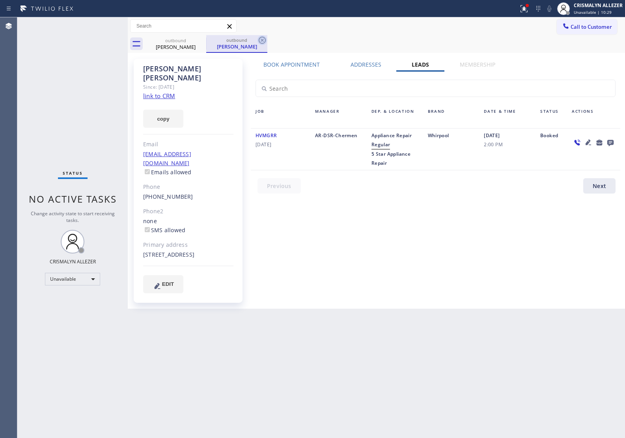
click at [263, 40] on icon at bounding box center [261, 39] width 9 height 9
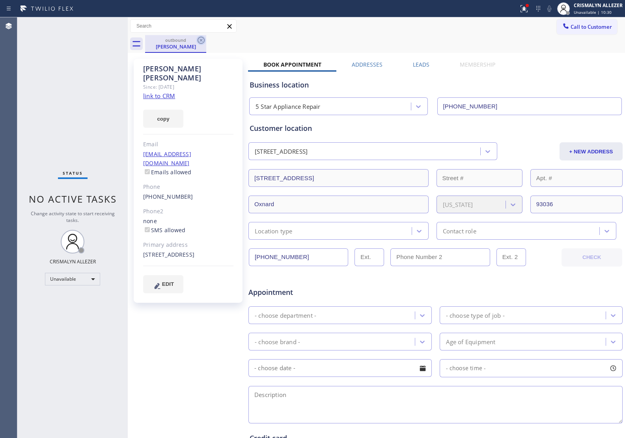
click at [201, 39] on icon at bounding box center [201, 40] width 7 height 7
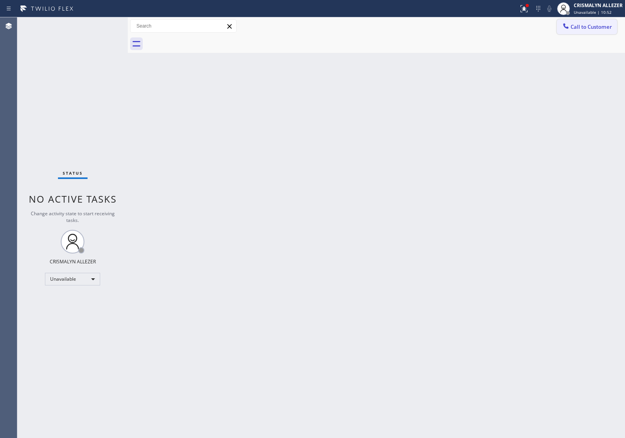
click at [586, 28] on span "Call to Customer" at bounding box center [591, 26] width 41 height 7
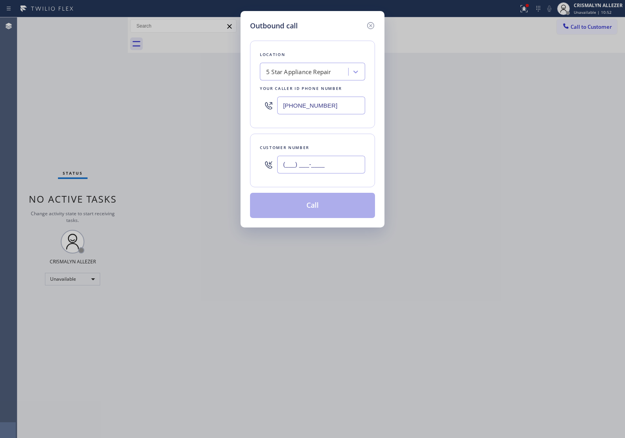
click at [342, 162] on input "(___) ___-____" at bounding box center [321, 165] width 88 height 18
paste input "213) 321-4976"
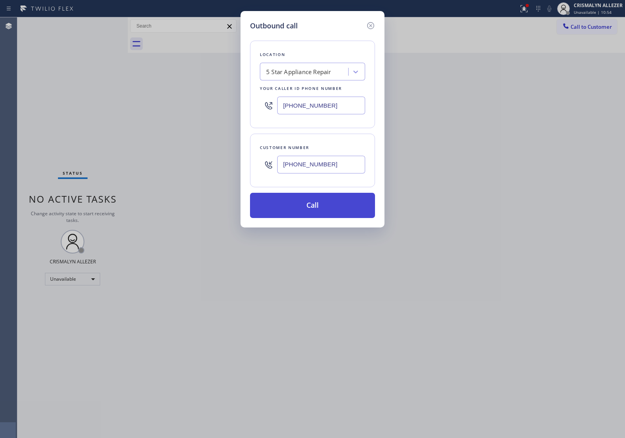
type input "(213) 321-4976"
click at [310, 209] on button "Call" at bounding box center [312, 205] width 125 height 25
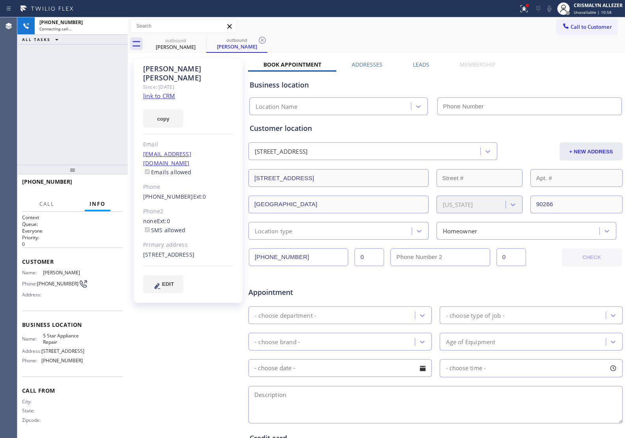
click at [164, 92] on link "link to CRM" at bounding box center [159, 96] width 32 height 8
type input "[PHONE_NUMBER]"
click at [100, 186] on span "HANG UP" at bounding box center [105, 186] width 24 height 6
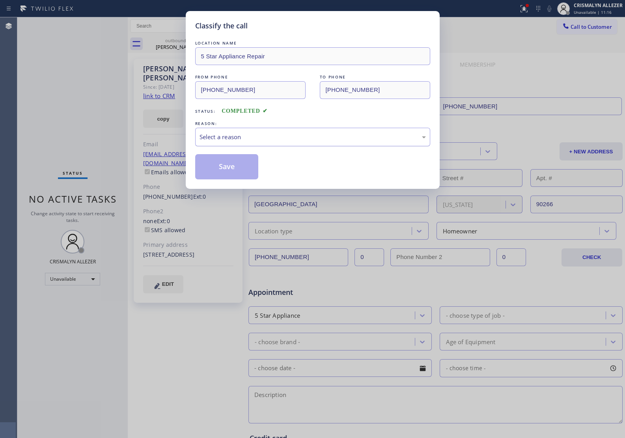
click at [313, 139] on div "Select a reason" at bounding box center [313, 136] width 226 height 9
click at [220, 172] on button "Save" at bounding box center [226, 166] width 63 height 25
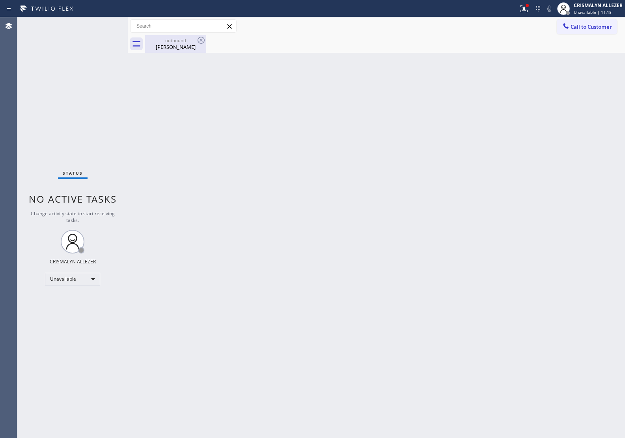
click at [175, 35] on div "outbound Anna Collier" at bounding box center [176, 44] width 60 height 18
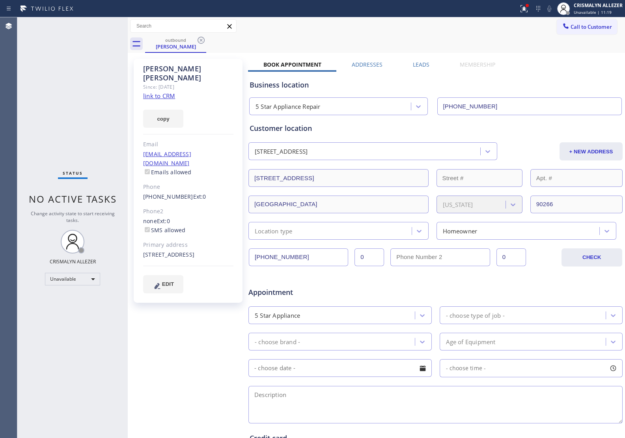
click at [416, 65] on label "Leads" at bounding box center [421, 64] width 17 height 7
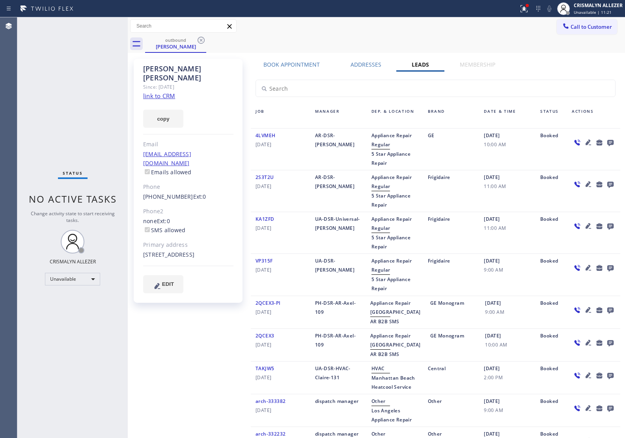
click at [607, 143] on icon at bounding box center [610, 143] width 6 height 6
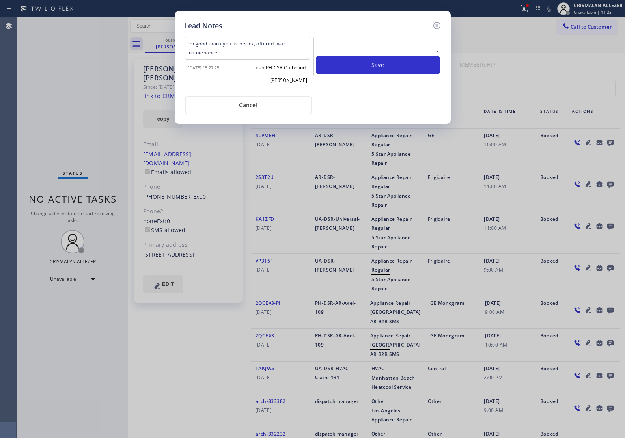
click at [376, 48] on textarea at bounding box center [378, 46] width 124 height 14
paste textarea "no answer | pls xfer here cx cb"
type textarea "no answer | pls xfer here cx cb"
click at [371, 64] on button "Save" at bounding box center [378, 65] width 124 height 18
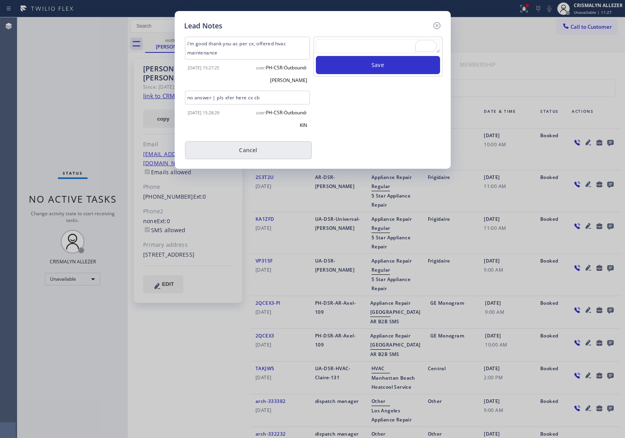
click at [253, 152] on button "Cancel" at bounding box center [248, 150] width 127 height 18
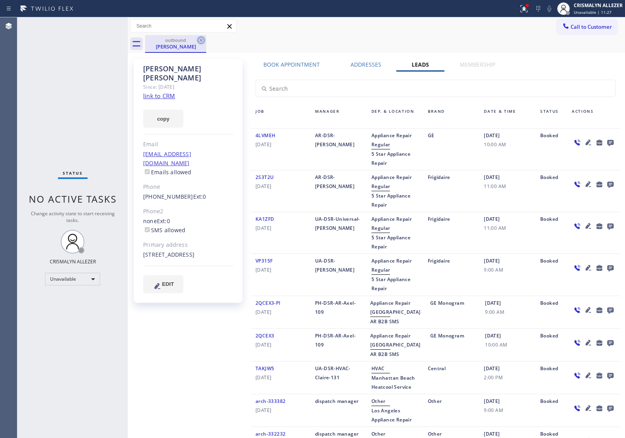
click at [199, 38] on icon at bounding box center [201, 40] width 7 height 7
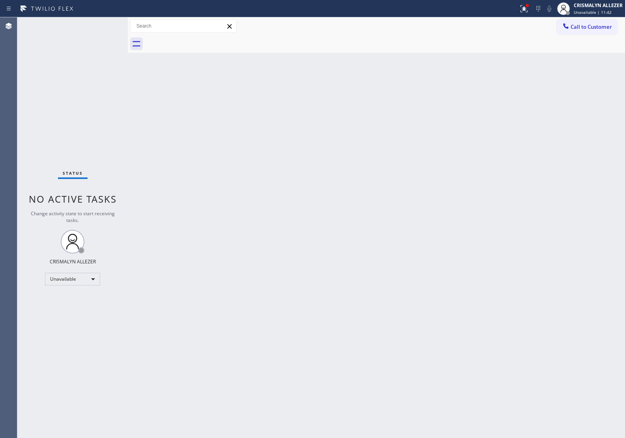
click at [582, 28] on span "Call to Customer" at bounding box center [591, 26] width 41 height 7
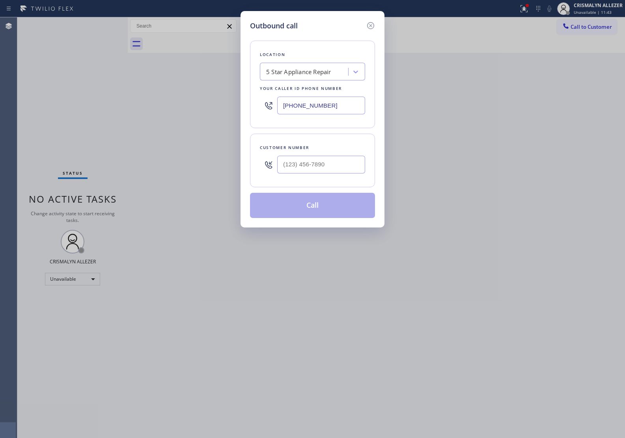
drag, startPoint x: 353, startPoint y: 111, endPoint x: 162, endPoint y: 109, distance: 191.6
click at [163, 109] on div "Outbound call Location 5 Star Appliance Repair Your caller id phone number [PHO…" at bounding box center [312, 219] width 625 height 438
paste input "714) 942-4220"
type input "[PHONE_NUMBER]"
click at [327, 160] on input "(___) ___-____" at bounding box center [321, 165] width 88 height 18
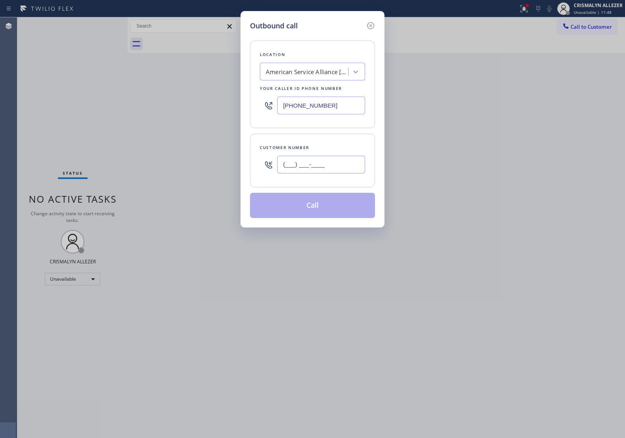
paste input "714) 462-1115"
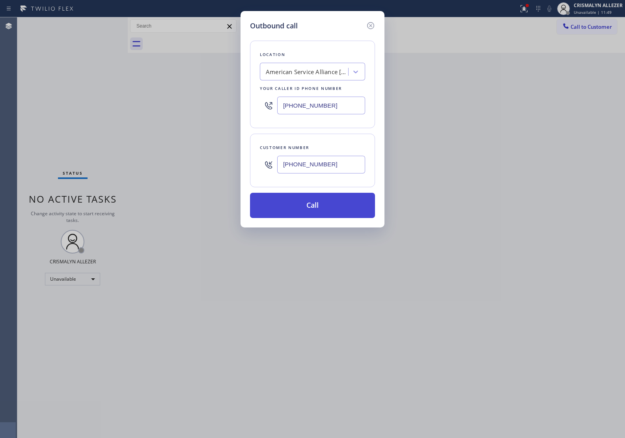
type input "(714) 462-1115"
click at [318, 211] on button "Call" at bounding box center [312, 205] width 125 height 25
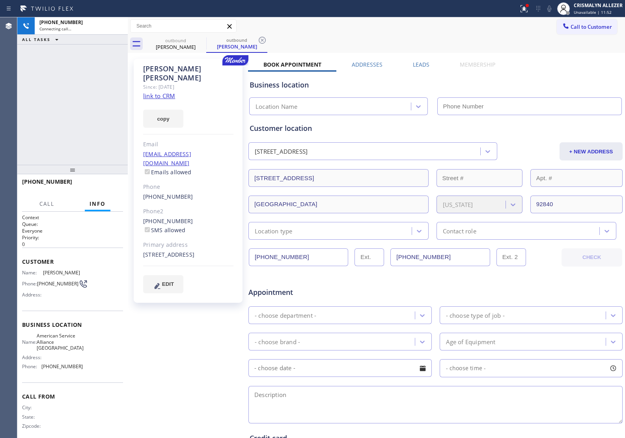
click at [162, 92] on link "link to CRM" at bounding box center [159, 96] width 32 height 8
type input "[PHONE_NUMBER]"
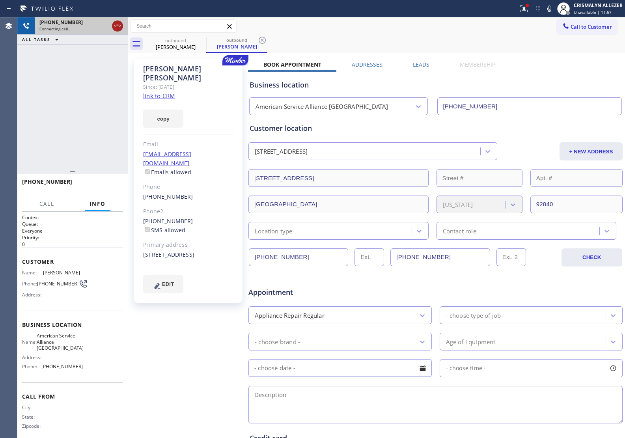
click at [115, 25] on icon at bounding box center [117, 26] width 7 height 2
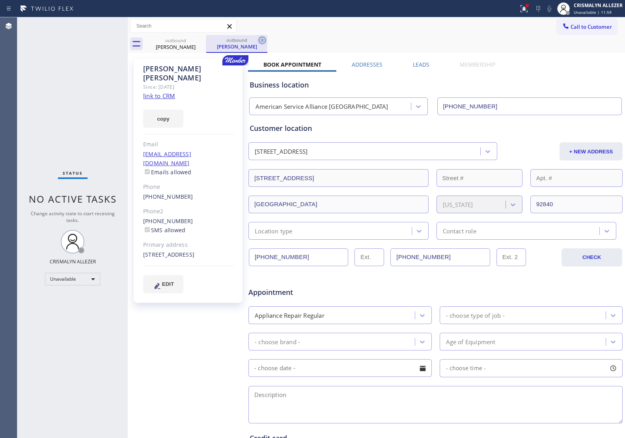
click at [259, 41] on icon at bounding box center [262, 40] width 7 height 7
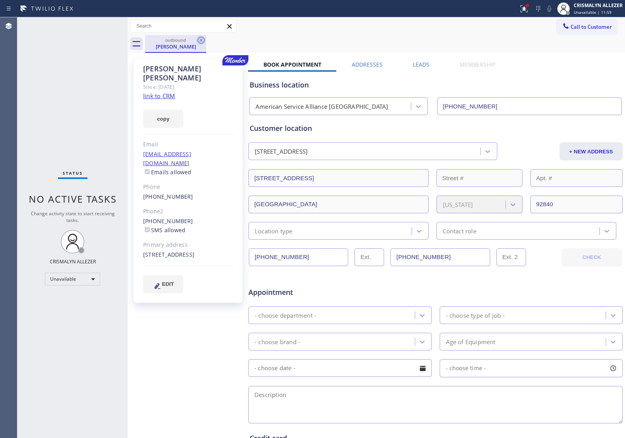
click at [202, 39] on icon at bounding box center [201, 40] width 7 height 7
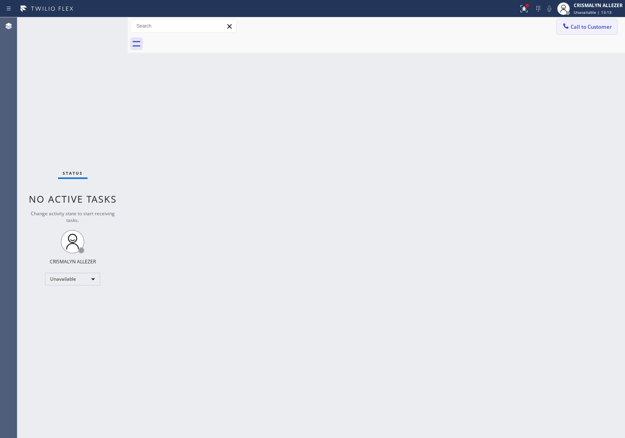
click at [586, 28] on span "Call to Customer" at bounding box center [591, 26] width 41 height 7
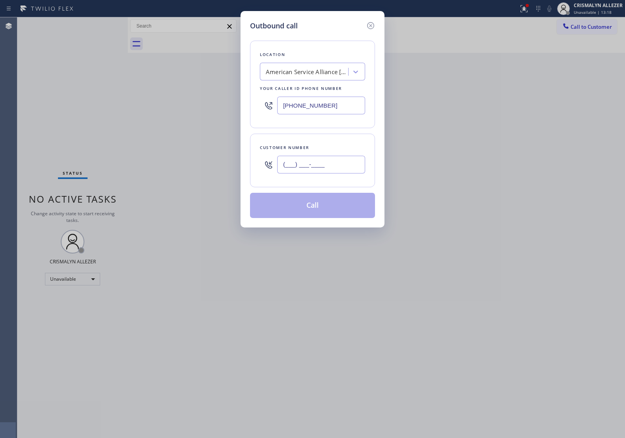
click at [357, 169] on input "(___) ___-____" at bounding box center [321, 165] width 88 height 18
paste input "714) 462-1115"
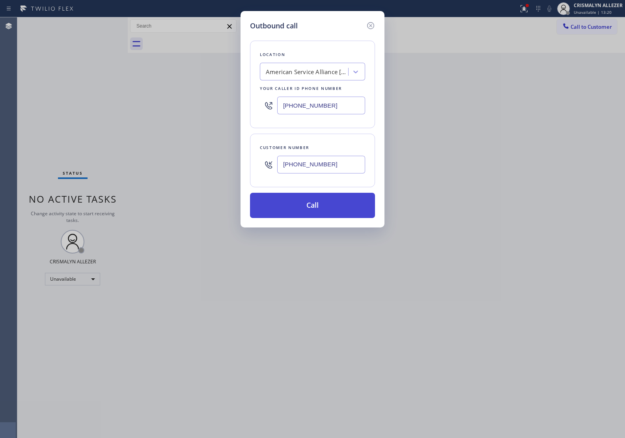
type input "(714) 462-1115"
click at [323, 210] on button "Call" at bounding box center [312, 205] width 125 height 25
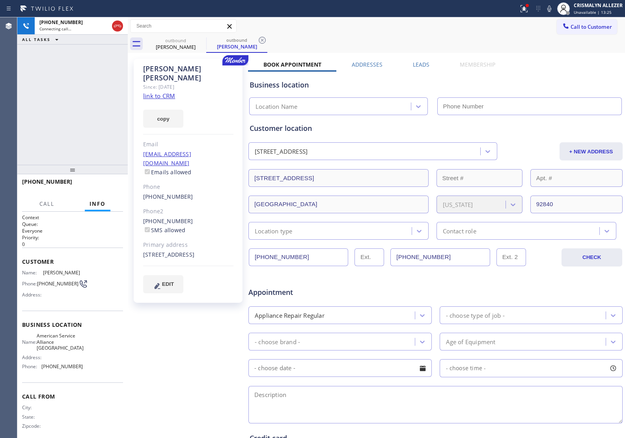
type input "[PHONE_NUMBER]"
click at [421, 65] on label "Leads" at bounding box center [421, 64] width 17 height 7
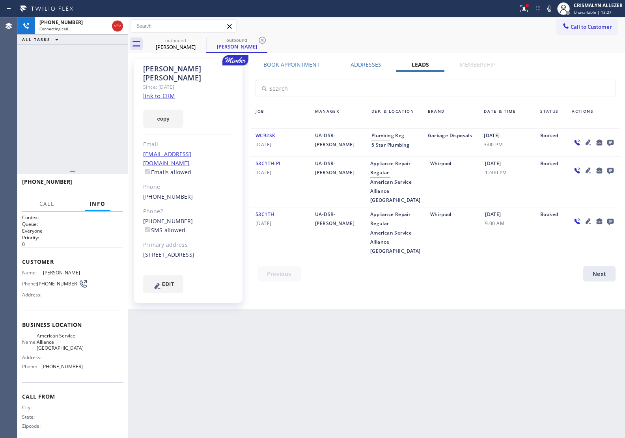
click at [610, 144] on icon at bounding box center [610, 143] width 6 height 6
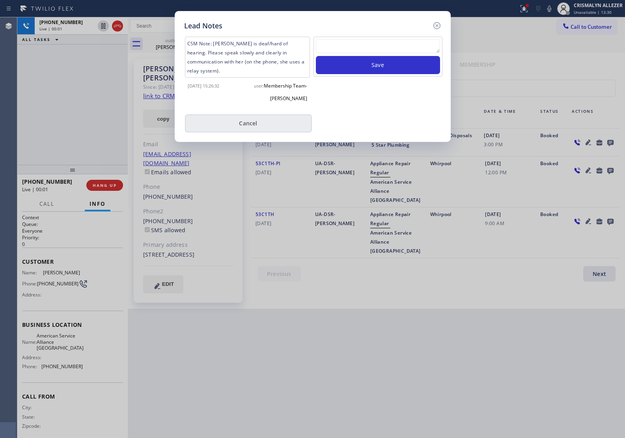
click at [249, 121] on button "Cancel" at bounding box center [248, 123] width 127 height 18
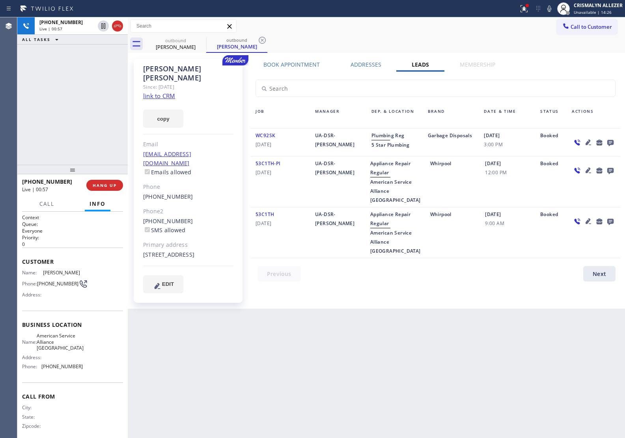
click at [164, 92] on link "link to CRM" at bounding box center [159, 96] width 32 height 8
click at [101, 186] on span "HANG UP" at bounding box center [105, 186] width 24 height 6
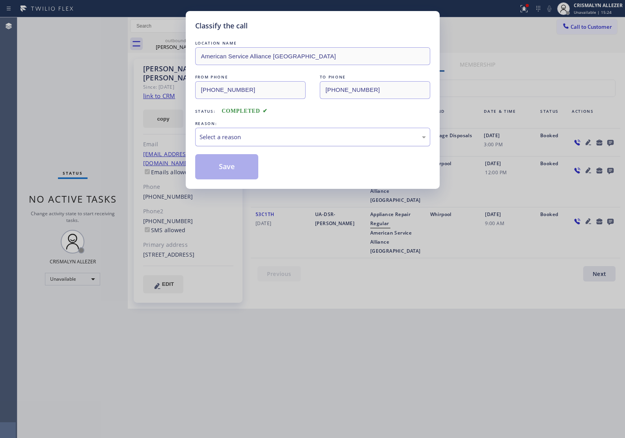
click at [269, 140] on div "Select a reason" at bounding box center [313, 136] width 226 height 9
click at [233, 168] on button "Save" at bounding box center [226, 166] width 63 height 25
click at [207, 47] on div "Kristi Hubbard" at bounding box center [237, 46] width 60 height 7
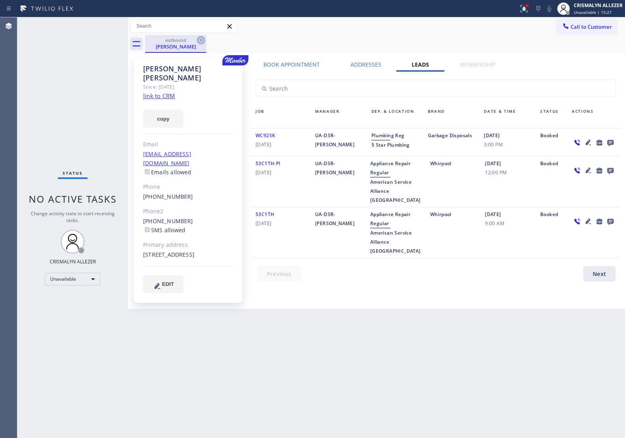
click at [202, 42] on icon at bounding box center [200, 39] width 9 height 9
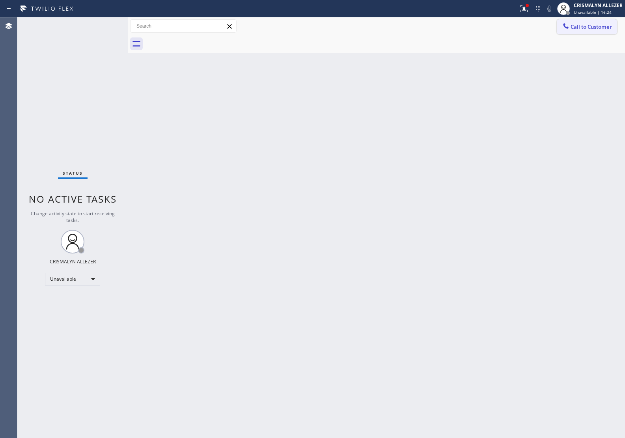
click at [574, 28] on span "Call to Customer" at bounding box center [591, 26] width 41 height 7
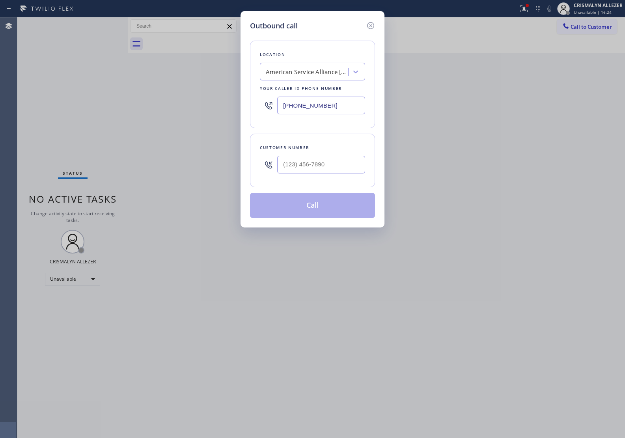
drag, startPoint x: 330, startPoint y: 105, endPoint x: 166, endPoint y: 110, distance: 163.7
click at [166, 110] on div "Outbound call Location American Service Alliance Garden Grove Your caller id ph…" at bounding box center [312, 219] width 625 height 438
paste input "877) 748-5179"
type input "(877) 748-5179"
click at [332, 168] on input "(___) ___-____" at bounding box center [321, 165] width 88 height 18
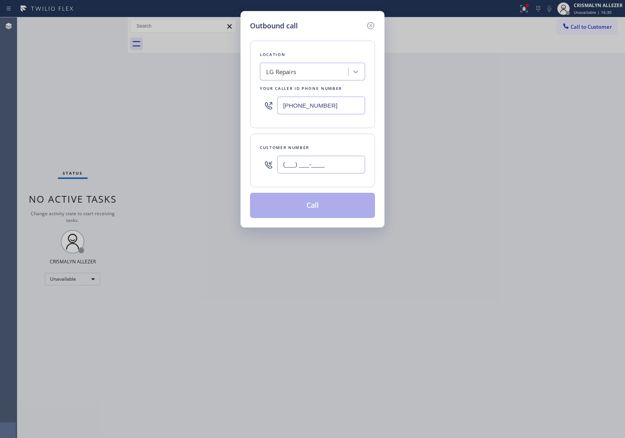
paste input "714) 654-1289"
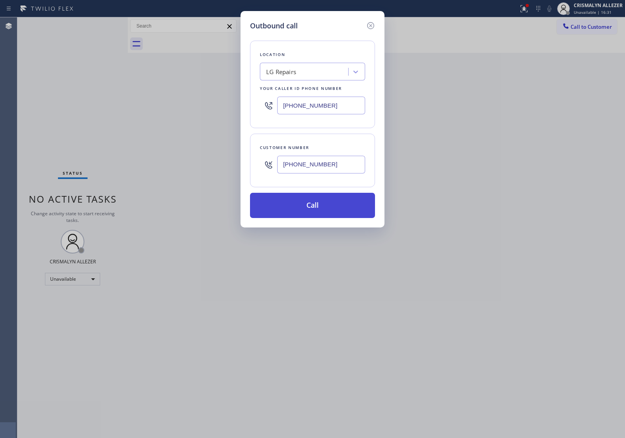
type input "(714) 654-1289"
click at [319, 203] on button "Call" at bounding box center [312, 205] width 125 height 25
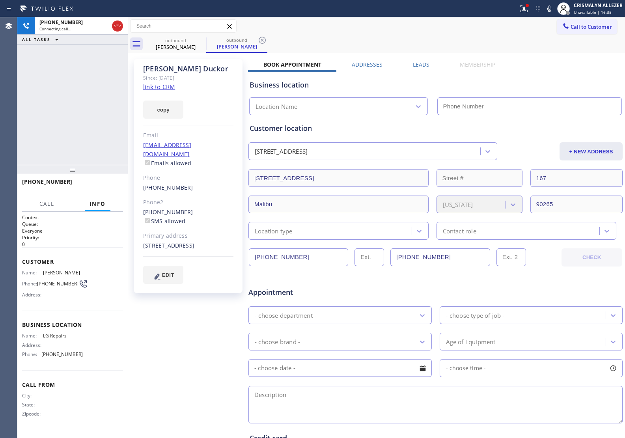
click at [156, 88] on link "link to CRM" at bounding box center [159, 87] width 32 height 8
type input "(877) 748-5179"
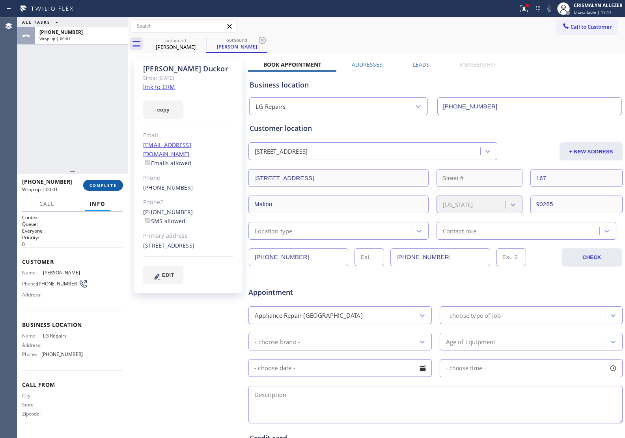
click at [95, 183] on span "COMPLETE" at bounding box center [103, 186] width 27 height 6
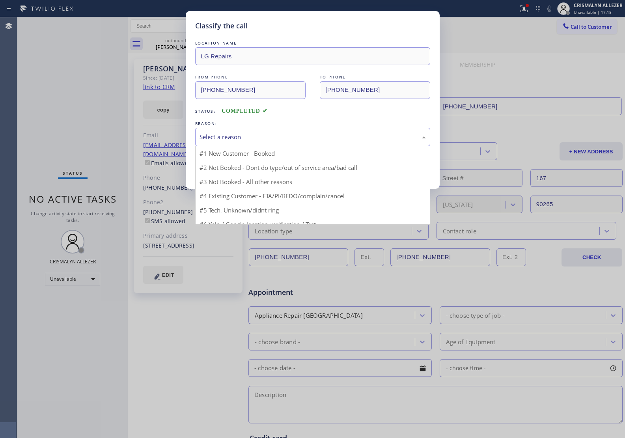
click at [317, 138] on div "Select a reason" at bounding box center [313, 136] width 226 height 9
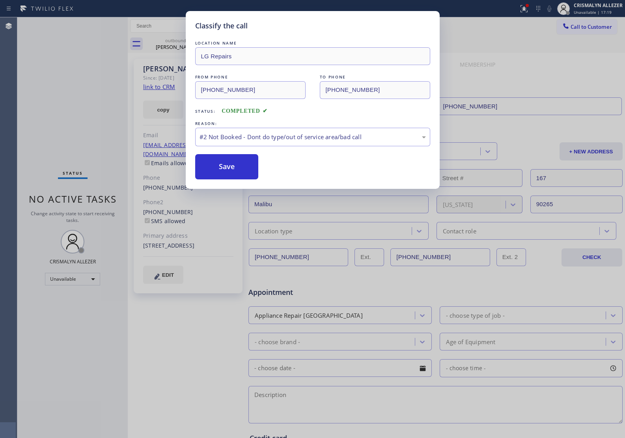
click at [229, 170] on button "Save" at bounding box center [226, 166] width 63 height 25
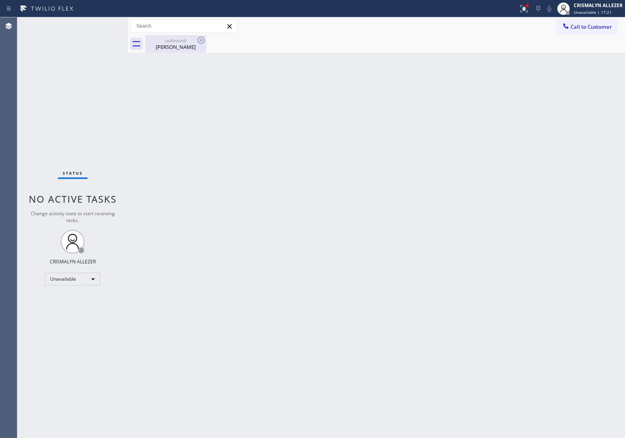
click at [184, 47] on div "Matt Duckor" at bounding box center [176, 46] width 60 height 7
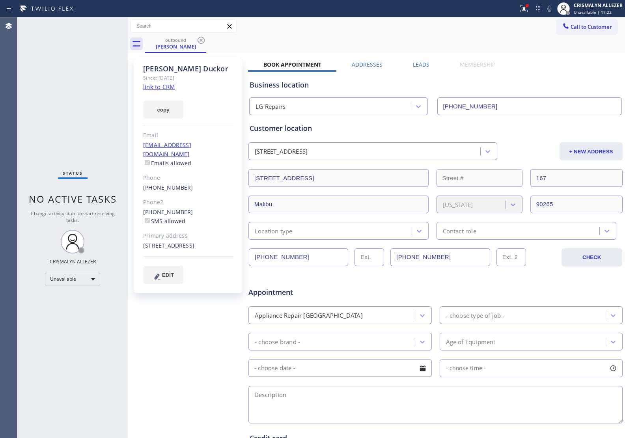
click at [417, 65] on label "Leads" at bounding box center [421, 64] width 17 height 7
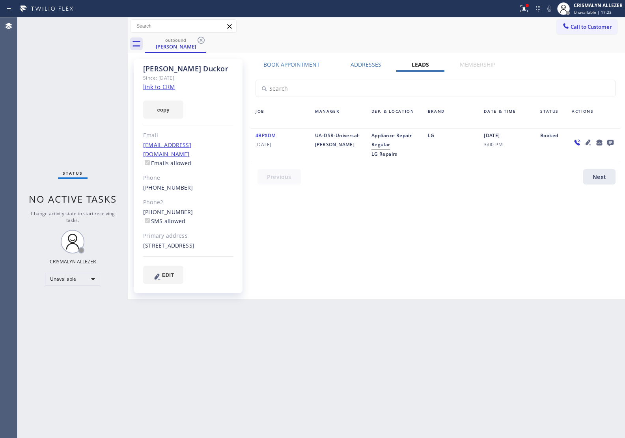
click at [613, 141] on icon at bounding box center [610, 143] width 6 height 6
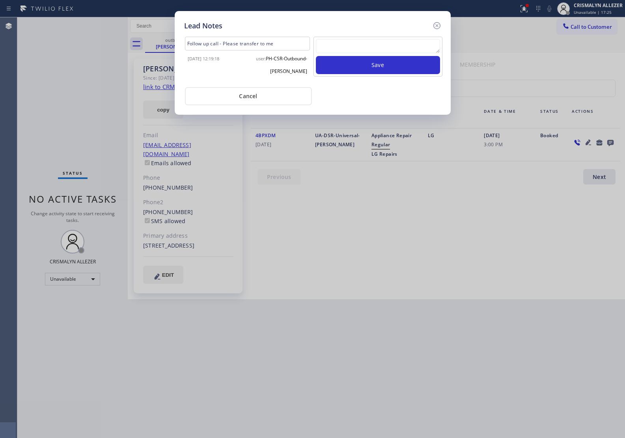
click at [369, 50] on textarea at bounding box center [378, 46] width 124 height 14
paste textarea "ALL GOOD FOR NOW, if cb xfer"
type textarea "ALL GOOD FOR NOW, if cb xfer"
click at [375, 69] on button "Save" at bounding box center [378, 65] width 124 height 18
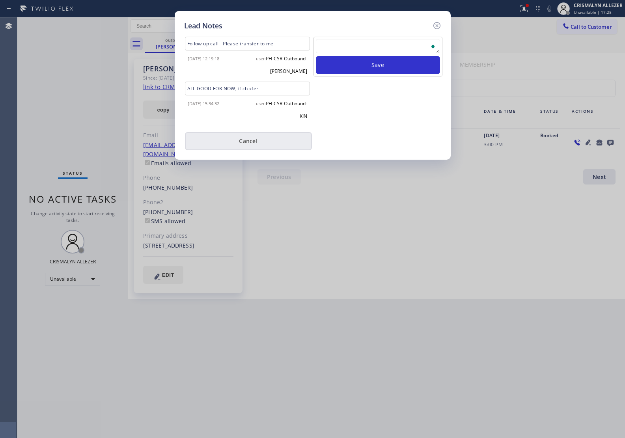
click at [244, 141] on button "Cancel" at bounding box center [248, 141] width 127 height 18
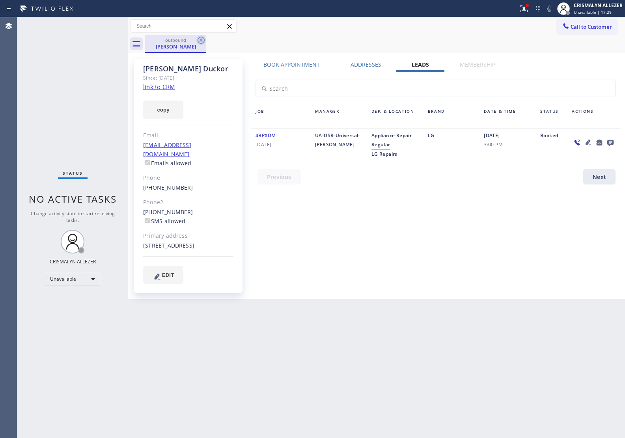
click at [202, 40] on icon at bounding box center [200, 39] width 9 height 9
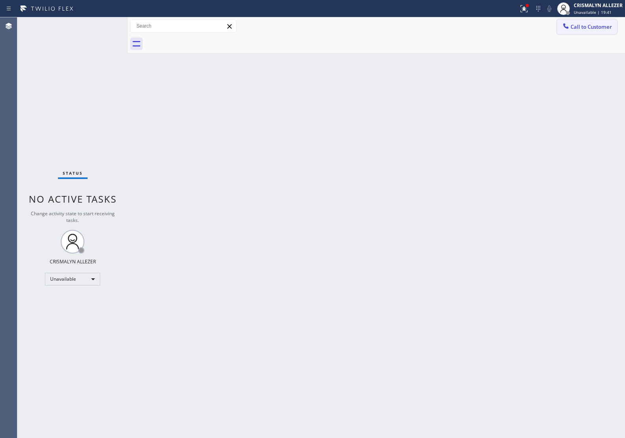
click at [585, 29] on span "Call to Customer" at bounding box center [591, 26] width 41 height 7
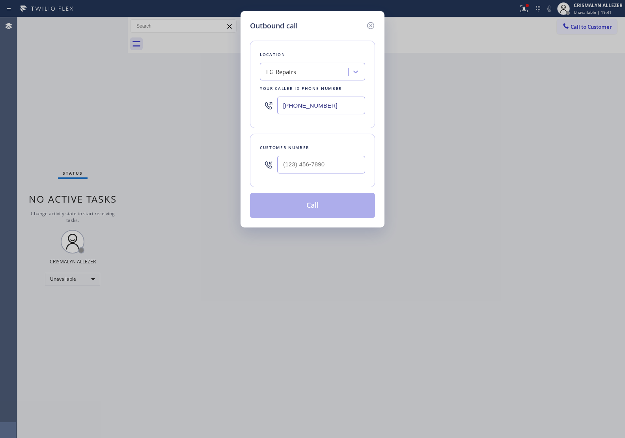
drag, startPoint x: 345, startPoint y: 104, endPoint x: 165, endPoint y: 111, distance: 180.7
click at [195, 111] on div "Outbound call Location LG Repairs Your caller id phone number (877) 748-5179 Cu…" at bounding box center [312, 219] width 625 height 438
paste input "718) 795-2540"
type input "(718) 795-2540"
click at [309, 166] on input "text" at bounding box center [321, 165] width 88 height 18
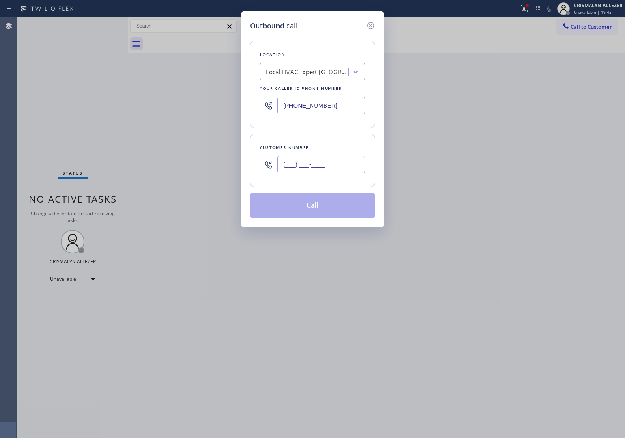
paste input "917) 352-5285"
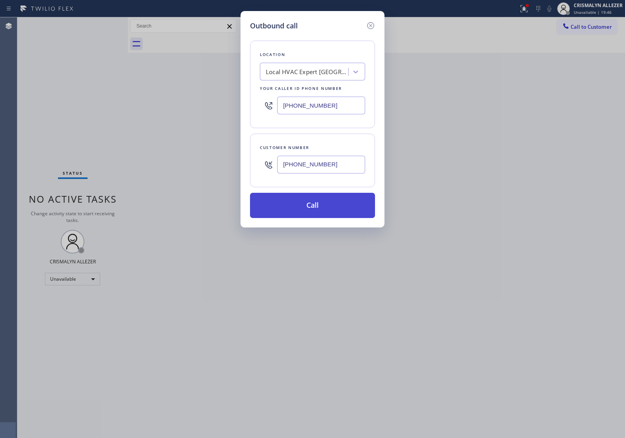
type input "(917) 352-5285"
click at [312, 207] on button "Call" at bounding box center [312, 205] width 125 height 25
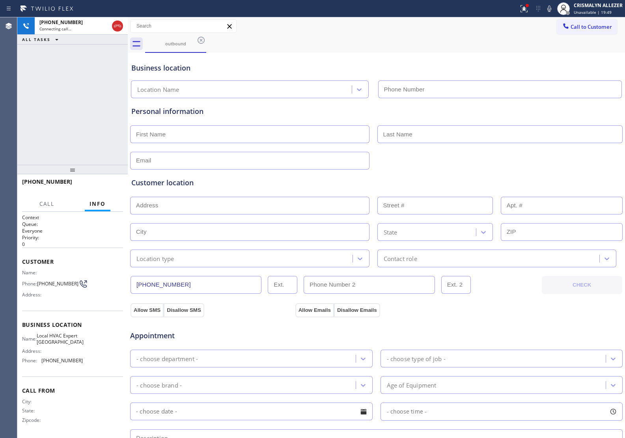
type input "(718) 795-2540"
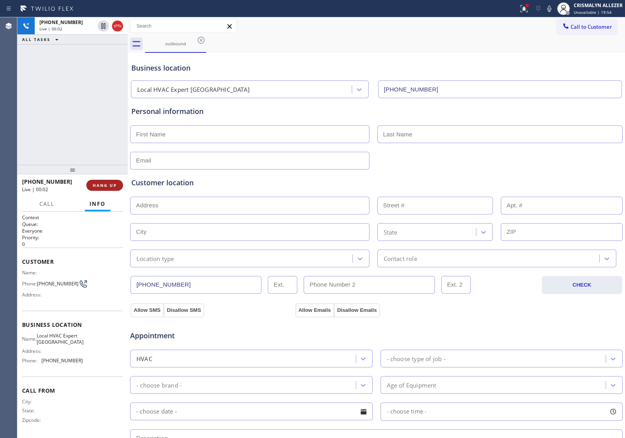
click at [105, 181] on button "HANG UP" at bounding box center [104, 185] width 37 height 11
click at [105, 187] on span "HANG UP" at bounding box center [105, 186] width 24 height 6
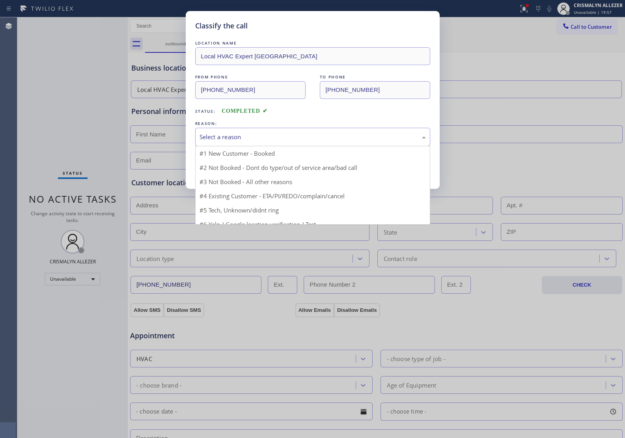
click at [298, 141] on div "Select a reason" at bounding box center [313, 136] width 226 height 9
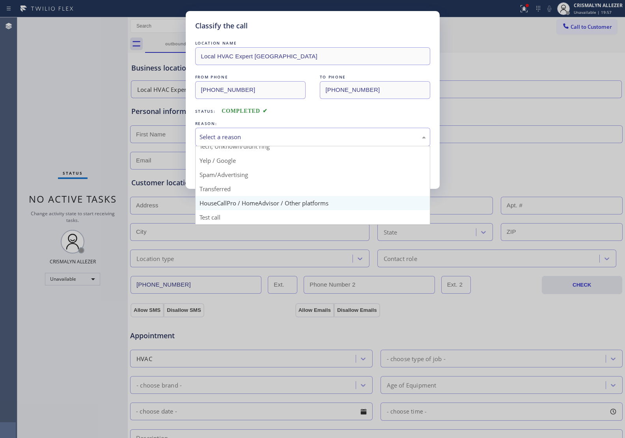
scroll to position [54, 0]
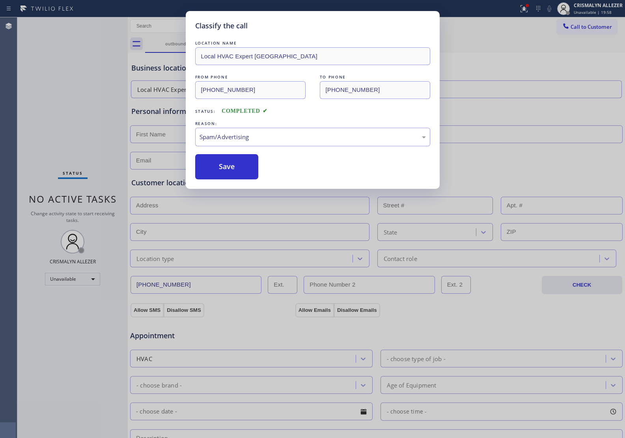
click at [236, 172] on button "Save" at bounding box center [226, 166] width 63 height 25
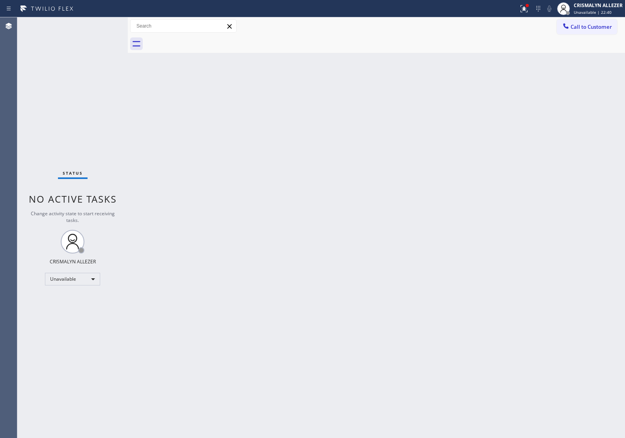
drag, startPoint x: 593, startPoint y: 27, endPoint x: 543, endPoint y: 60, distance: 59.8
click at [593, 28] on span "Call to Customer" at bounding box center [591, 26] width 41 height 7
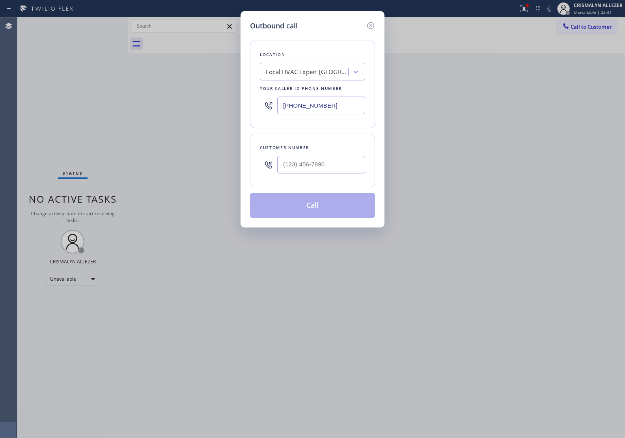
click at [308, 71] on div "Local HVAC Expert Queens" at bounding box center [307, 71] width 83 height 9
type input "(___) ___-____"
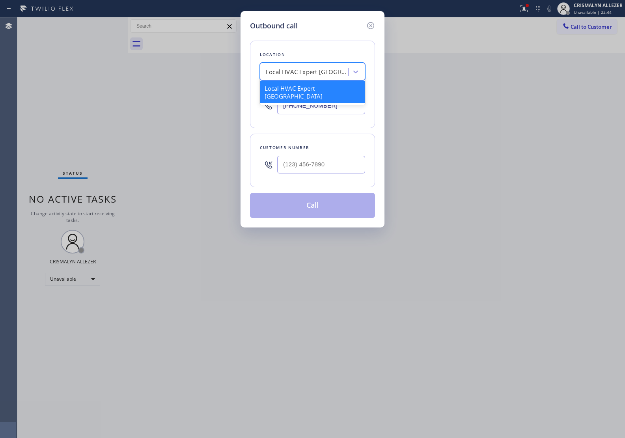
click at [308, 71] on div "Local HVAC Expert Queens" at bounding box center [307, 71] width 83 height 9
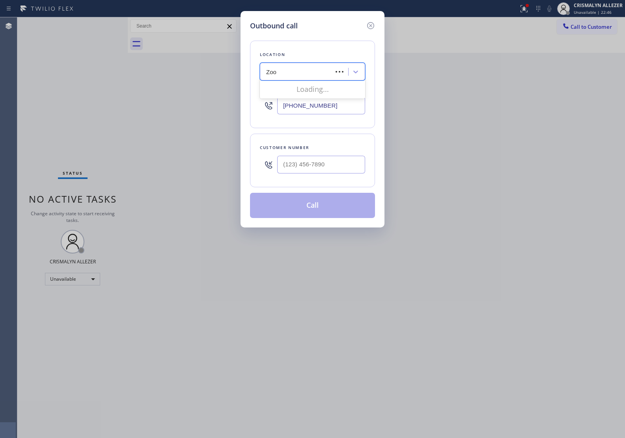
type input "Zoom"
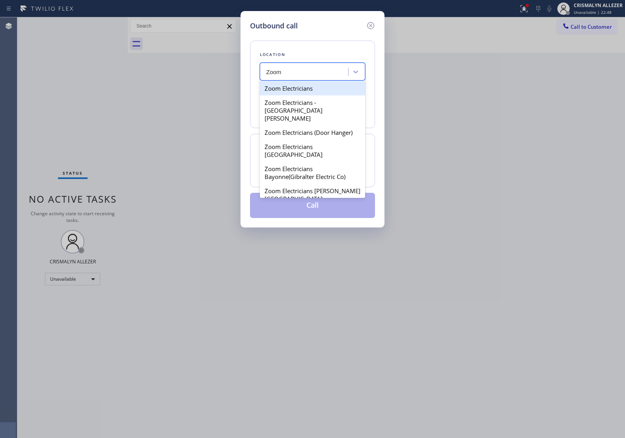
click at [313, 89] on div "Zoom Electricians" at bounding box center [312, 88] width 105 height 14
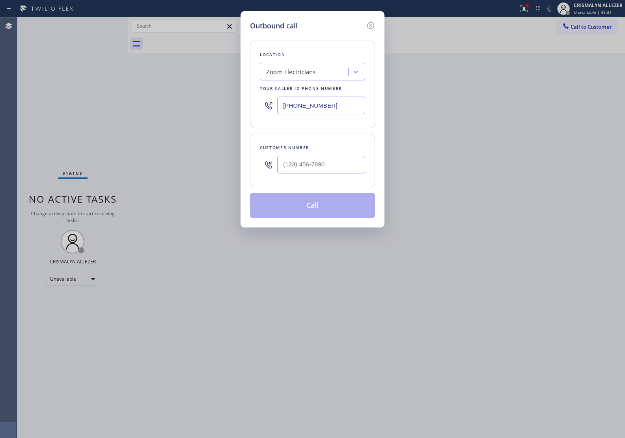
drag, startPoint x: 341, startPoint y: 106, endPoint x: 116, endPoint y: 95, distance: 225.8
click at [126, 97] on div "Outbound call Location Zoom Electricians Your caller id phone number (833) 529-…" at bounding box center [312, 219] width 625 height 438
paste input "669) 231-0039"
type input "(669) 231-0039"
click at [331, 163] on input "(___) ___-____" at bounding box center [321, 165] width 88 height 18
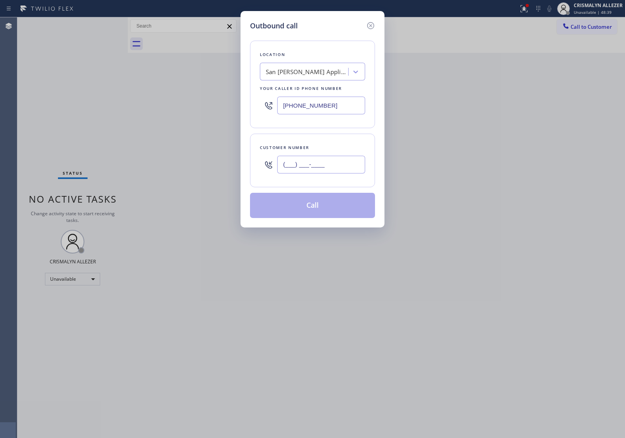
paste input "408) 398-0606"
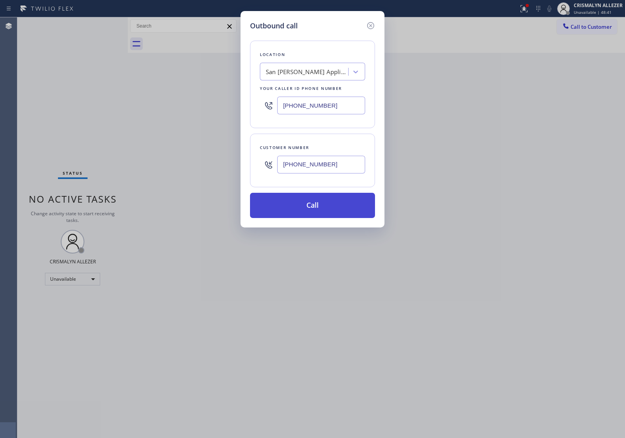
type input "(408) 398-0606"
click at [313, 208] on button "Call" at bounding box center [312, 205] width 125 height 25
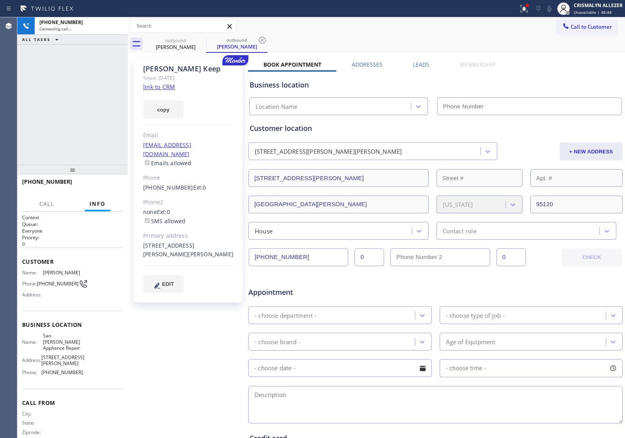
click at [166, 87] on link "link to CRM" at bounding box center [159, 87] width 32 height 8
type input "(669) 231-0039"
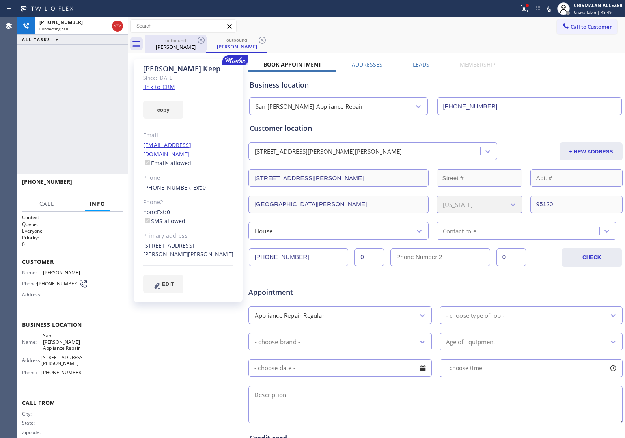
click at [121, 23] on icon at bounding box center [117, 25] width 9 height 9
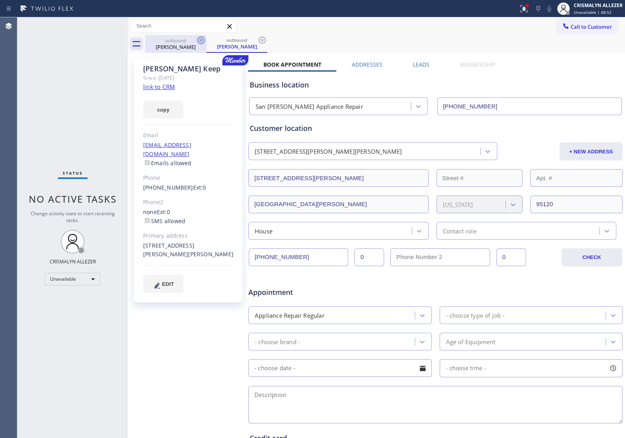
drag, startPoint x: 264, startPoint y: 39, endPoint x: 200, endPoint y: 44, distance: 64.1
click at [264, 39] on icon at bounding box center [261, 39] width 9 height 9
click at [200, 40] on icon at bounding box center [201, 40] width 7 height 7
